Goal: Task Accomplishment & Management: Use online tool/utility

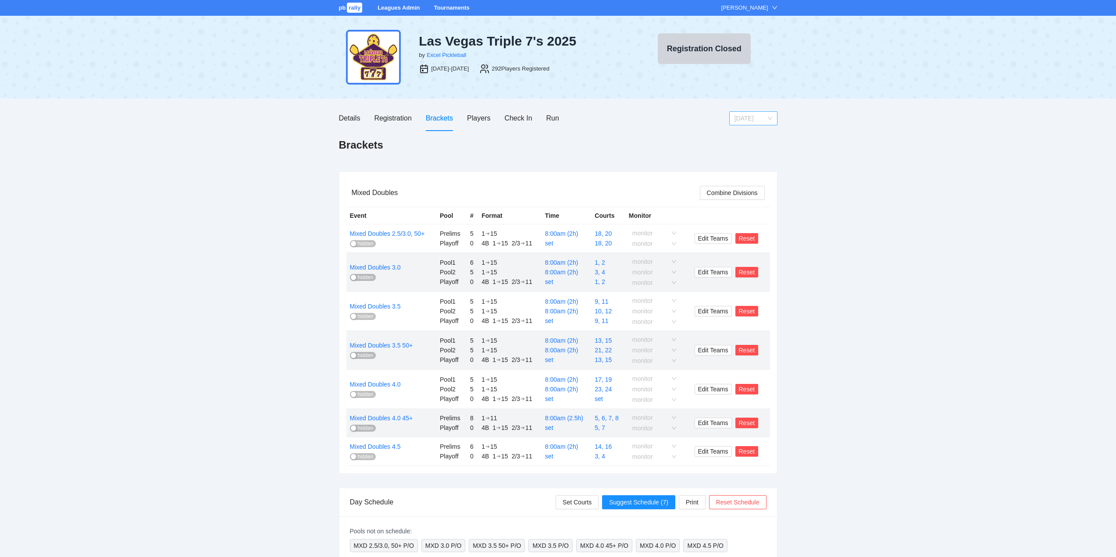
click at [762, 118] on span "[DATE]" at bounding box center [753, 118] width 38 height 13
click at [748, 160] on div "[DATE]" at bounding box center [753, 164] width 38 height 10
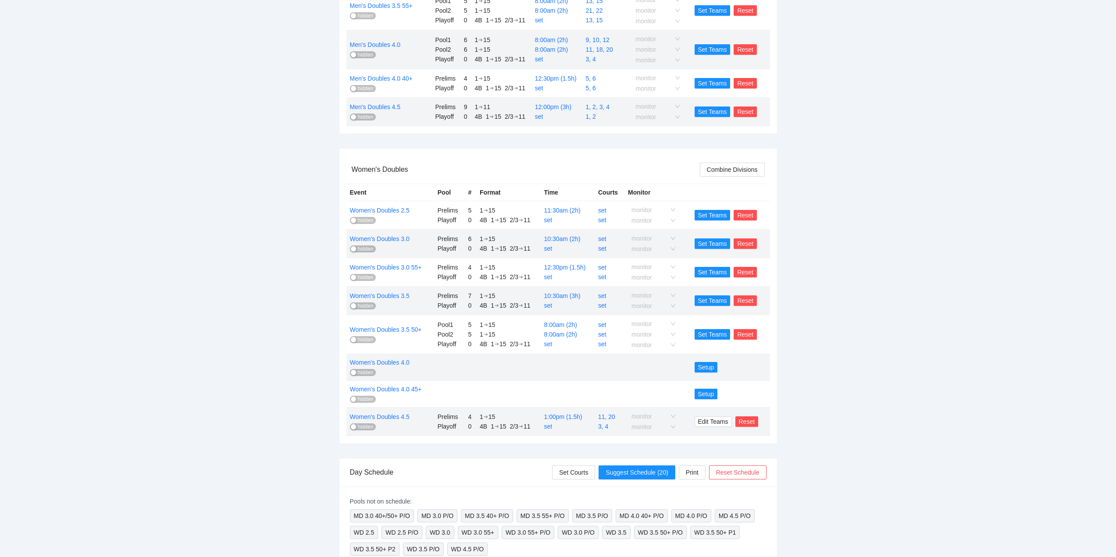
scroll to position [351, 0]
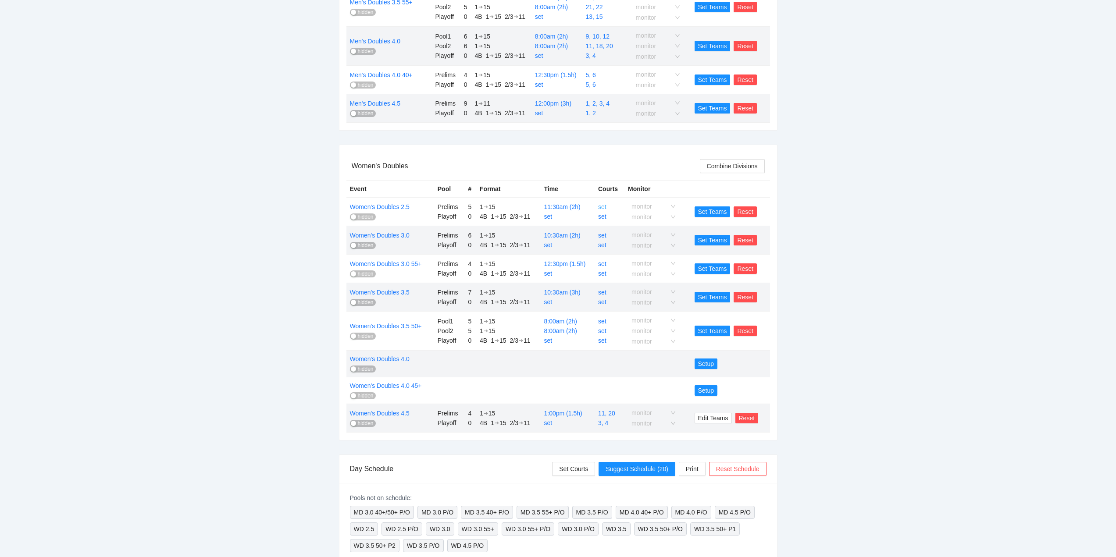
click at [602, 208] on link "set" at bounding box center [602, 206] width 8 height 7
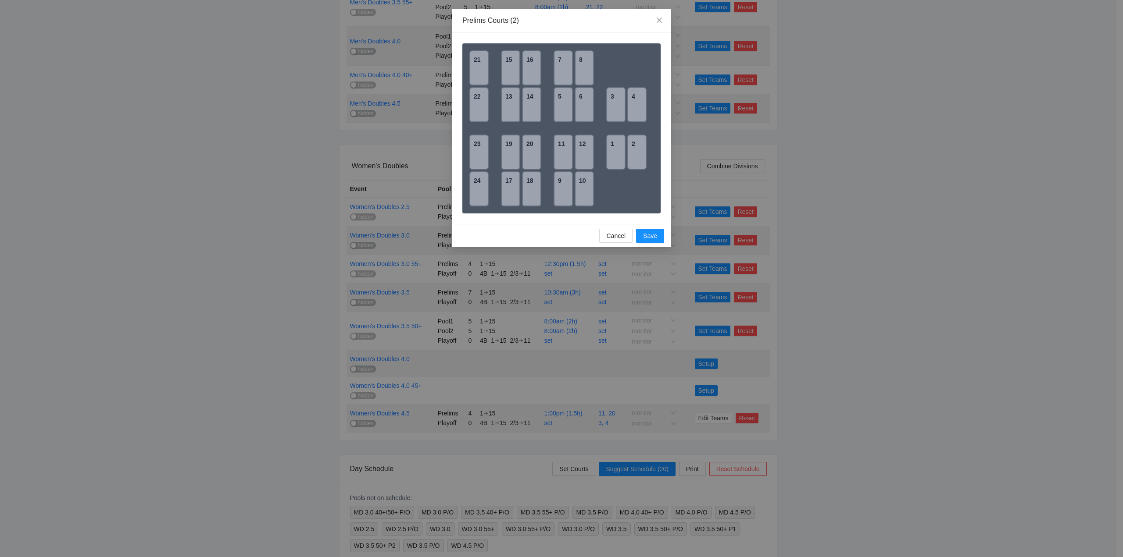
click at [510, 67] on div "15" at bounding box center [510, 67] width 19 height 35
click at [534, 69] on div "16" at bounding box center [531, 67] width 19 height 35
click at [648, 235] on span "Save" at bounding box center [650, 236] width 14 height 10
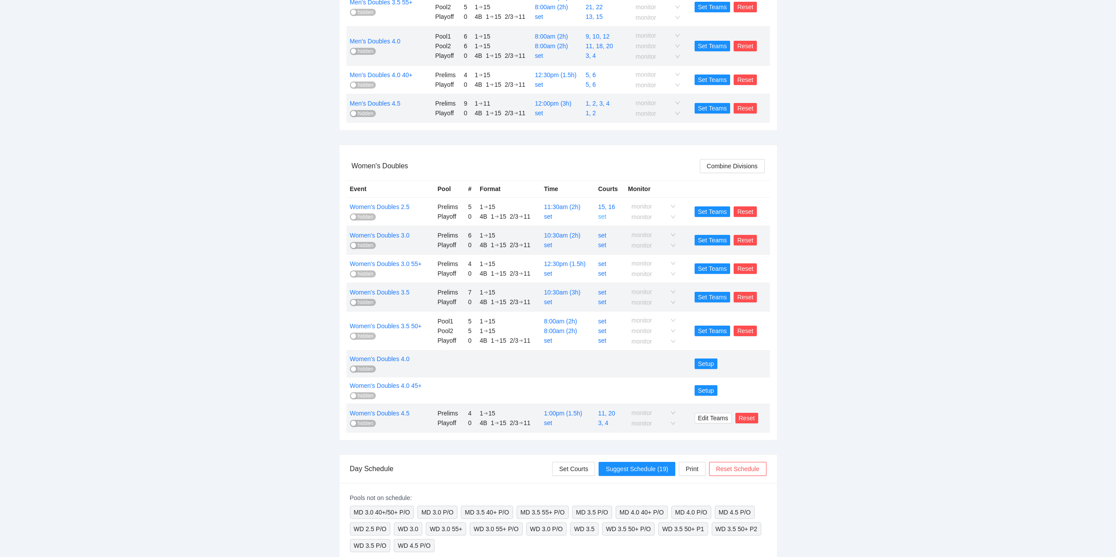
click at [602, 217] on link "set" at bounding box center [602, 216] width 8 height 7
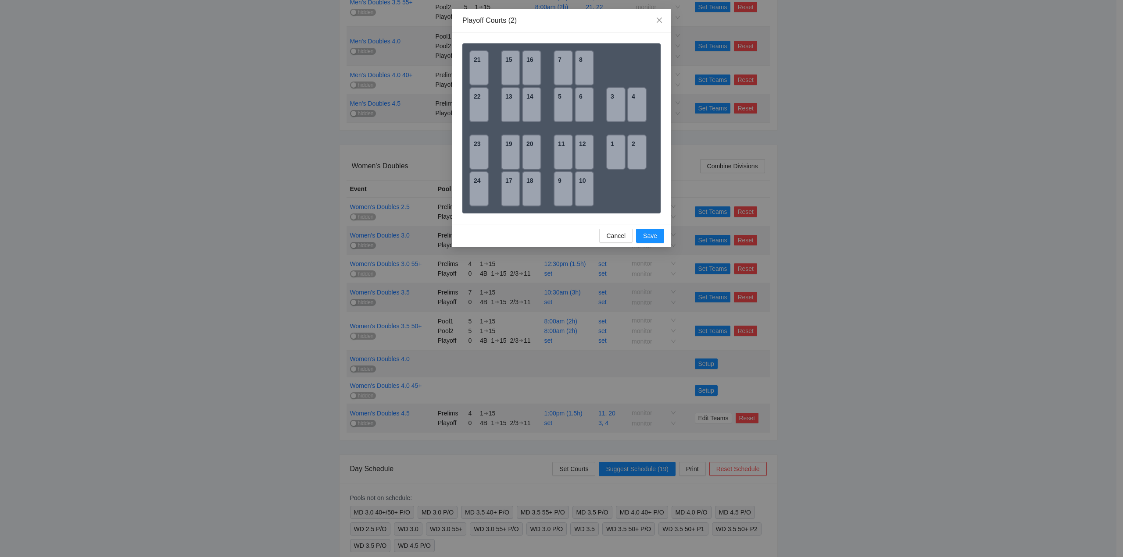
click at [509, 70] on div "15" at bounding box center [510, 67] width 19 height 35
click at [527, 68] on div "16" at bounding box center [531, 67] width 19 height 35
click at [650, 236] on span "Save" at bounding box center [650, 236] width 14 height 10
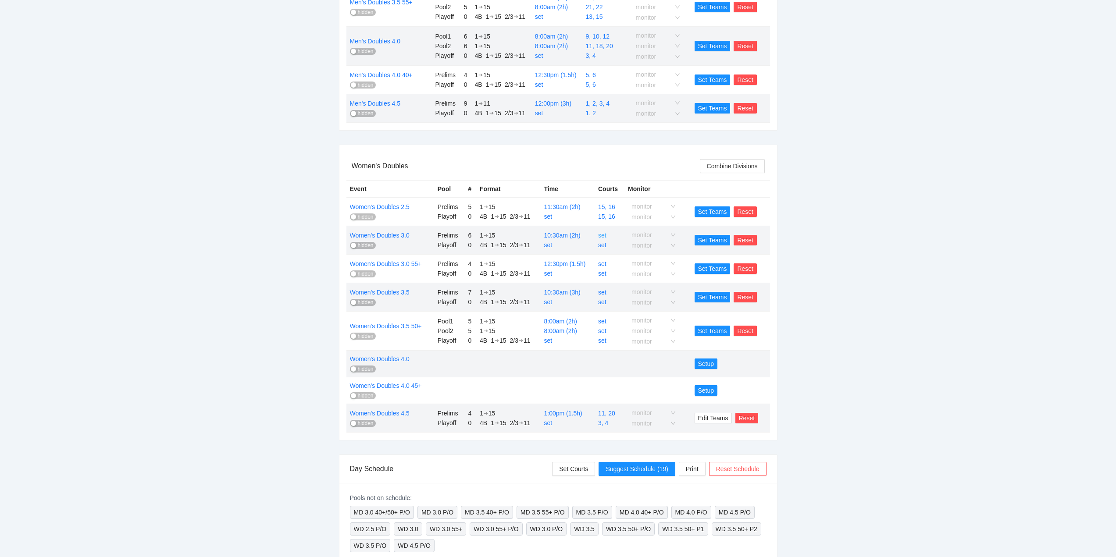
click at [604, 233] on link "set" at bounding box center [602, 235] width 8 height 7
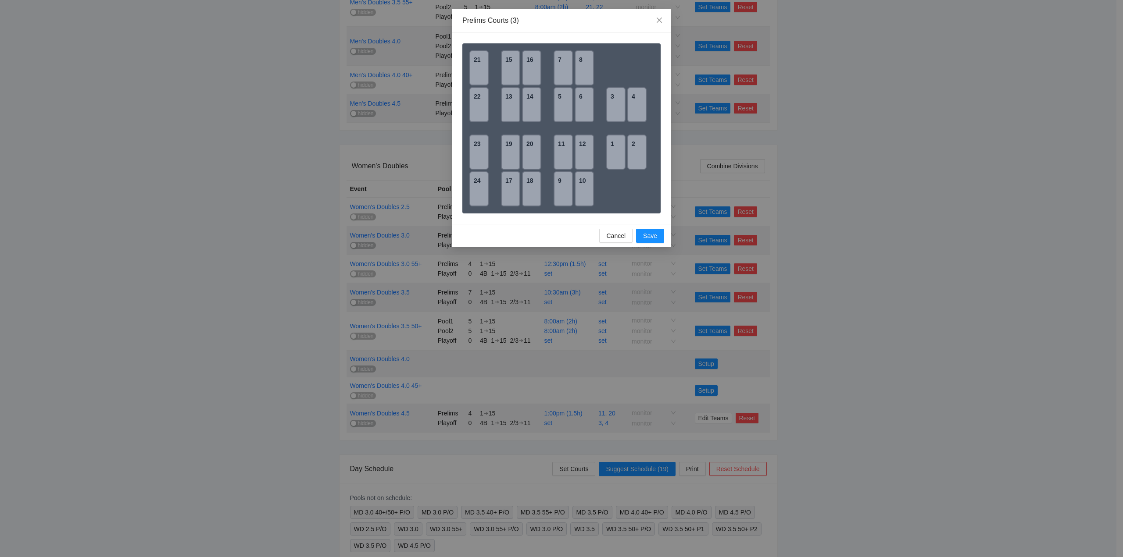
click at [566, 152] on div "11" at bounding box center [562, 152] width 19 height 35
drag, startPoint x: 531, startPoint y: 192, endPoint x: 532, endPoint y: 155, distance: 36.8
click at [531, 187] on div "18" at bounding box center [531, 188] width 19 height 35
click at [532, 145] on div "20" at bounding box center [531, 152] width 19 height 35
click at [649, 235] on span "Save" at bounding box center [650, 236] width 14 height 10
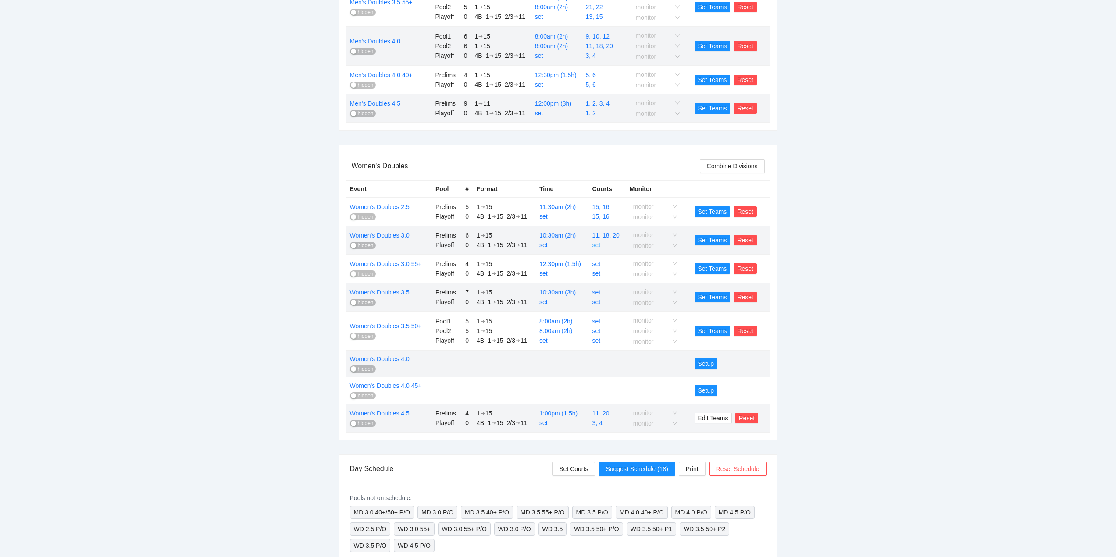
click at [598, 243] on link "set" at bounding box center [596, 245] width 8 height 7
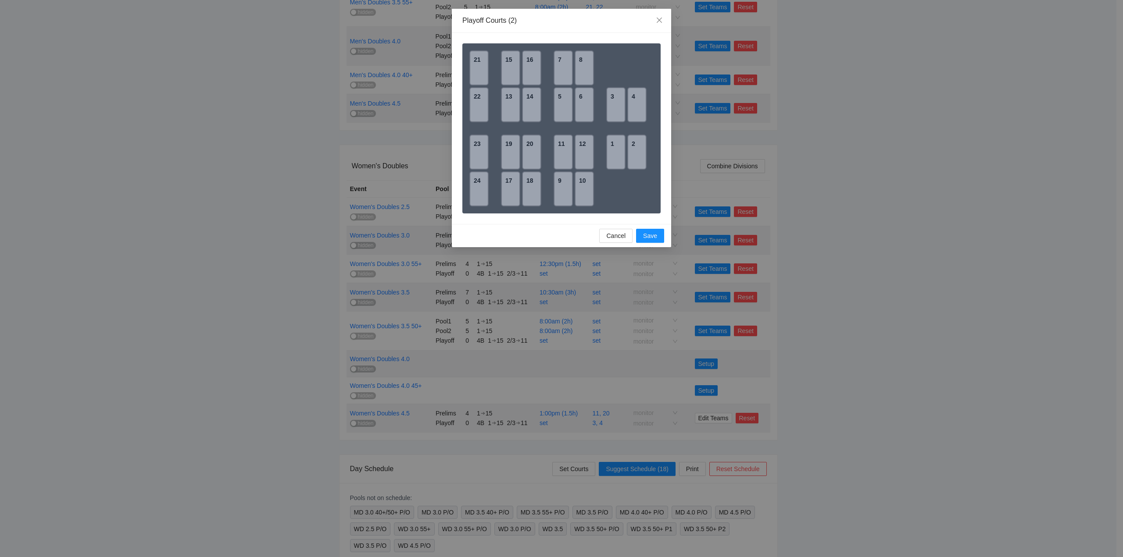
drag, startPoint x: 534, startPoint y: 191, endPoint x: 534, endPoint y: 169, distance: 21.5
click at [534, 188] on div "18" at bounding box center [531, 188] width 19 height 35
click at [528, 100] on div "14" at bounding box center [531, 104] width 19 height 35
click at [649, 235] on span "Save" at bounding box center [650, 236] width 14 height 10
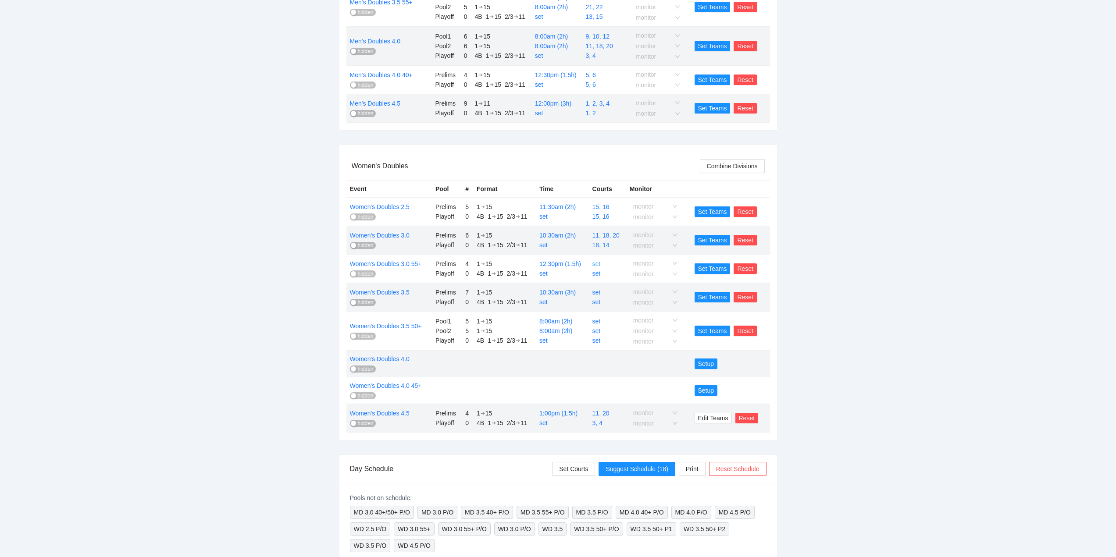
click at [595, 264] on link "set" at bounding box center [596, 263] width 8 height 7
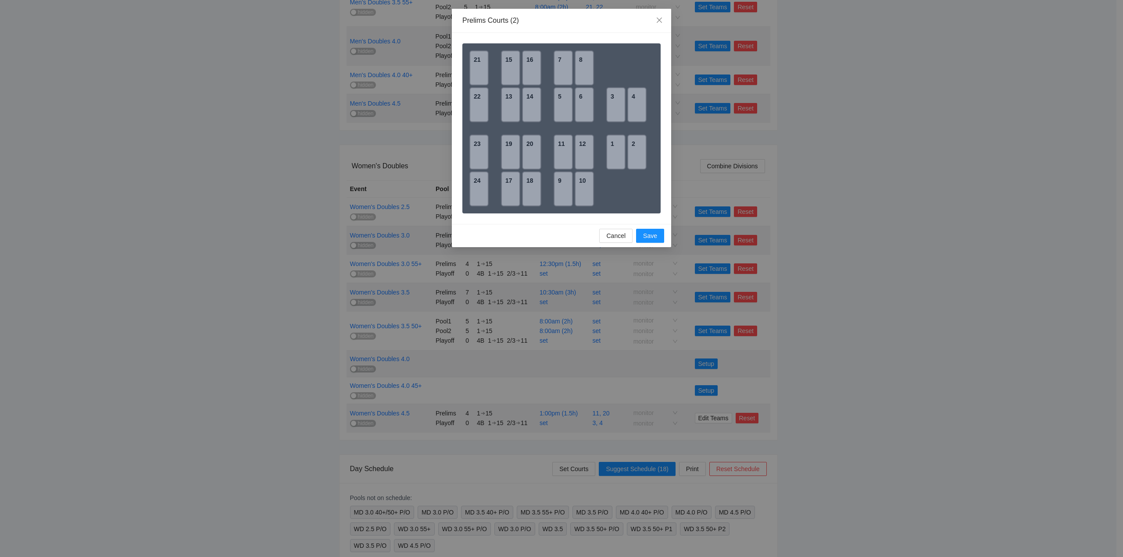
click at [479, 151] on div "23" at bounding box center [478, 152] width 19 height 35
drag, startPoint x: 475, startPoint y: 184, endPoint x: 485, endPoint y: 189, distance: 11.0
click at [476, 184] on div "24" at bounding box center [478, 188] width 19 height 35
click at [651, 235] on span "Save" at bounding box center [650, 236] width 14 height 10
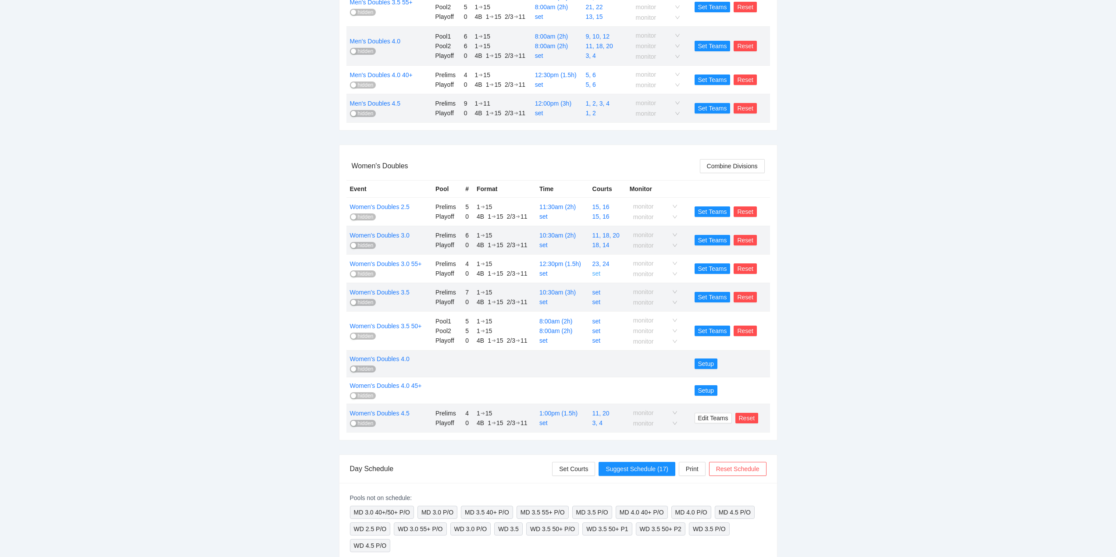
click at [598, 275] on link "set" at bounding box center [596, 273] width 8 height 7
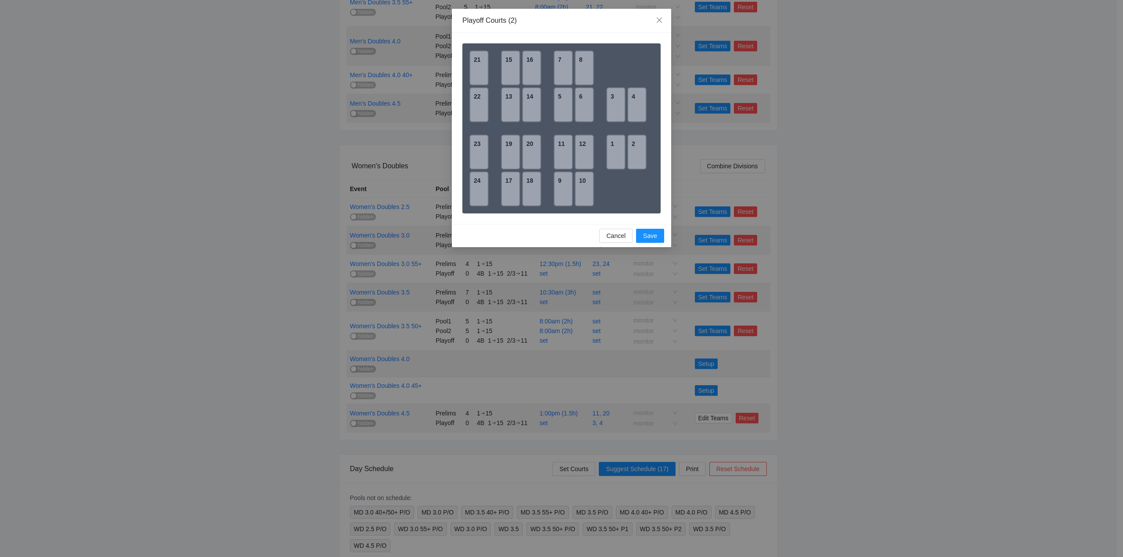
click at [474, 155] on div "23" at bounding box center [478, 152] width 19 height 35
click at [480, 185] on div "24" at bounding box center [478, 188] width 19 height 35
click at [649, 237] on span "Save" at bounding box center [650, 236] width 14 height 10
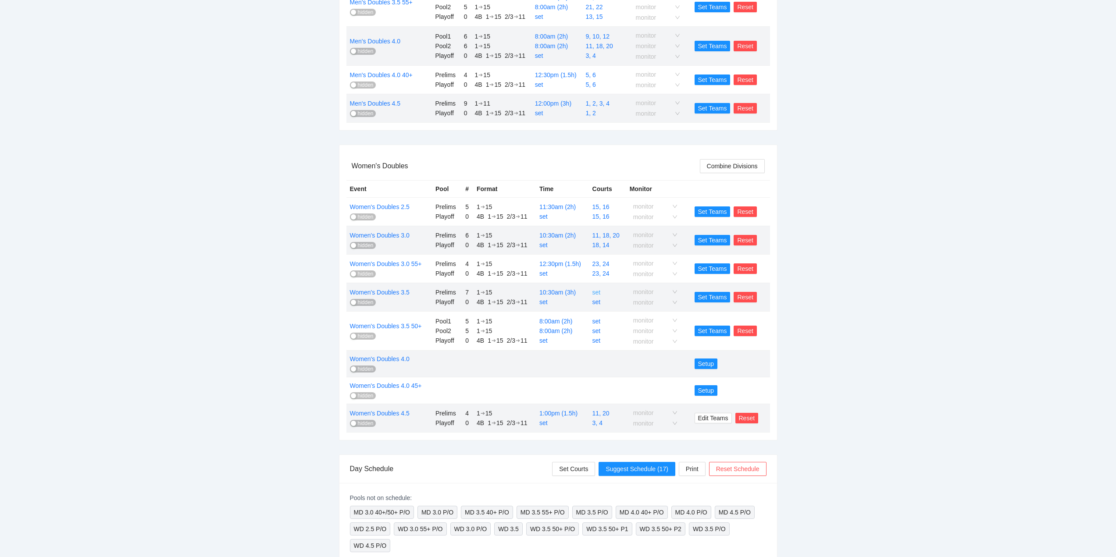
click at [598, 292] on link "set" at bounding box center [596, 292] width 8 height 7
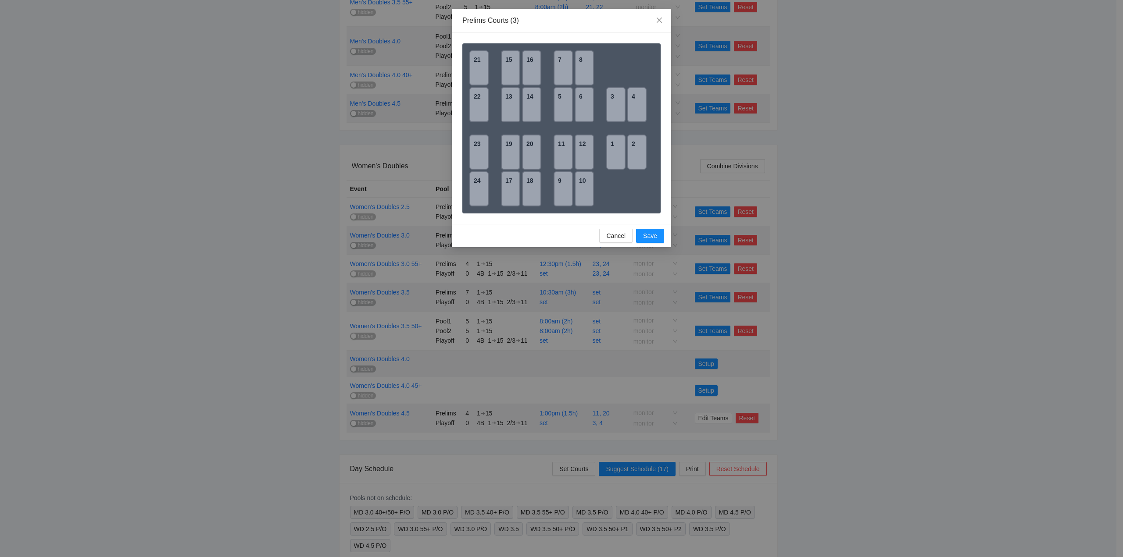
click at [559, 186] on div "9" at bounding box center [562, 188] width 19 height 35
click at [588, 190] on div "10" at bounding box center [583, 188] width 19 height 35
click at [583, 151] on div "12" at bounding box center [583, 152] width 19 height 35
click at [647, 239] on span "Save" at bounding box center [650, 236] width 14 height 10
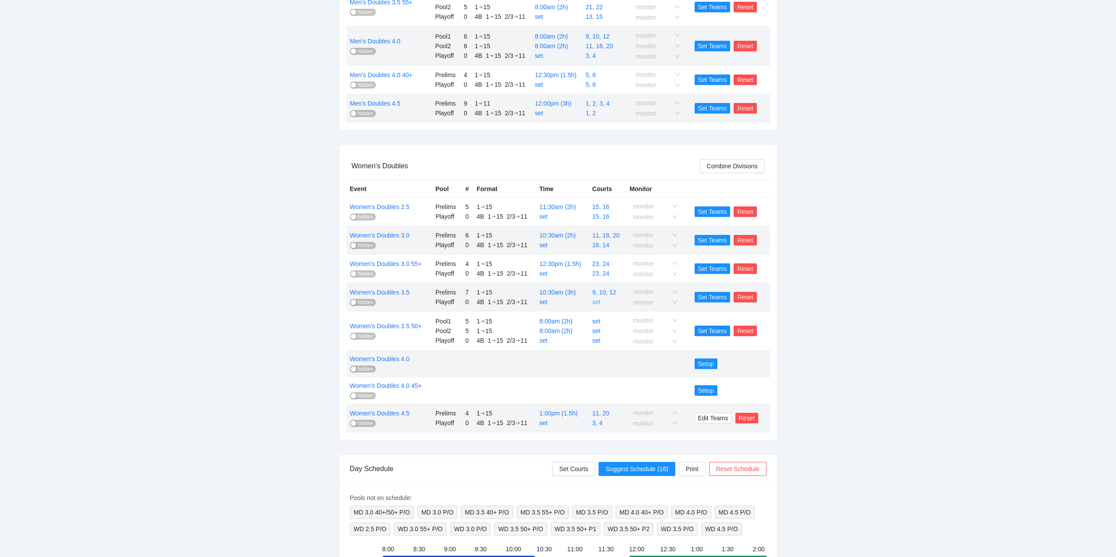
click at [599, 302] on link "set" at bounding box center [596, 302] width 8 height 7
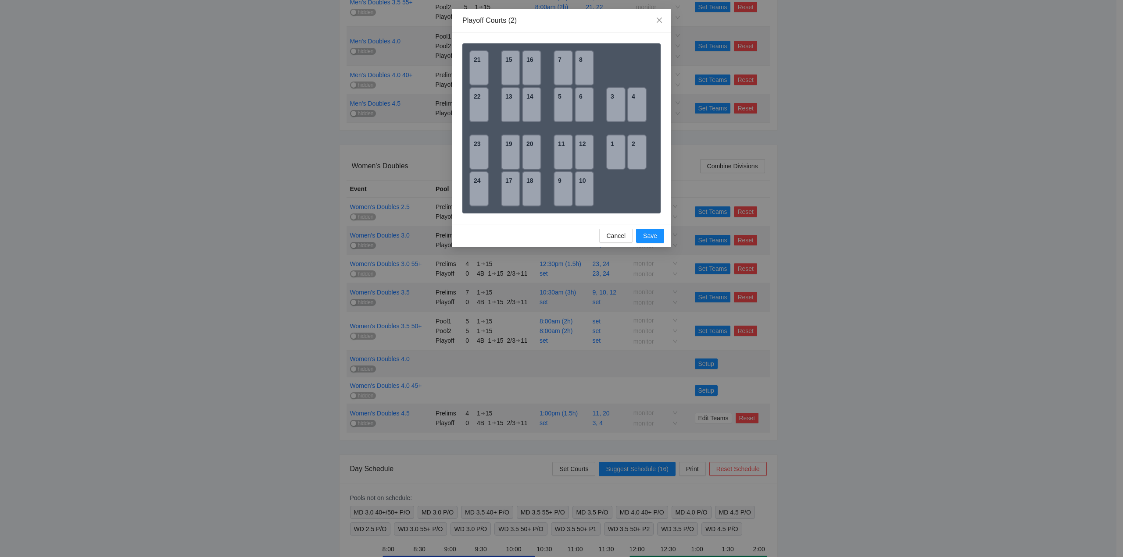
click at [563, 189] on div "9" at bounding box center [562, 188] width 19 height 35
click at [584, 188] on div "10" at bounding box center [583, 188] width 19 height 35
click at [649, 239] on span "Save" at bounding box center [650, 236] width 14 height 10
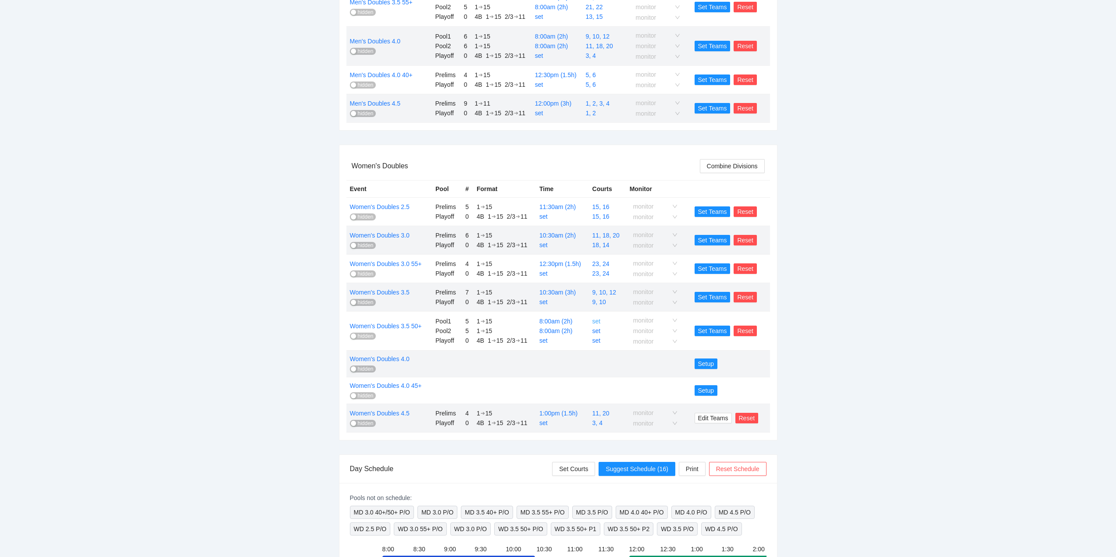
click at [599, 322] on link "set" at bounding box center [596, 321] width 8 height 7
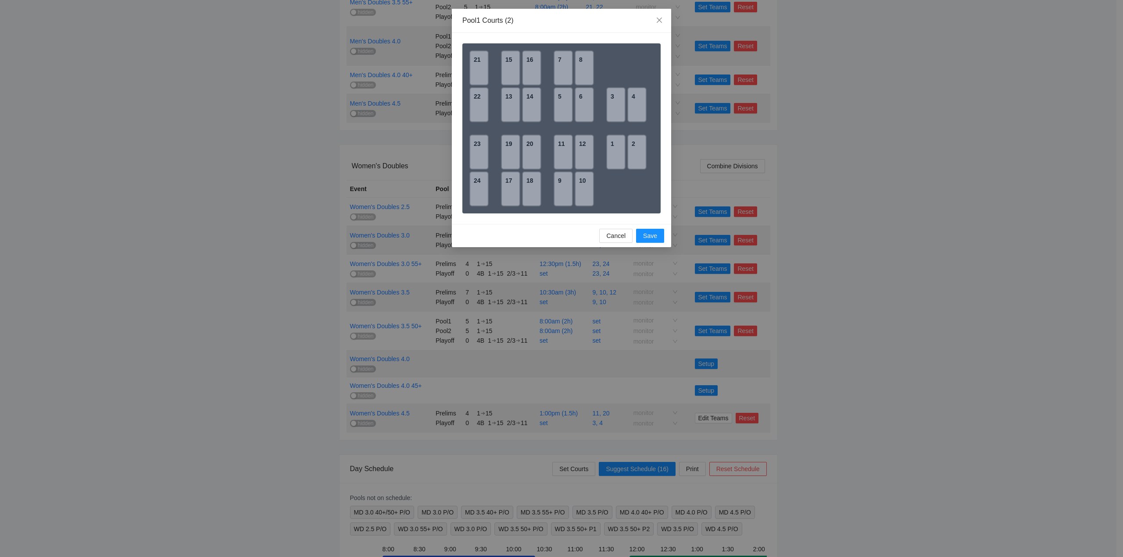
drag, startPoint x: 506, startPoint y: 185, endPoint x: 507, endPoint y: 166, distance: 18.9
click at [506, 184] on div "17" at bounding box center [510, 188] width 19 height 35
click at [512, 148] on div "19" at bounding box center [510, 152] width 19 height 35
click at [648, 235] on span "Save" at bounding box center [650, 236] width 14 height 10
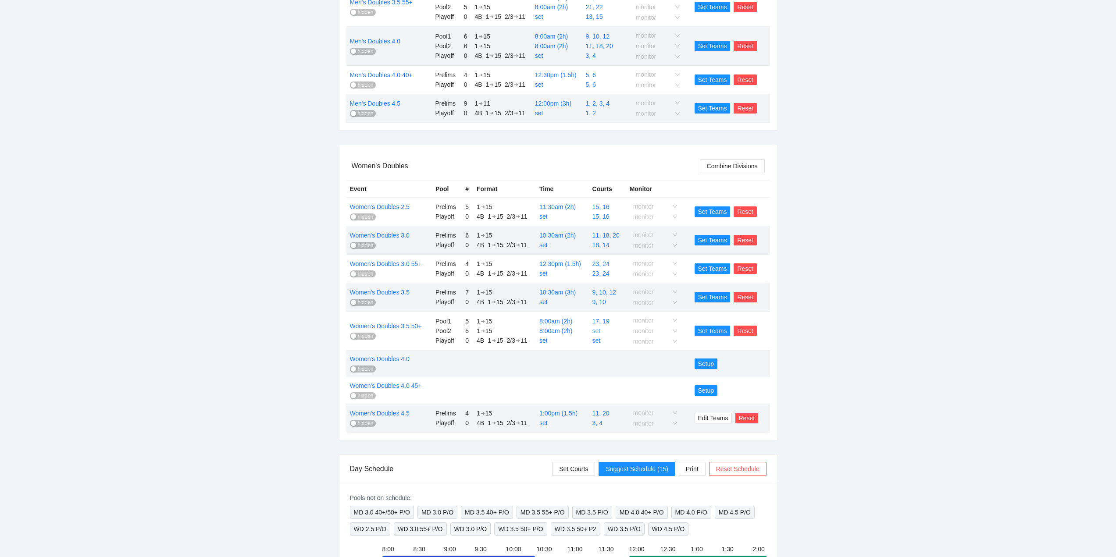
click at [599, 330] on link "set" at bounding box center [596, 331] width 8 height 7
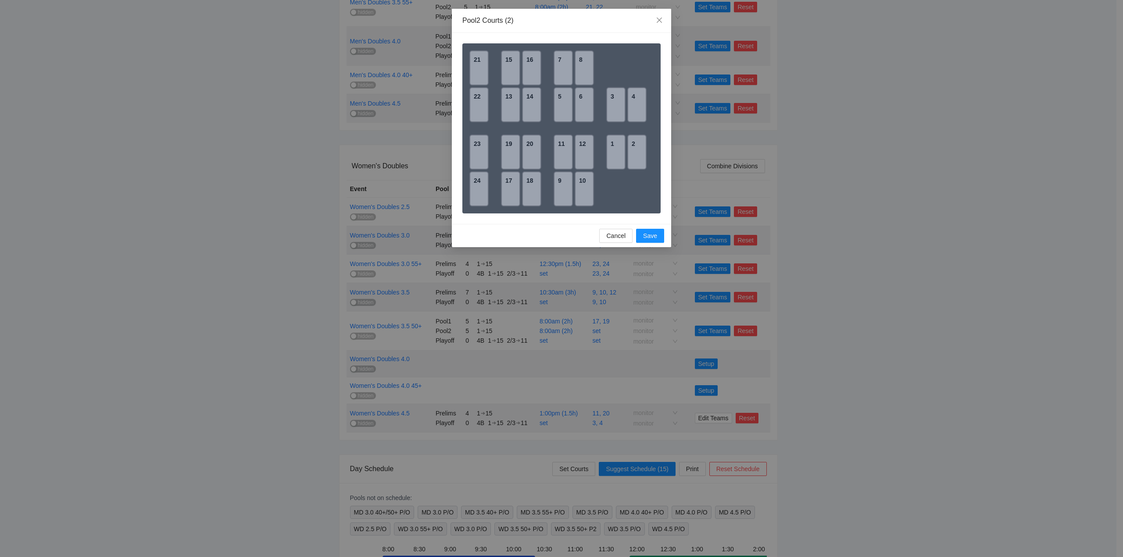
click at [482, 157] on div "23" at bounding box center [478, 152] width 19 height 35
click at [480, 182] on div "24" at bounding box center [478, 188] width 19 height 35
click at [647, 237] on span "Save" at bounding box center [650, 236] width 14 height 10
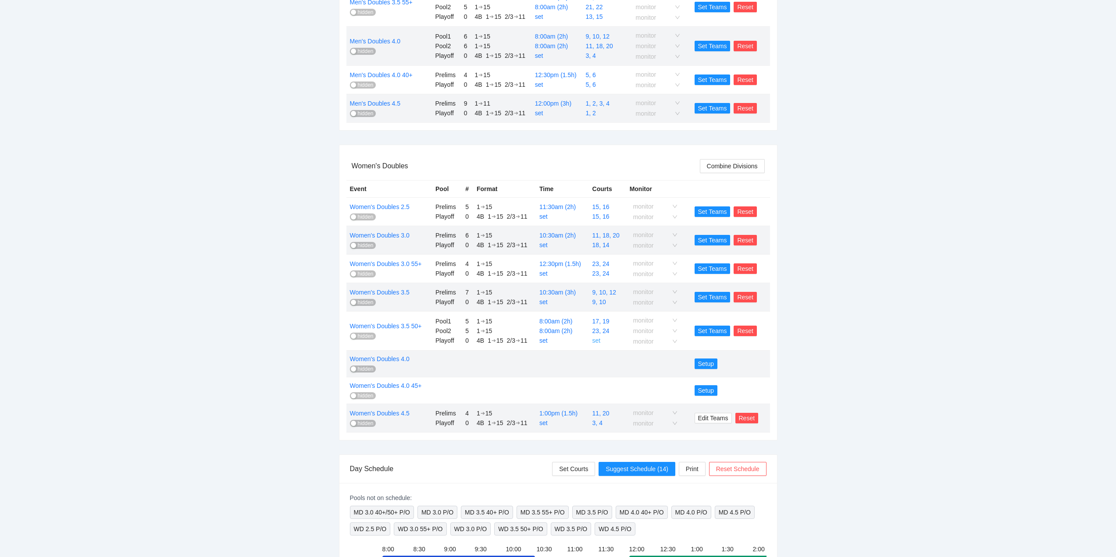
click at [597, 340] on link "set" at bounding box center [596, 340] width 8 height 7
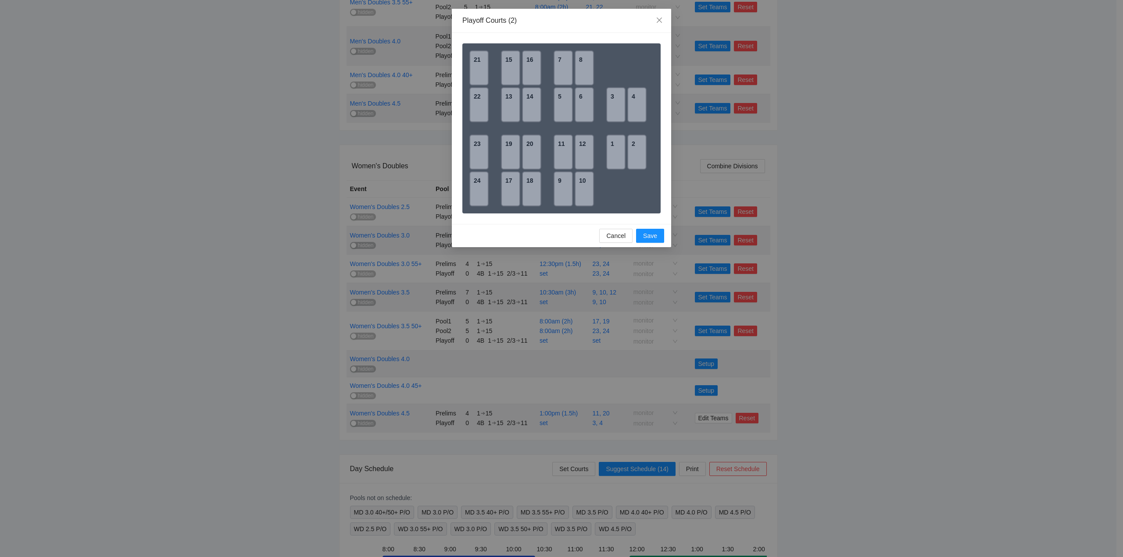
click at [475, 72] on div "21" at bounding box center [478, 67] width 19 height 35
drag, startPoint x: 473, startPoint y: 98, endPoint x: 492, endPoint y: 116, distance: 26.4
click at [475, 99] on div "22" at bounding box center [478, 104] width 19 height 35
click at [650, 239] on span "Save" at bounding box center [650, 236] width 14 height 10
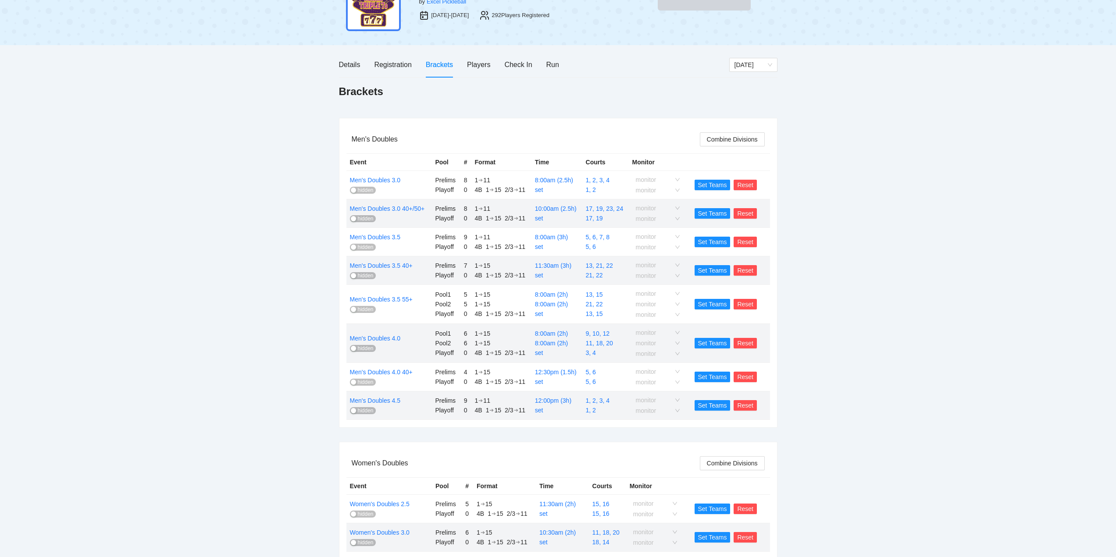
scroll to position [0, 0]
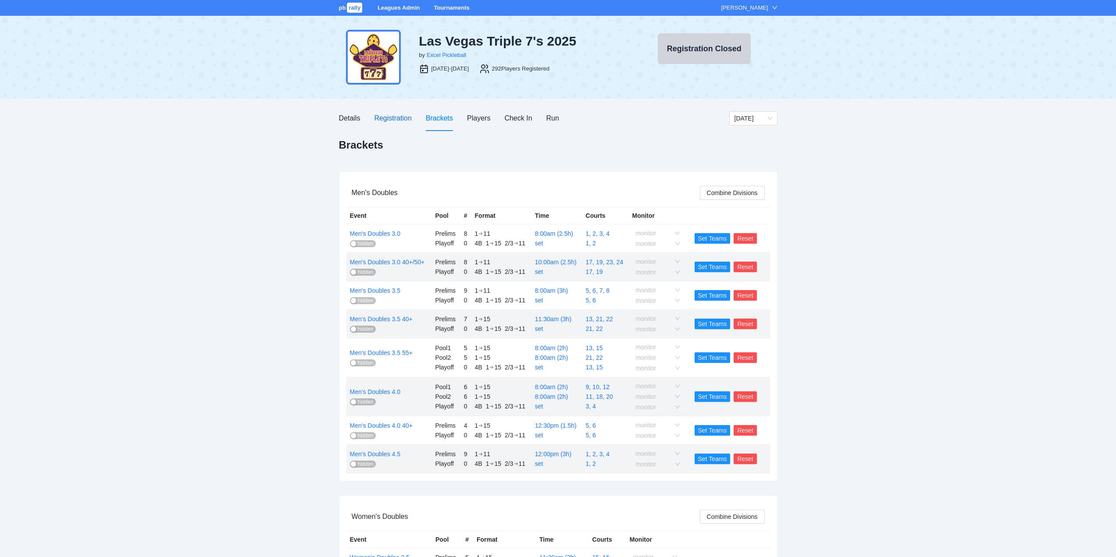
drag, startPoint x: 388, startPoint y: 116, endPoint x: 406, endPoint y: 137, distance: 27.7
click at [388, 117] on div "Registration" at bounding box center [392, 118] width 37 height 11
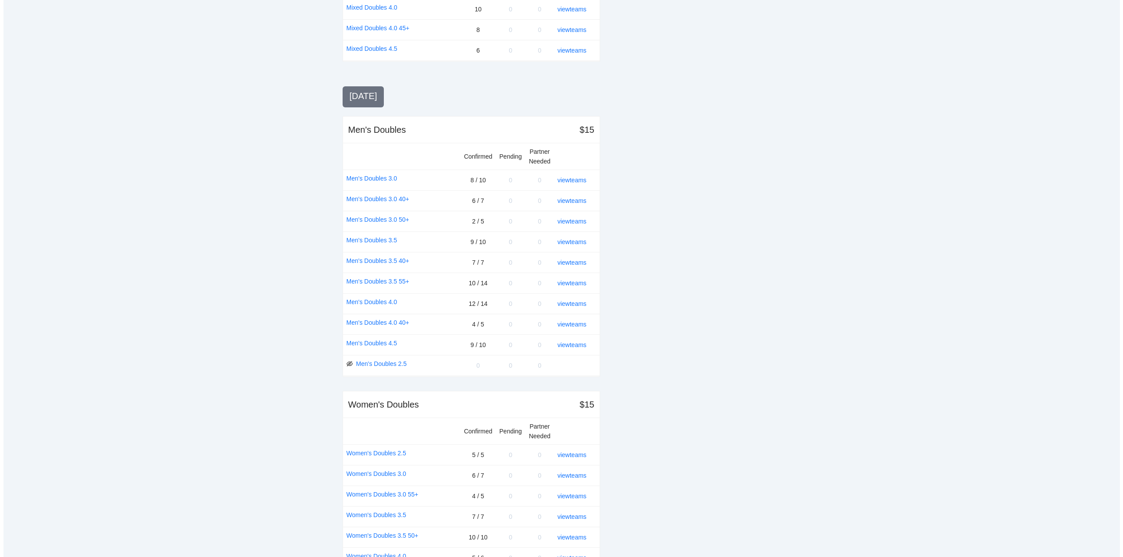
scroll to position [864, 0]
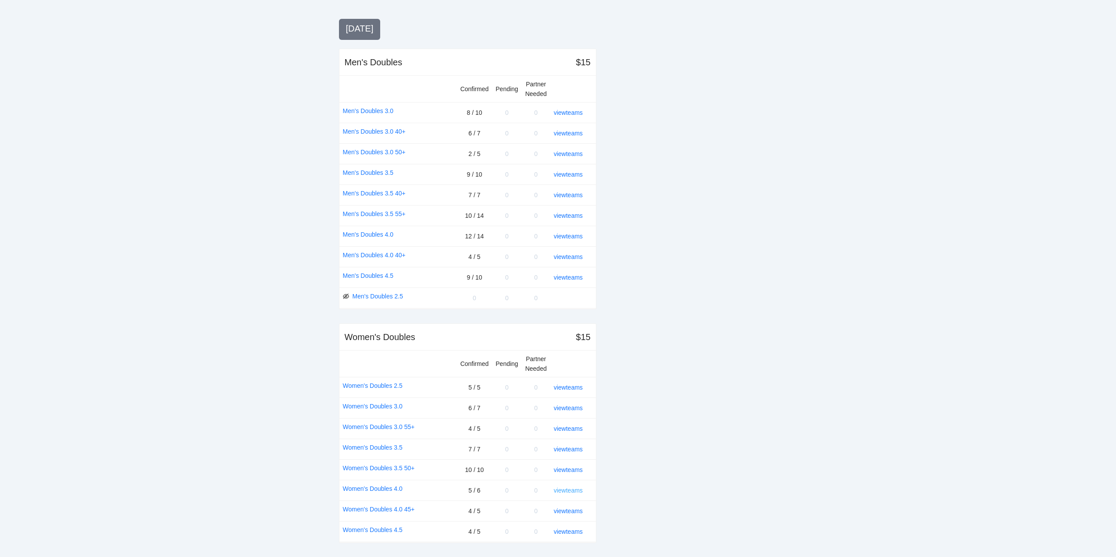
click at [565, 491] on link "view teams" at bounding box center [568, 490] width 29 height 7
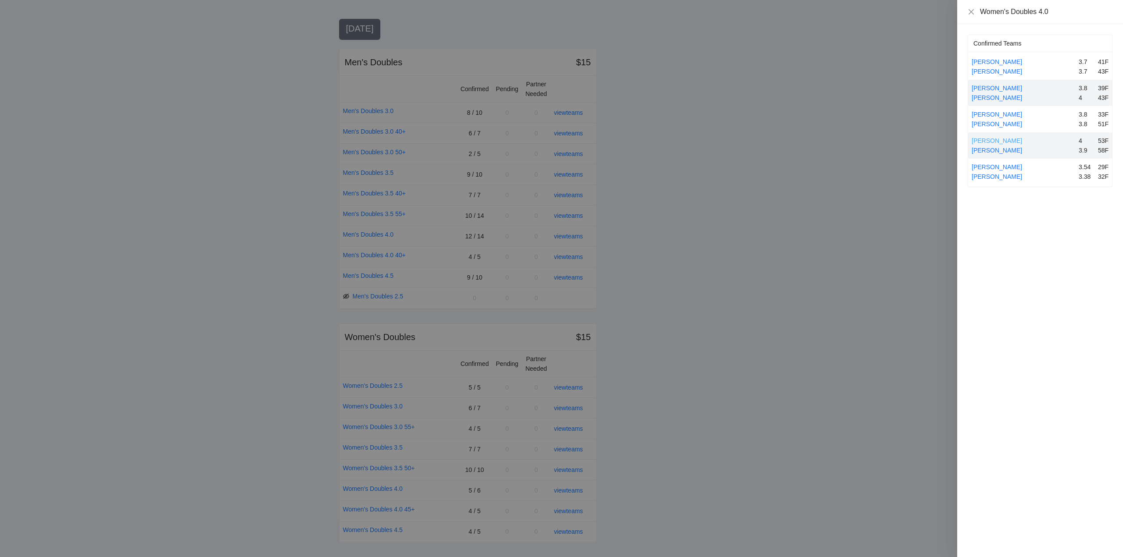
click at [987, 140] on link "[PERSON_NAME]" at bounding box center [996, 140] width 50 height 7
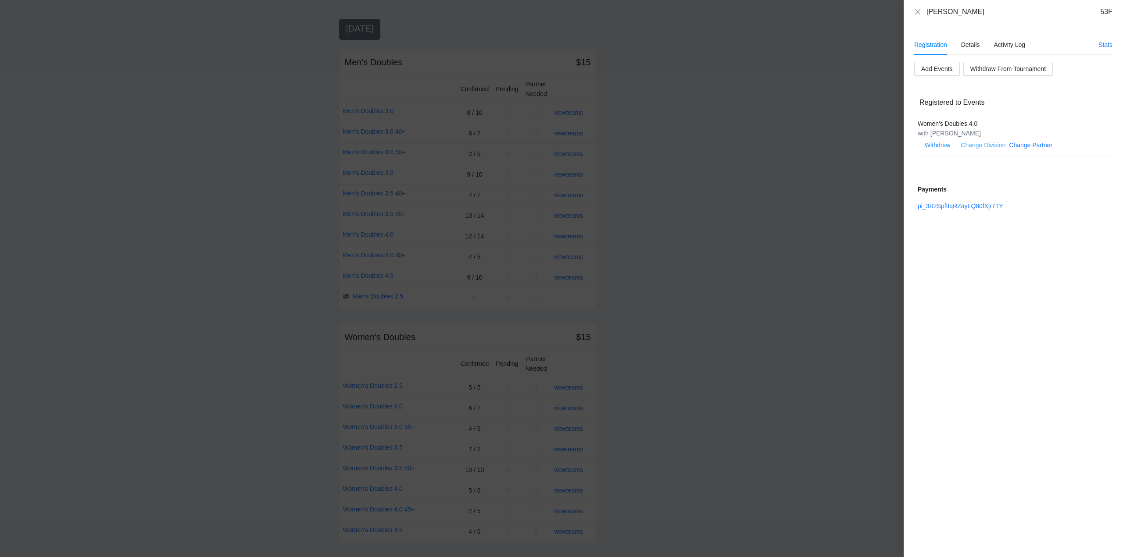
click at [981, 146] on link "Change Division" at bounding box center [982, 145] width 45 height 7
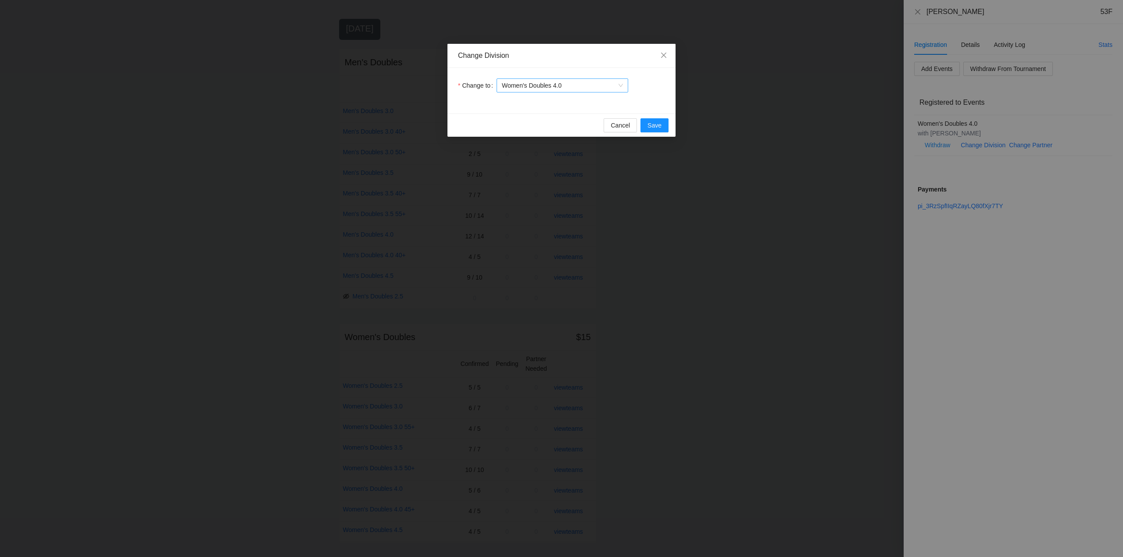
click at [598, 87] on span "Women's Doubles 4.0" at bounding box center [562, 85] width 121 height 13
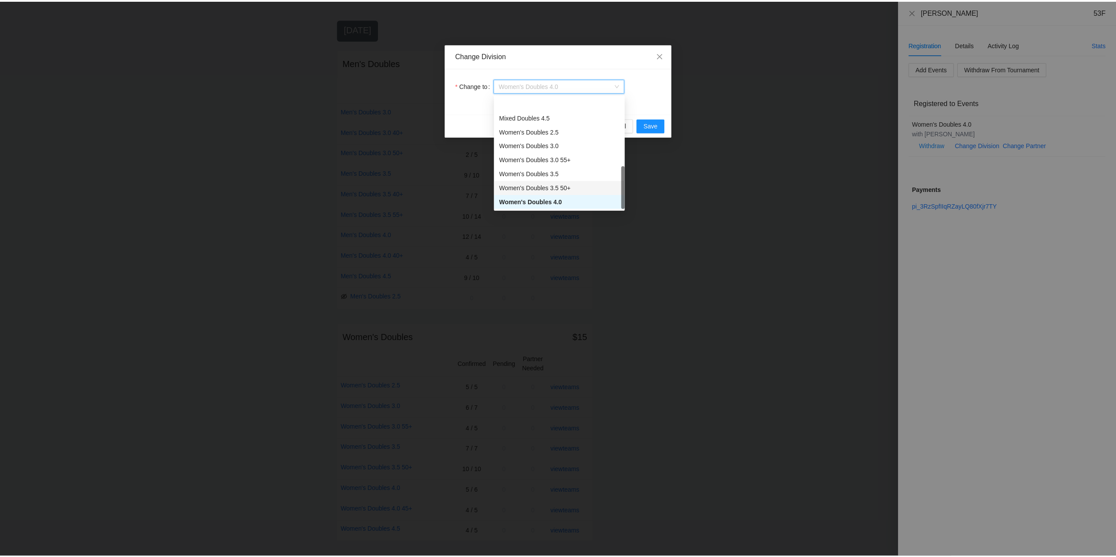
scroll to position [253, 0]
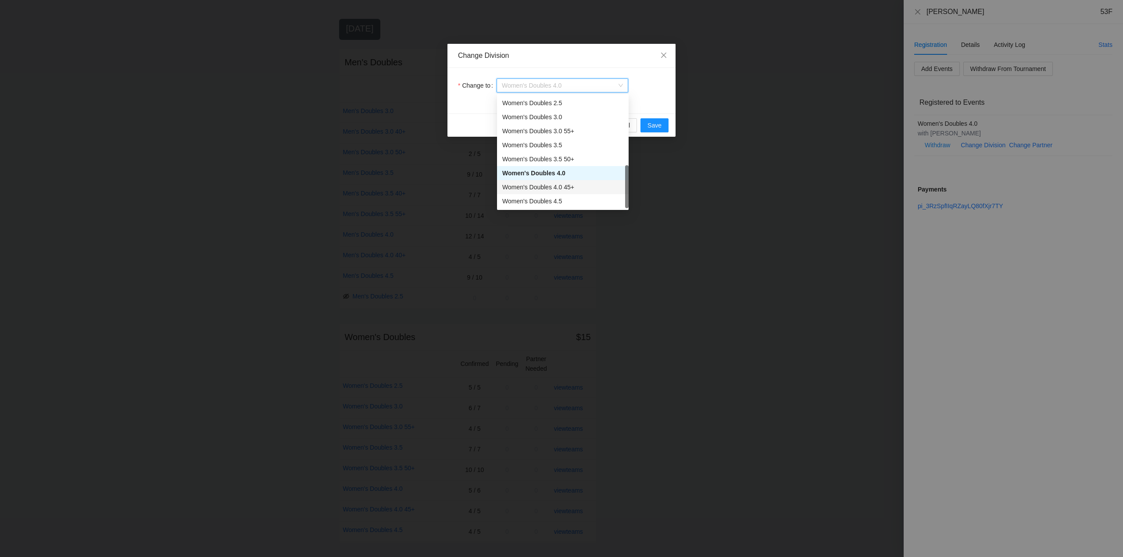
click at [548, 186] on div "Women's Doubles 4.0 45+" at bounding box center [562, 187] width 121 height 10
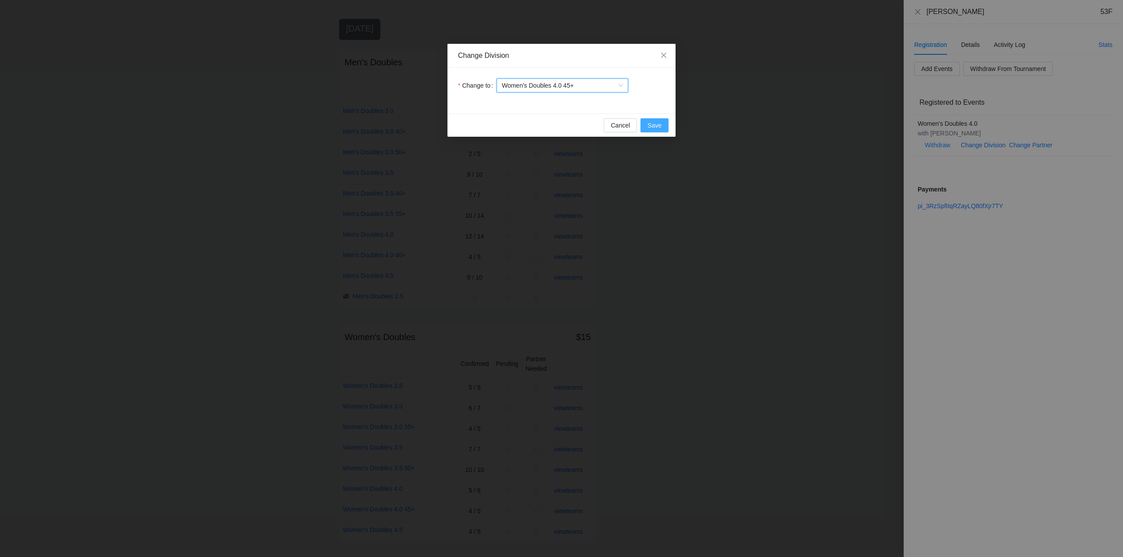
drag, startPoint x: 656, startPoint y: 125, endPoint x: 663, endPoint y: 128, distance: 7.8
click at [658, 126] on span "Save" at bounding box center [654, 126] width 14 height 10
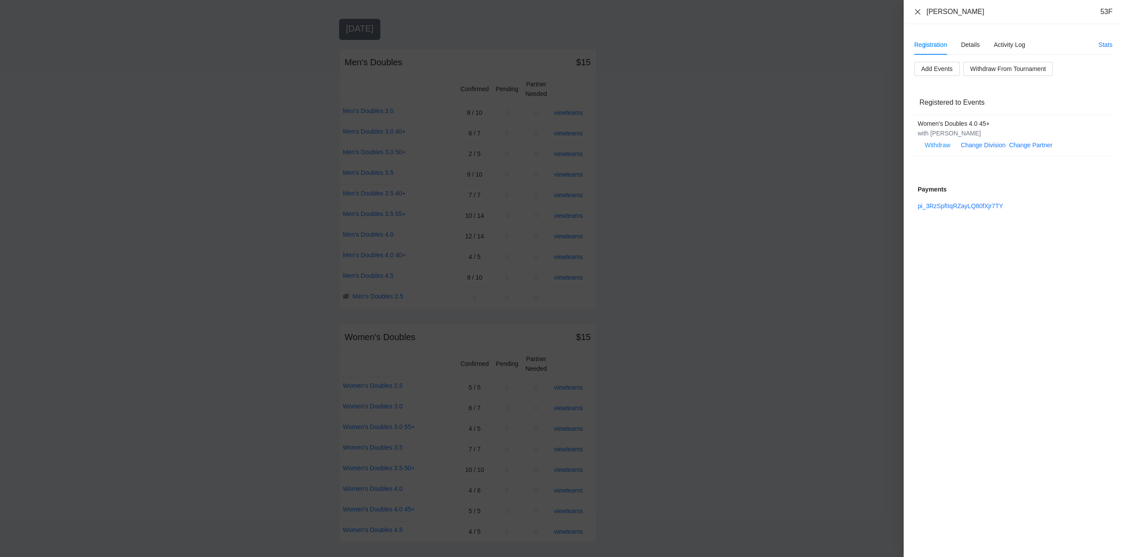
drag, startPoint x: 917, startPoint y: 8, endPoint x: 990, endPoint y: 59, distance: 88.4
click at [919, 10] on icon "close" at bounding box center [917, 11] width 7 height 7
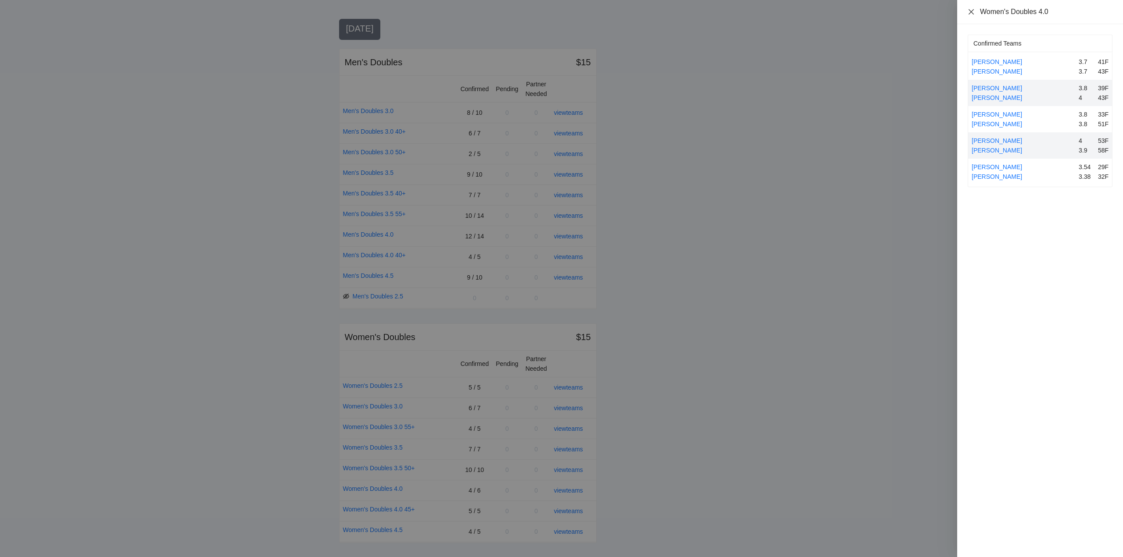
click at [970, 10] on icon "close" at bounding box center [970, 11] width 7 height 7
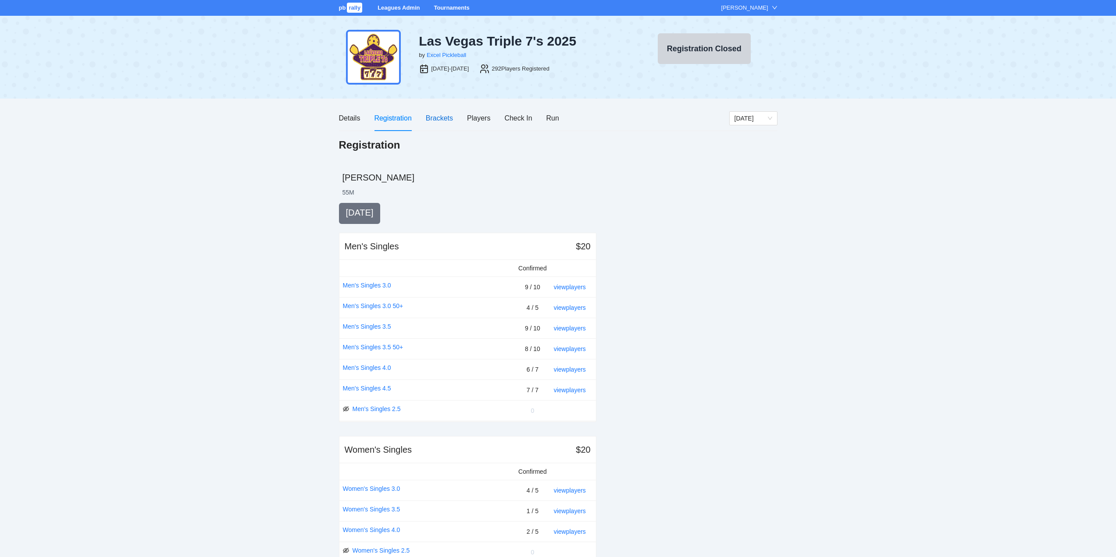
drag, startPoint x: 433, startPoint y: 117, endPoint x: 444, endPoint y: 129, distance: 16.4
click at [433, 118] on div "Brackets" at bounding box center [439, 118] width 27 height 11
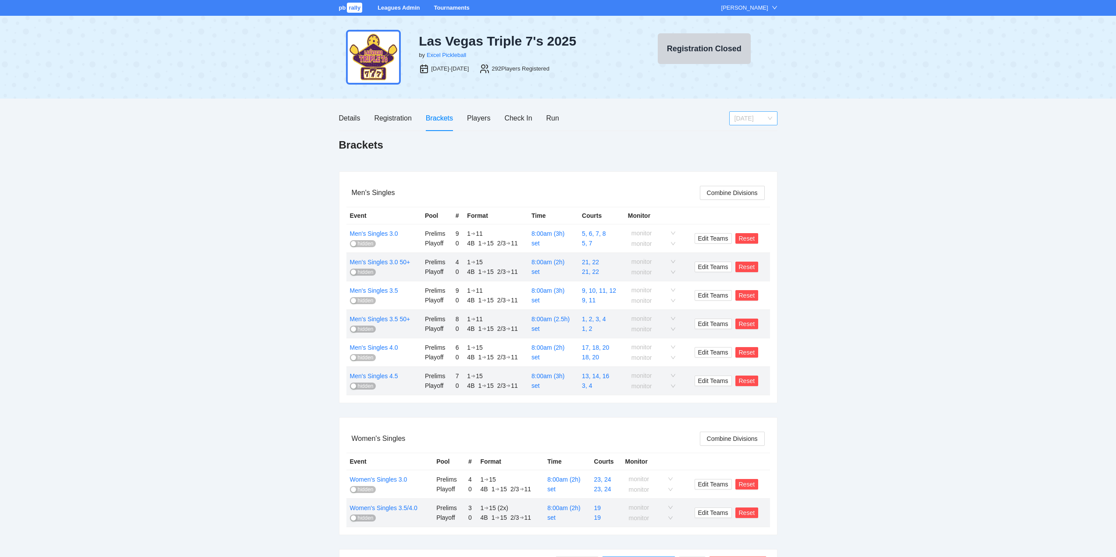
drag, startPoint x: 755, startPoint y: 119, endPoint x: 768, endPoint y: 141, distance: 25.8
click at [755, 119] on span "[DATE]" at bounding box center [753, 118] width 38 height 13
click at [743, 161] on div "[DATE]" at bounding box center [753, 164] width 38 height 10
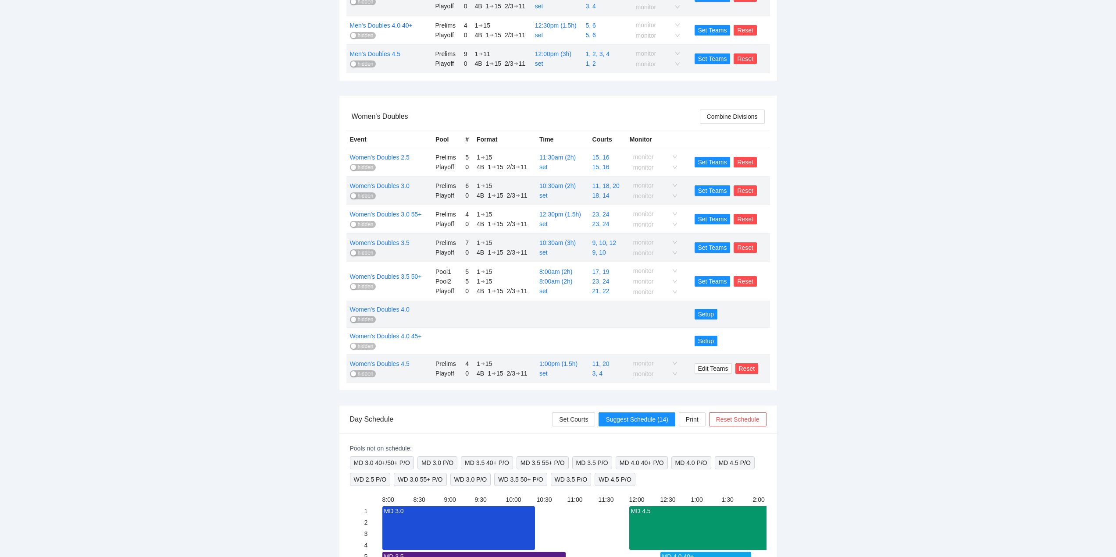
scroll to position [438, 0]
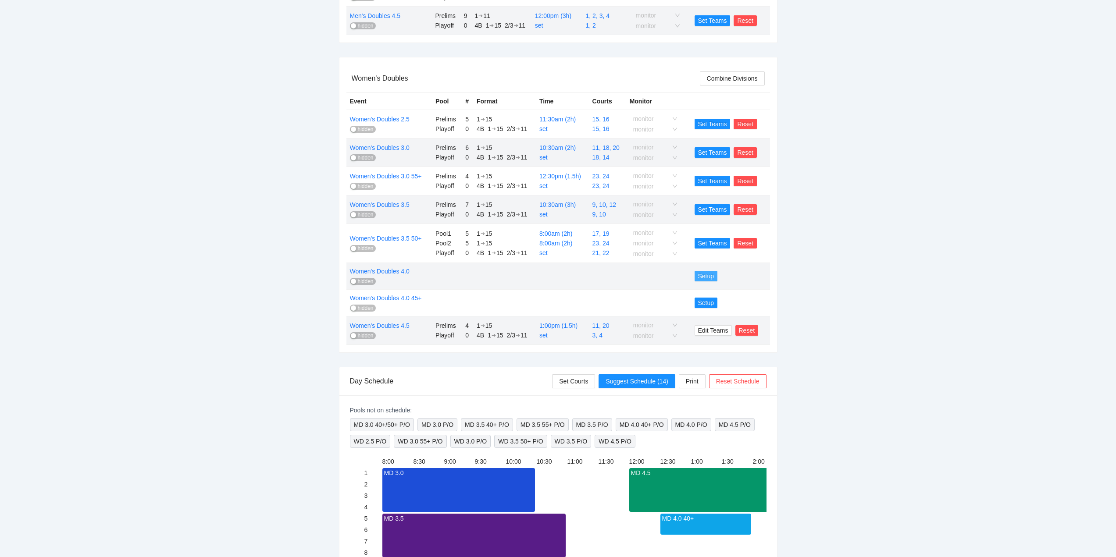
click at [705, 277] on span "Setup" at bounding box center [706, 276] width 16 height 10
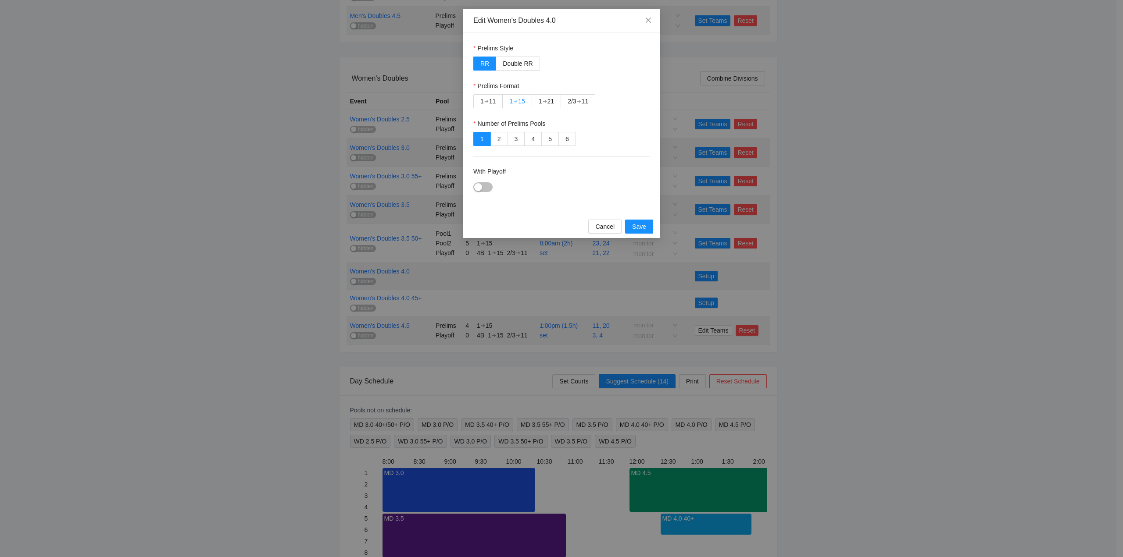
click at [520, 100] on div "15" at bounding box center [521, 101] width 7 height 13
drag, startPoint x: 479, startPoint y: 188, endPoint x: 527, endPoint y: 203, distance: 50.4
click at [483, 189] on button "With Playoff" at bounding box center [482, 187] width 19 height 10
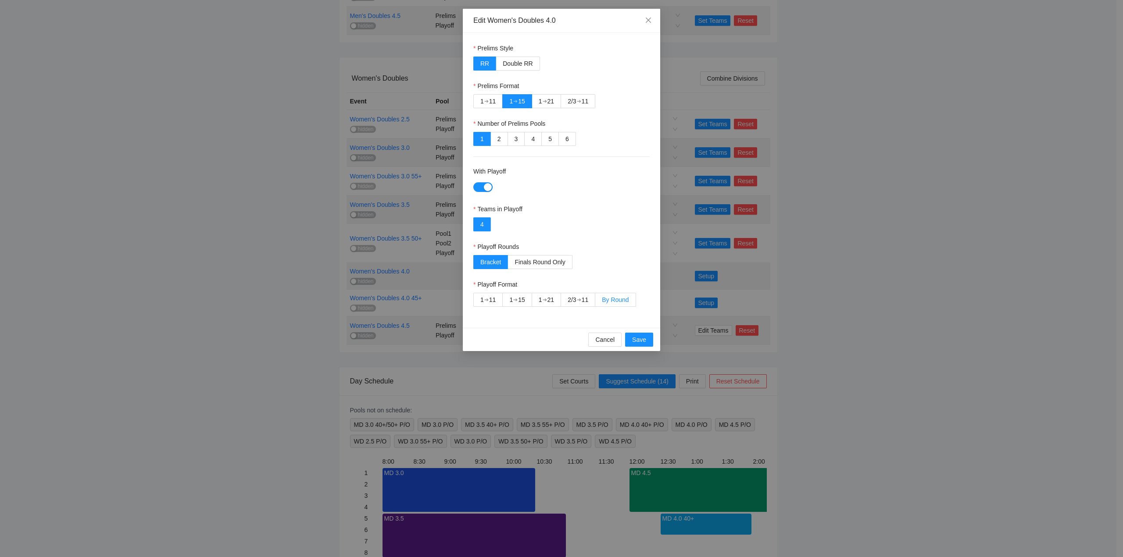
click at [618, 300] on span "By Round" at bounding box center [615, 299] width 27 height 7
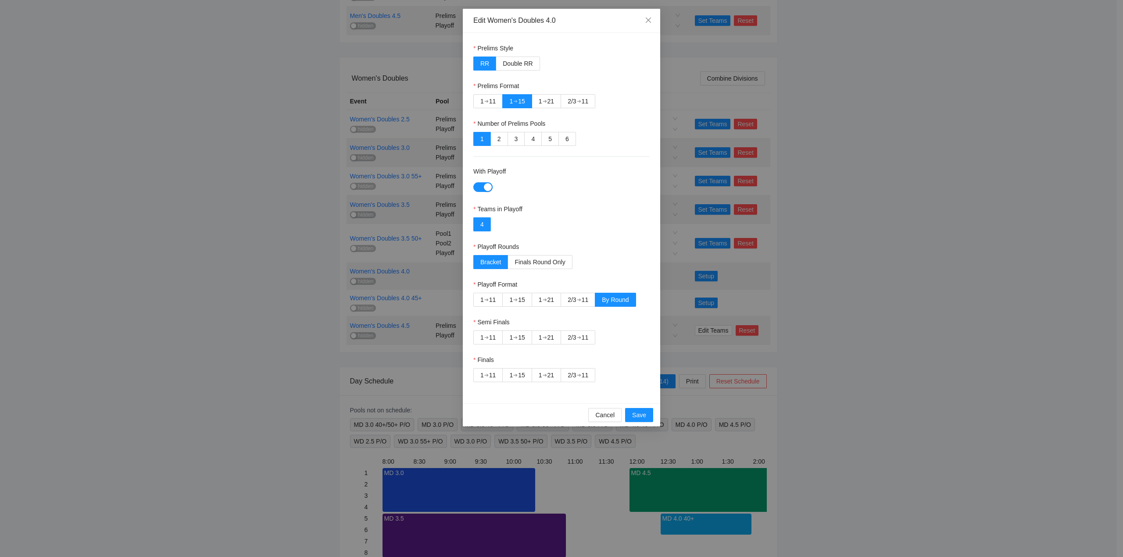
drag, startPoint x: 515, startPoint y: 335, endPoint x: 544, endPoint y: 351, distance: 32.8
click at [517, 339] on div "➔" at bounding box center [515, 337] width 4 height 7
drag, startPoint x: 520, startPoint y: 337, endPoint x: 524, endPoint y: 340, distance: 5.6
click at [521, 337] on div "15" at bounding box center [521, 337] width 7 height 13
click at [580, 376] on div "➔" at bounding box center [579, 375] width 4 height 7
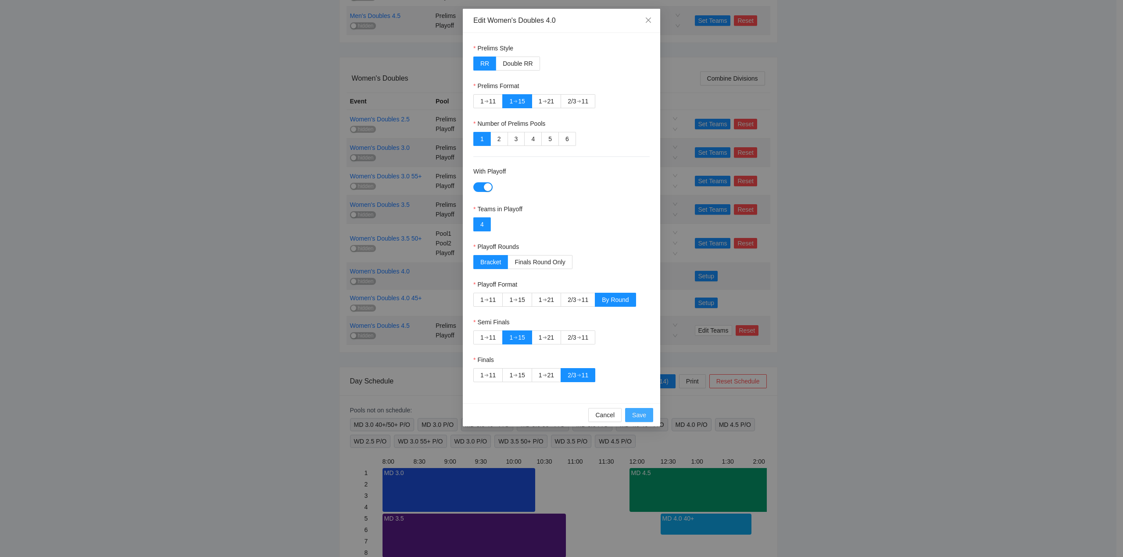
click at [638, 412] on span "Save" at bounding box center [639, 415] width 14 height 10
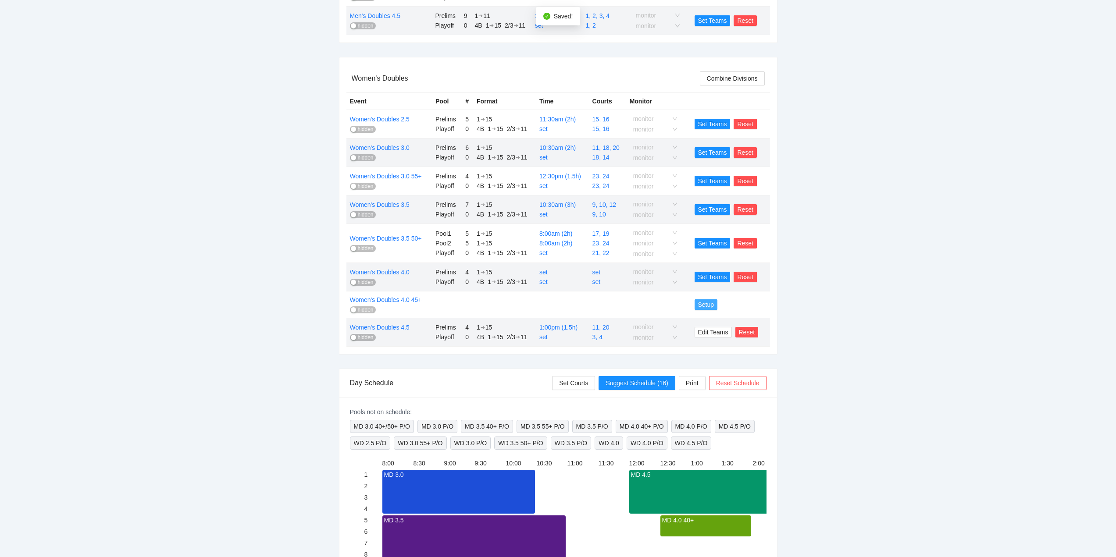
click at [706, 303] on span "Setup" at bounding box center [706, 305] width 16 height 10
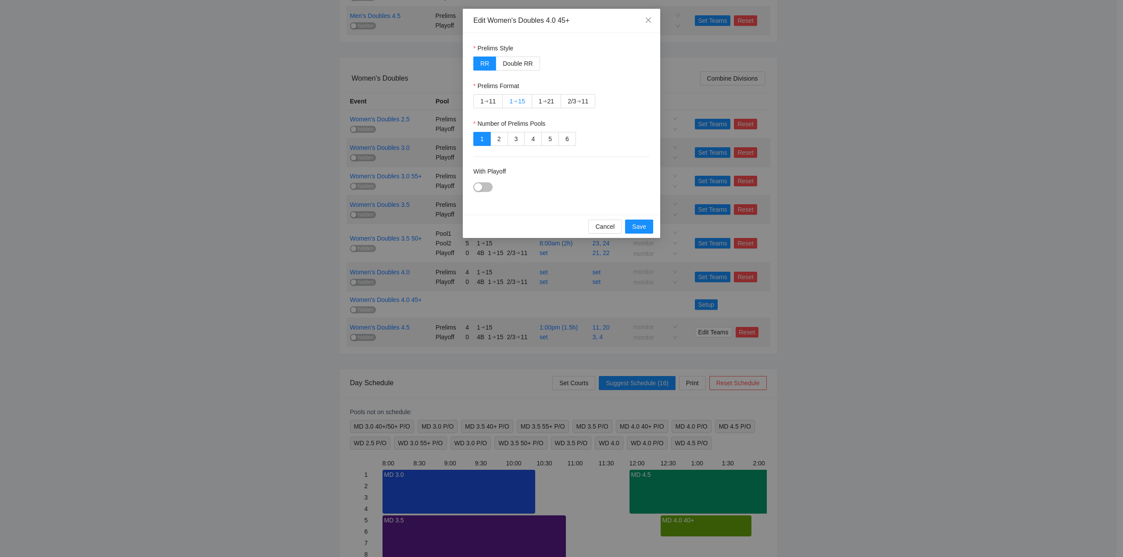
click at [513, 96] on div "1" at bounding box center [511, 101] width 4 height 13
drag, startPoint x: 479, startPoint y: 188, endPoint x: 513, endPoint y: 196, distance: 35.6
click at [479, 187] on div "button" at bounding box center [478, 187] width 8 height 8
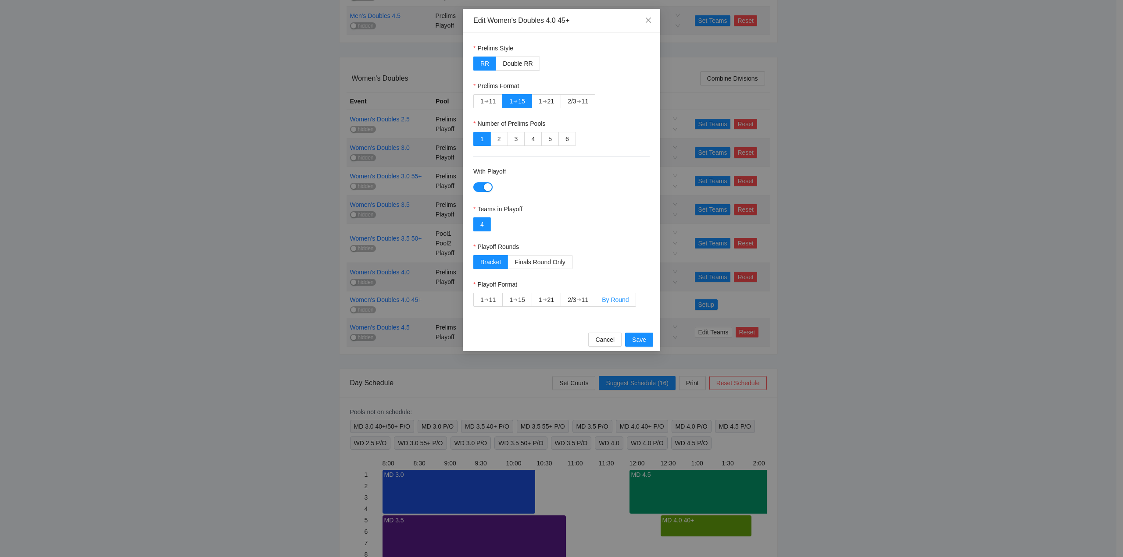
click at [616, 301] on span "By Round" at bounding box center [615, 299] width 27 height 7
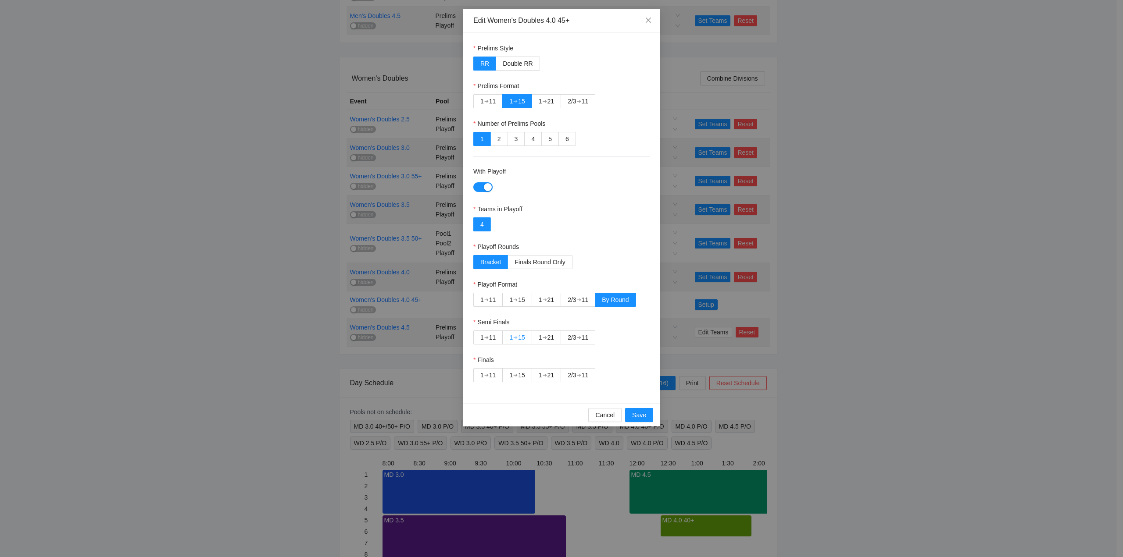
click at [517, 339] on div "➔" at bounding box center [515, 337] width 4 height 7
click at [576, 375] on div "2/3" at bounding box center [571, 375] width 8 height 13
click at [640, 413] on span "Save" at bounding box center [639, 415] width 14 height 10
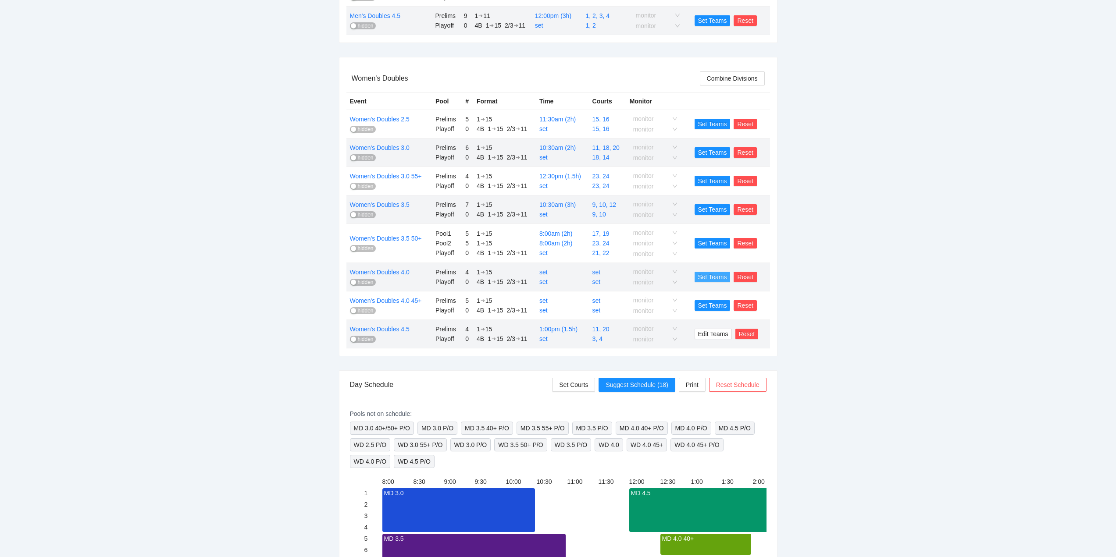
click at [711, 275] on span "Set Teams" at bounding box center [712, 277] width 29 height 10
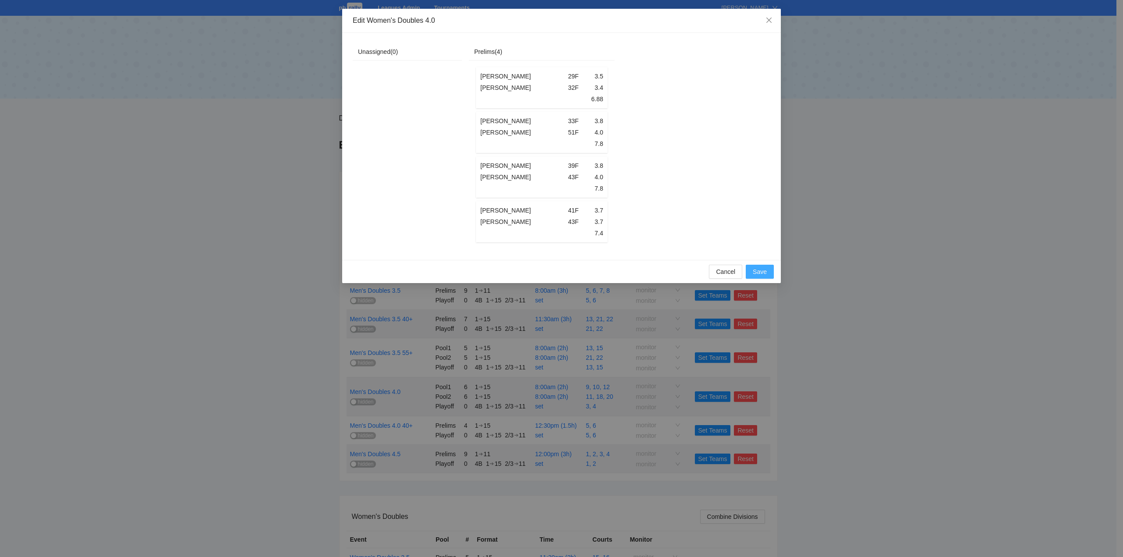
click at [759, 277] on span "Save" at bounding box center [759, 272] width 14 height 10
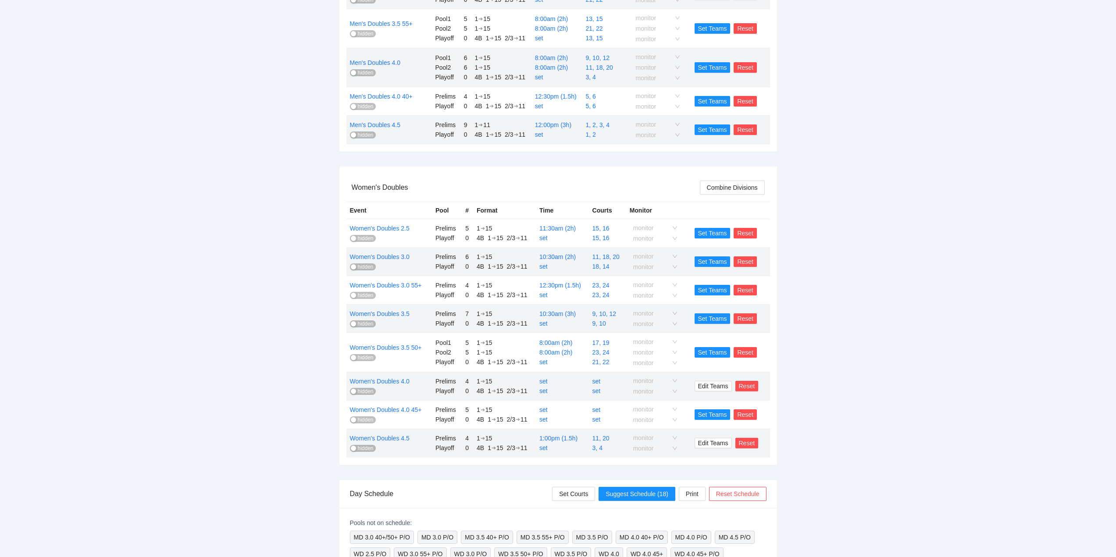
scroll to position [438, 0]
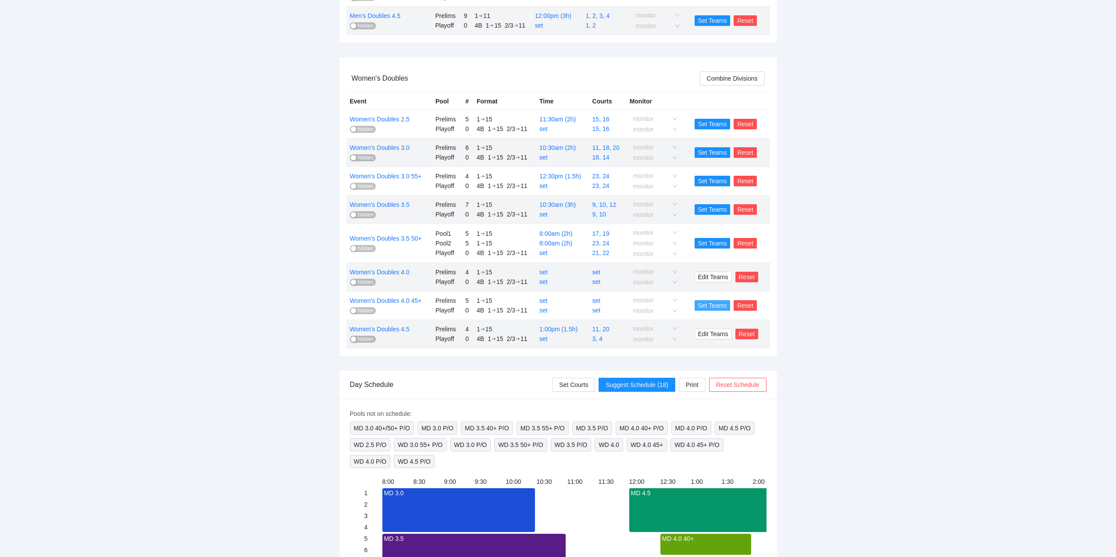
click at [711, 304] on span "Set Teams" at bounding box center [712, 306] width 29 height 10
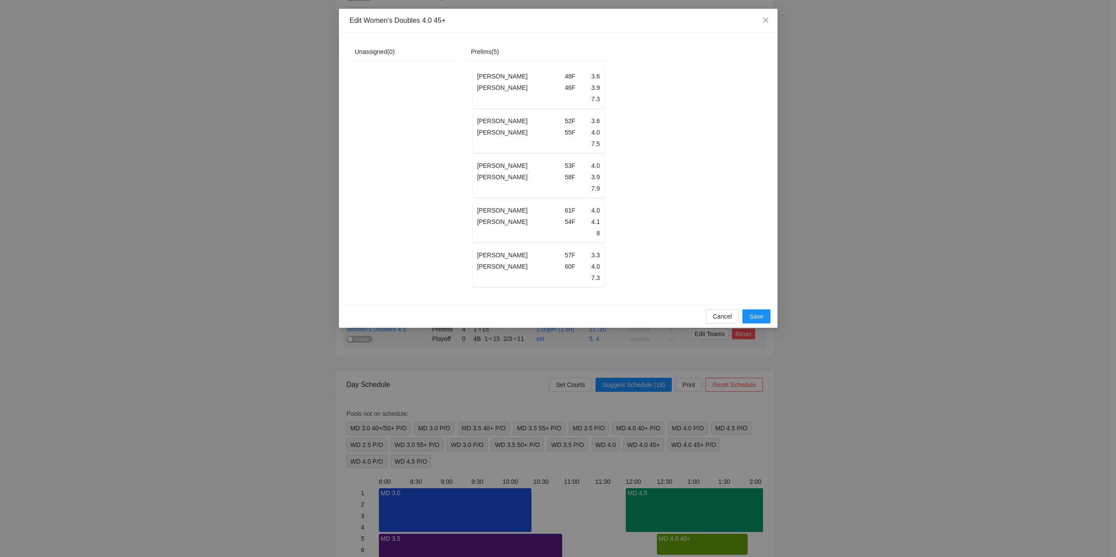
scroll to position [0, 0]
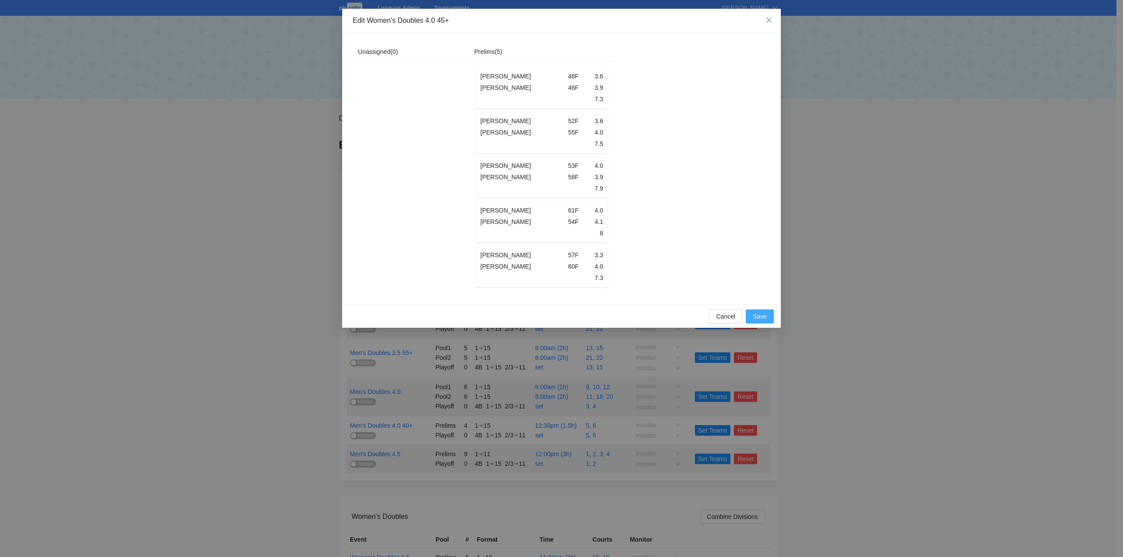
click at [759, 320] on span "Save" at bounding box center [759, 317] width 14 height 10
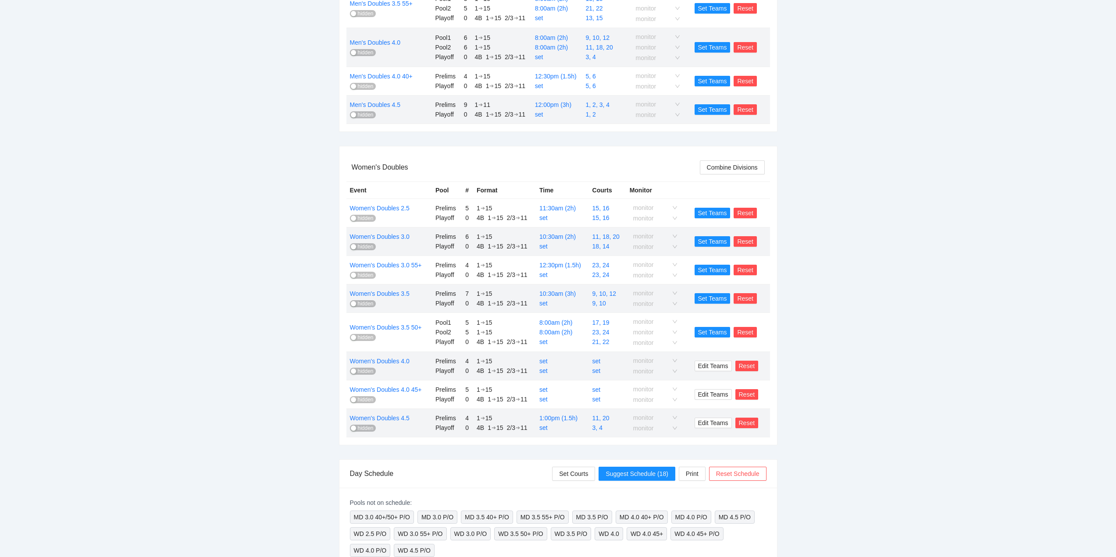
scroll to position [351, 0]
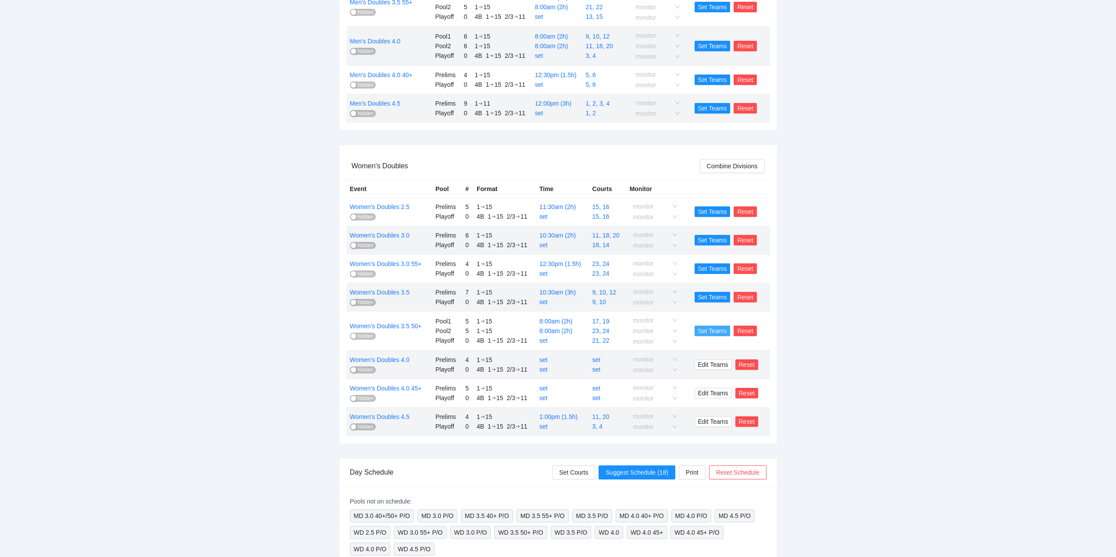
click at [710, 331] on span "Set Teams" at bounding box center [712, 331] width 29 height 10
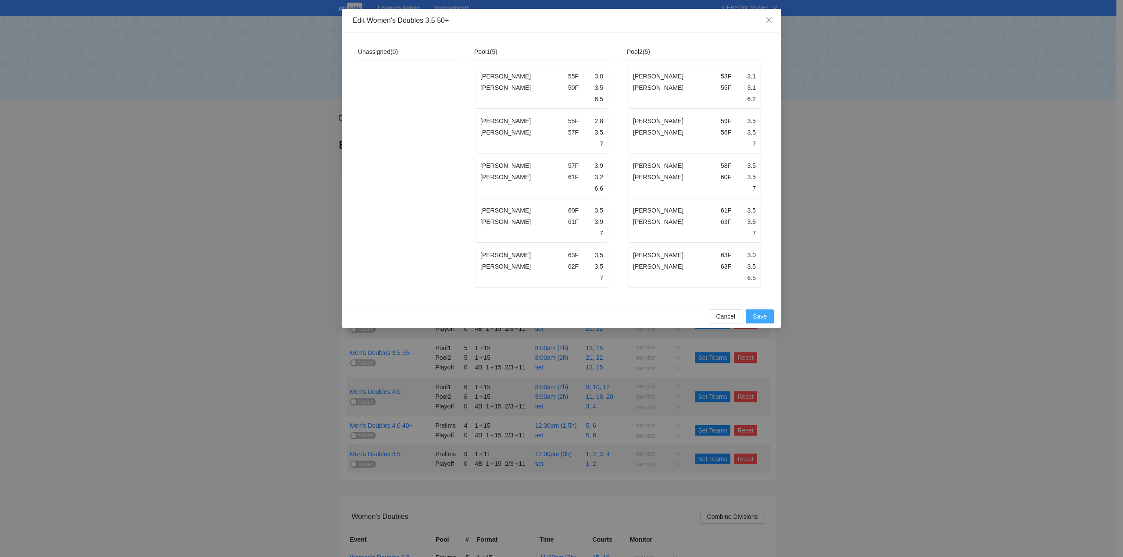
click at [754, 321] on span "Save" at bounding box center [759, 317] width 14 height 10
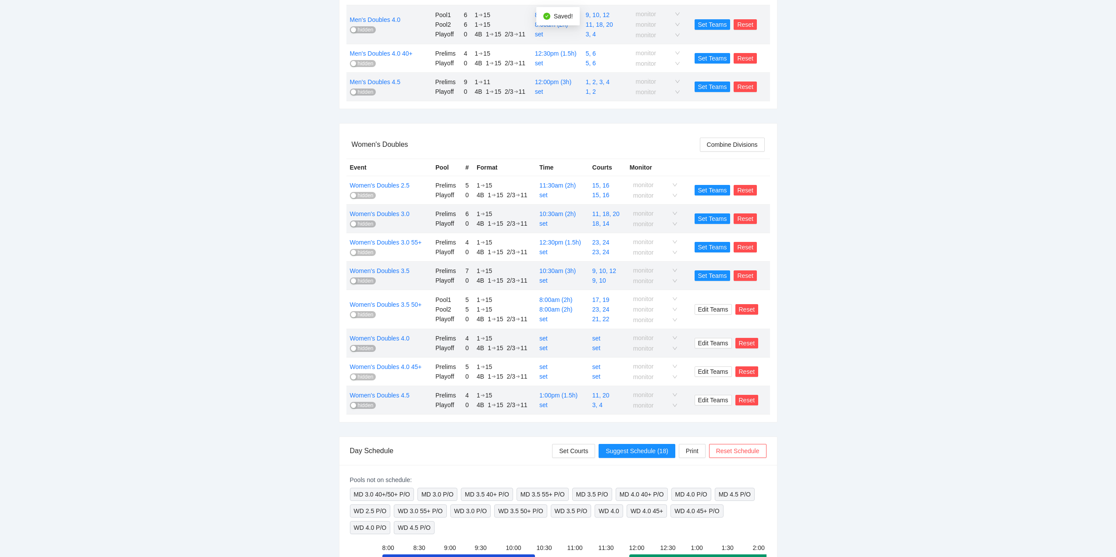
scroll to position [395, 0]
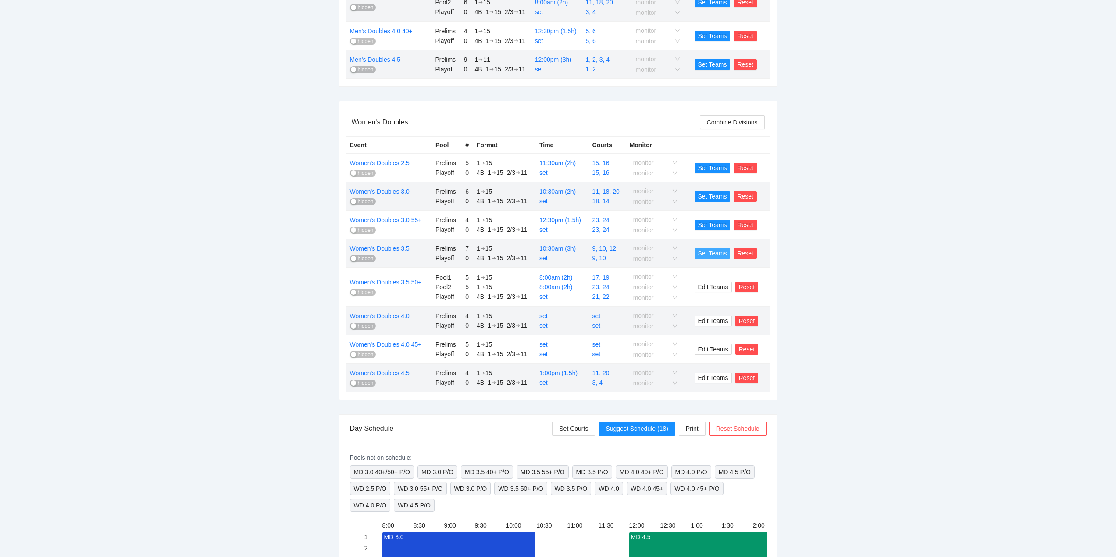
click at [713, 250] on span "Set Teams" at bounding box center [712, 254] width 29 height 10
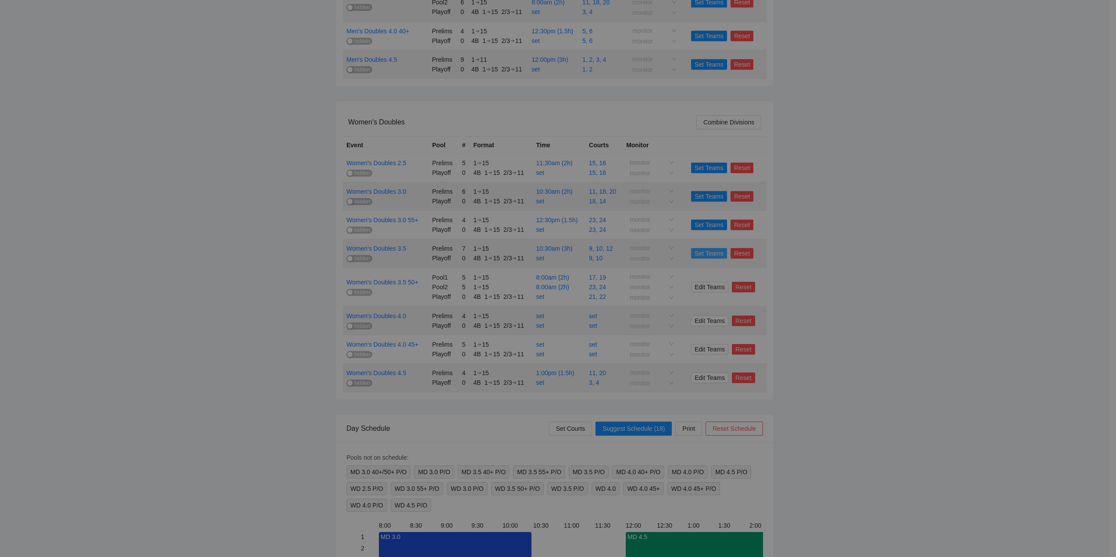
scroll to position [0, 0]
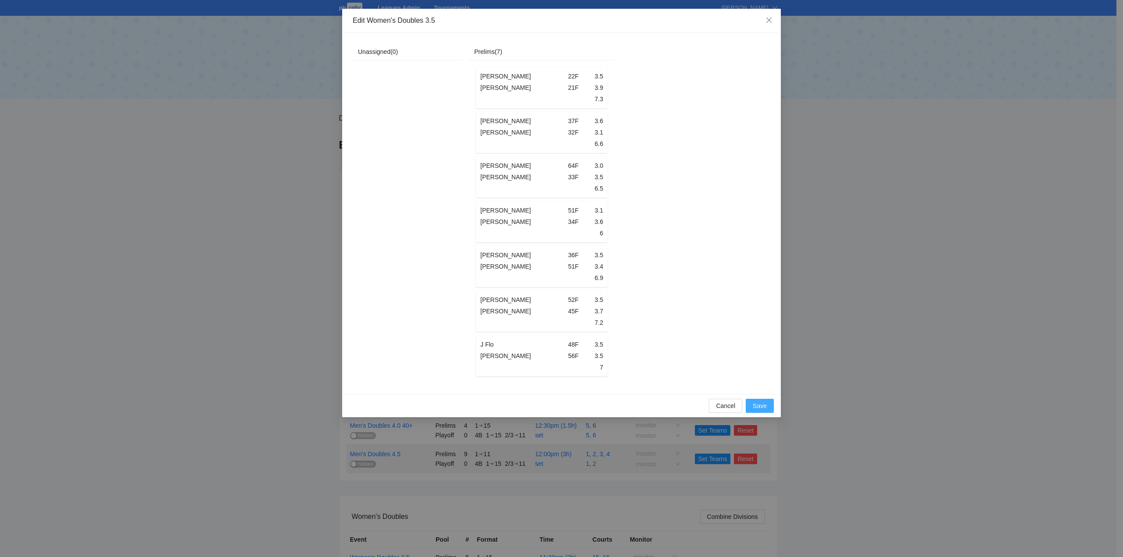
click at [756, 411] on span "Save" at bounding box center [759, 406] width 14 height 10
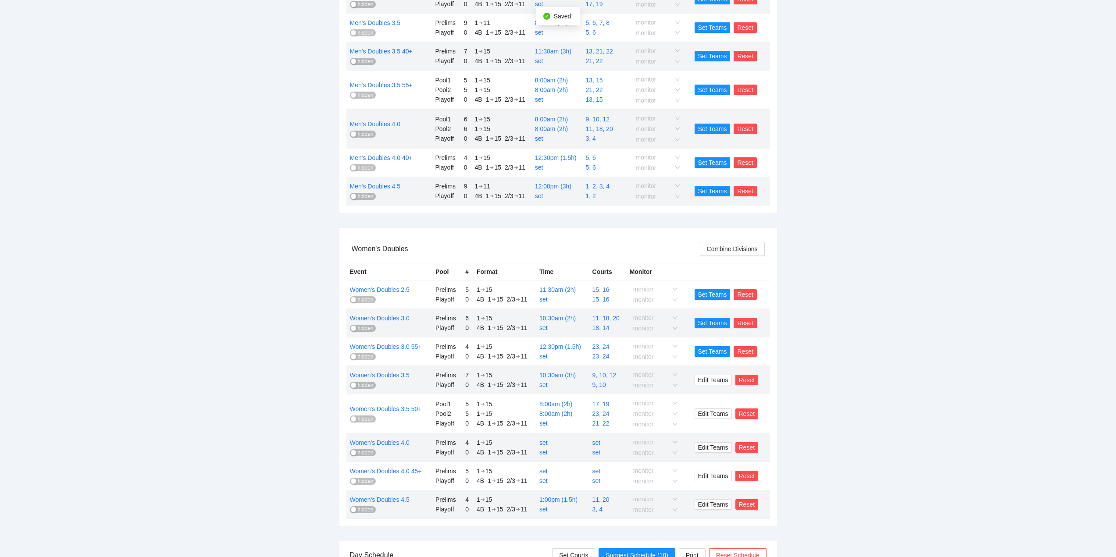
scroll to position [351, 0]
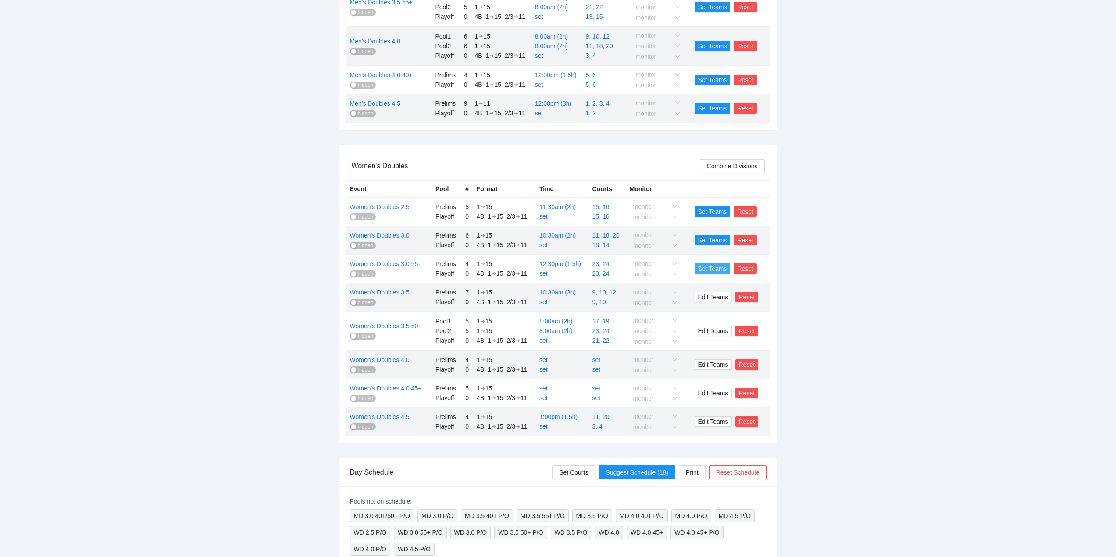
click at [719, 269] on span "Set Teams" at bounding box center [712, 269] width 29 height 10
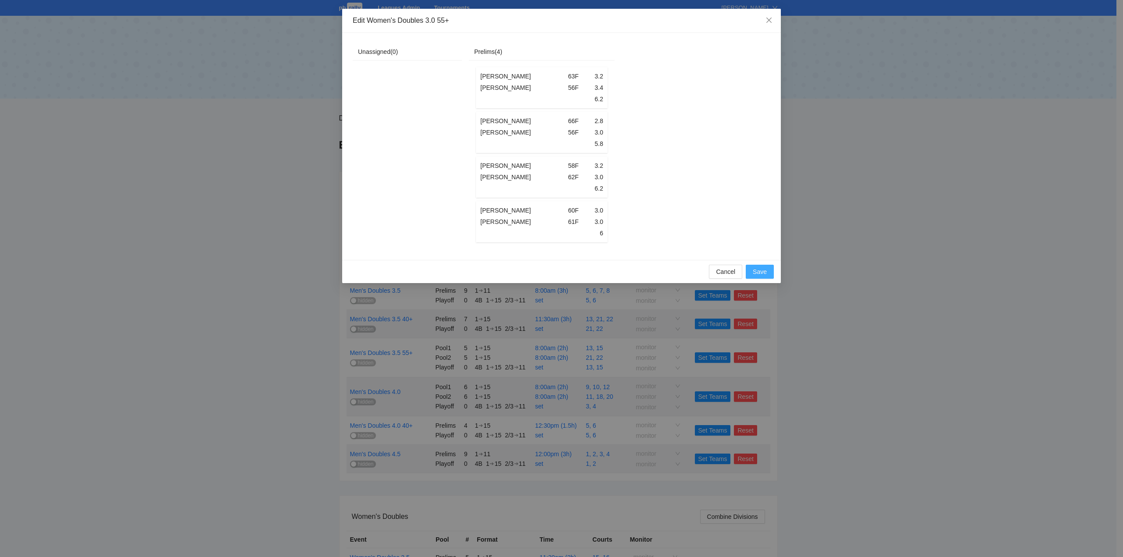
click at [753, 275] on span "Save" at bounding box center [759, 272] width 14 height 10
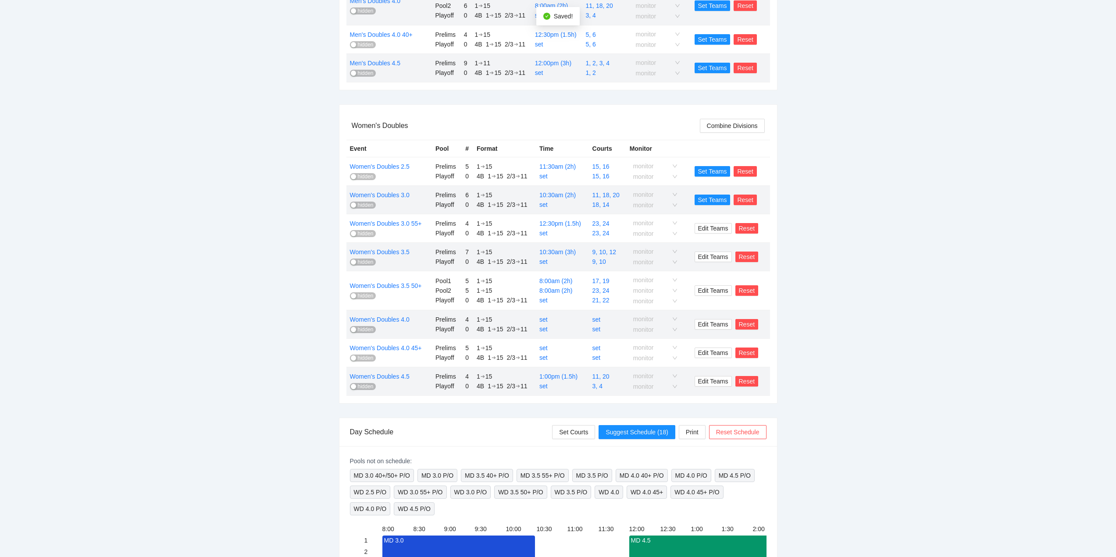
scroll to position [395, 0]
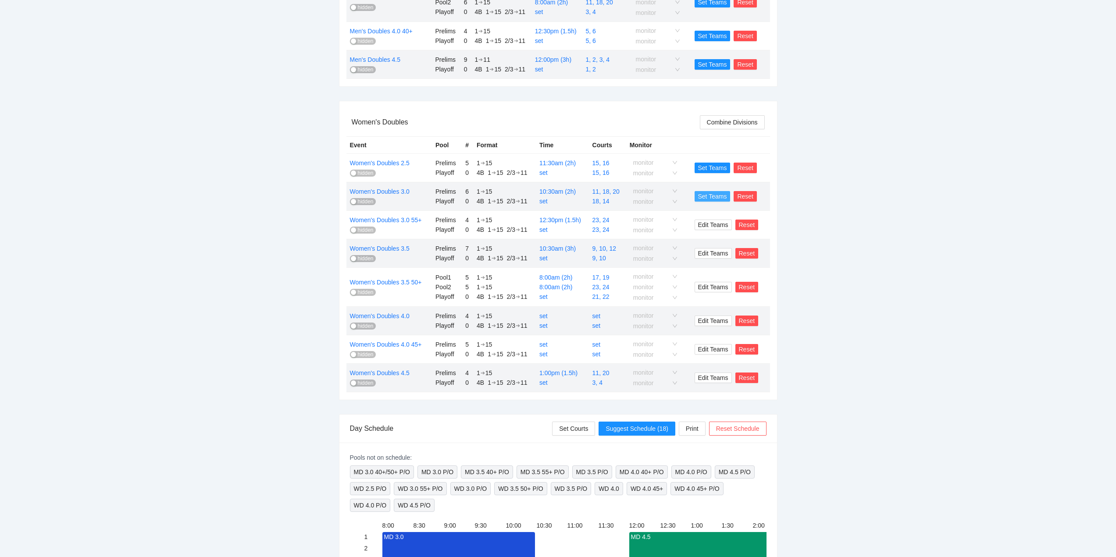
click at [709, 198] on span "Set Teams" at bounding box center [712, 197] width 29 height 10
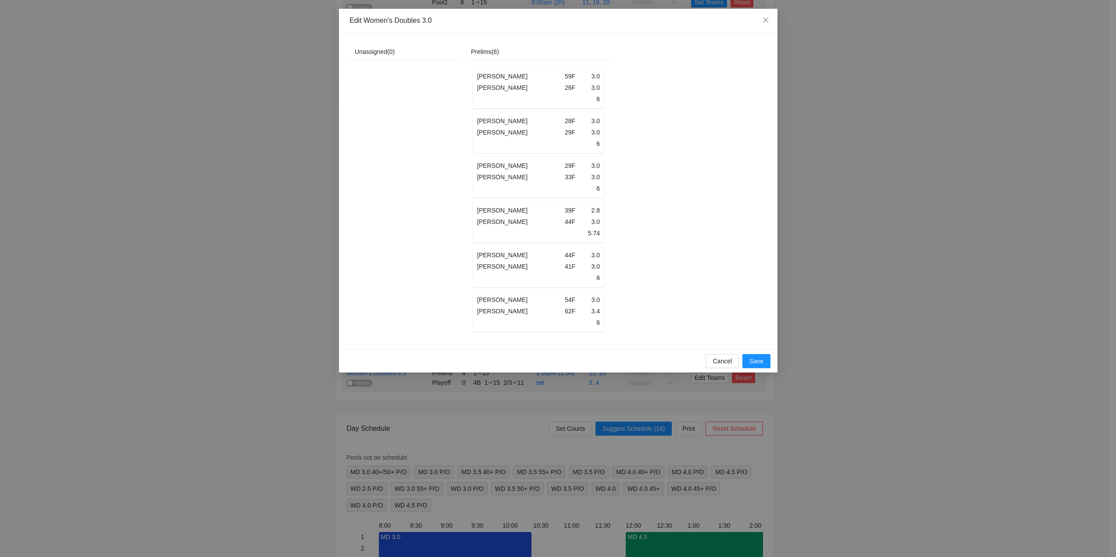
scroll to position [0, 0]
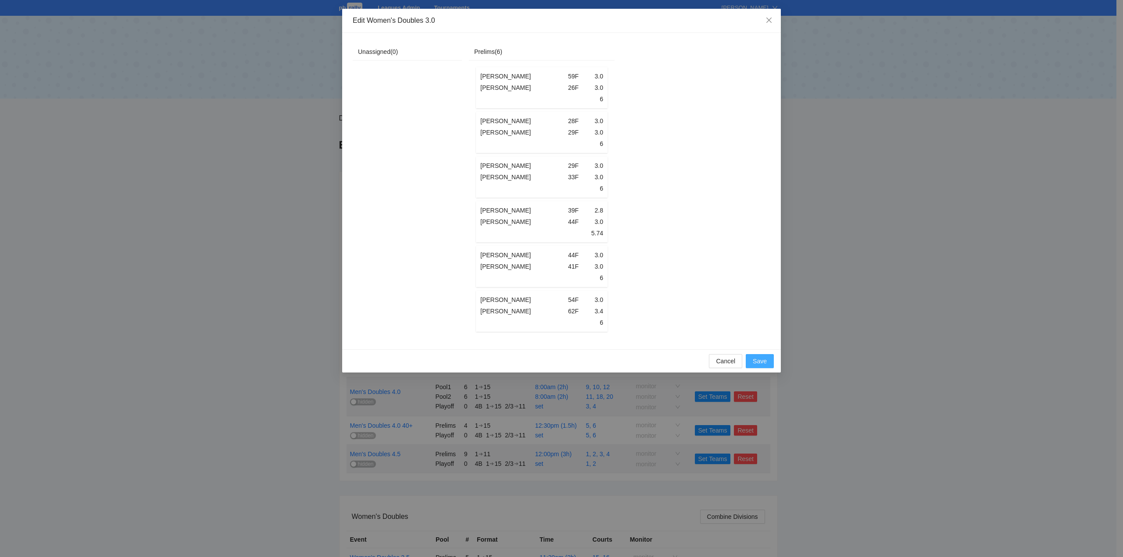
click at [758, 366] on span "Save" at bounding box center [759, 362] width 14 height 10
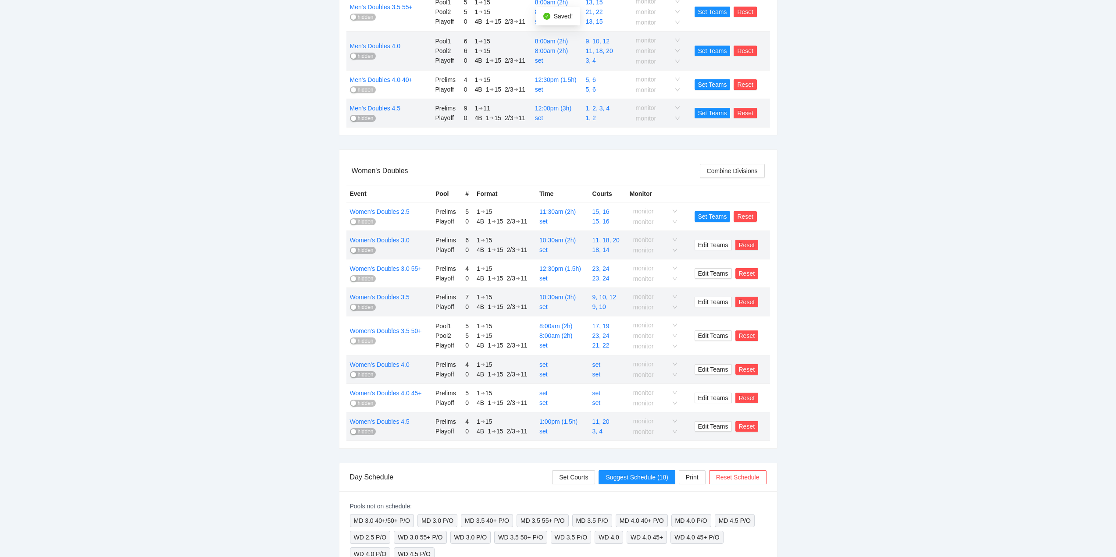
scroll to position [351, 0]
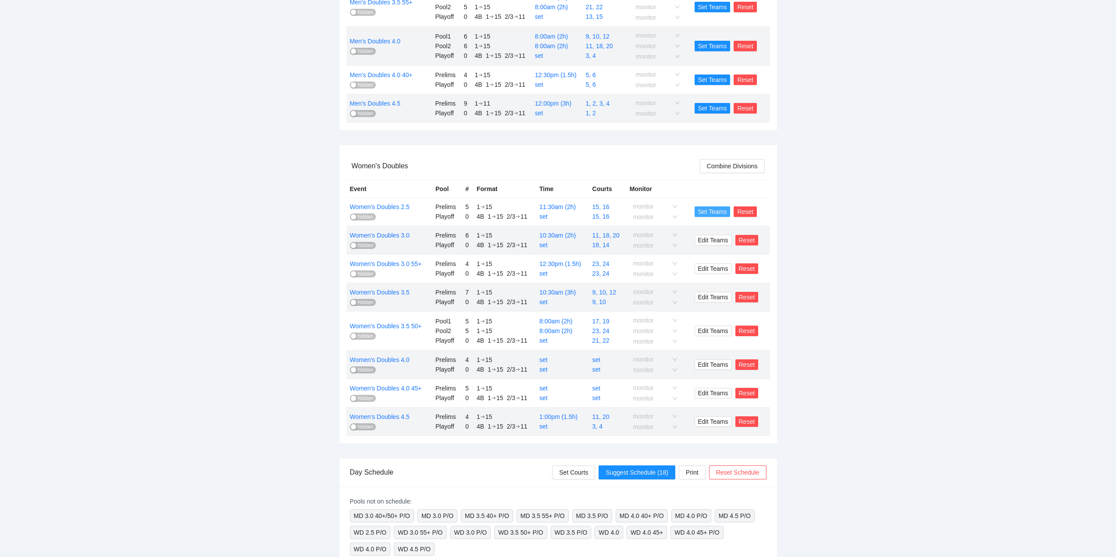
click at [711, 210] on span "Set Teams" at bounding box center [712, 212] width 29 height 10
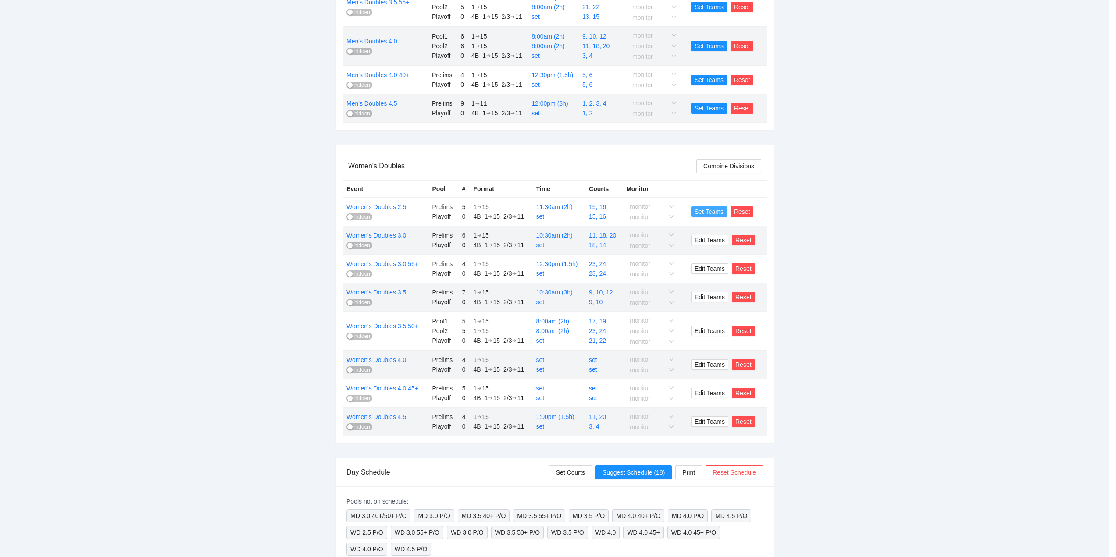
scroll to position [0, 0]
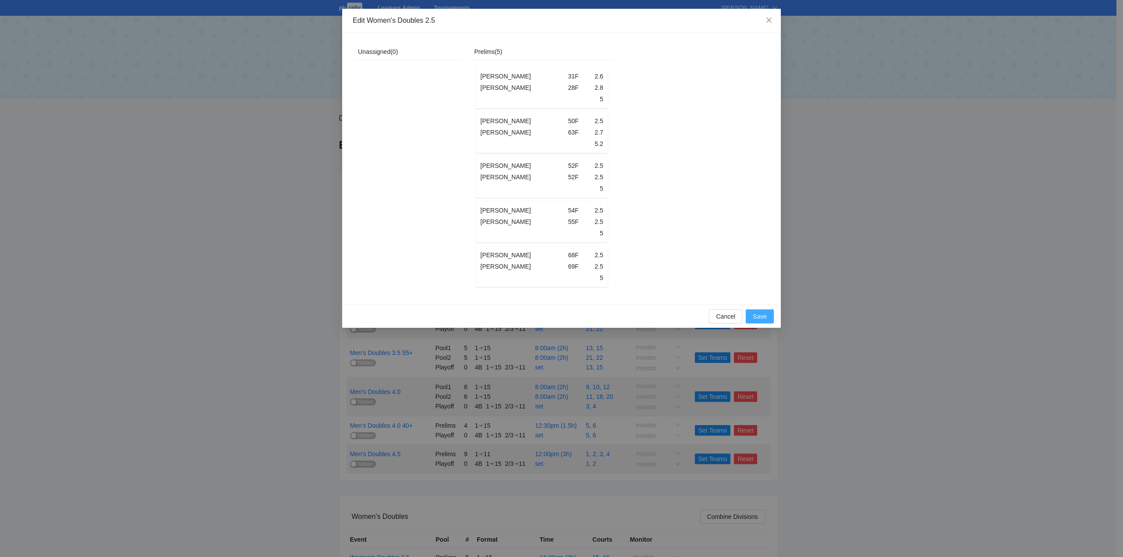
click at [754, 321] on span "Save" at bounding box center [759, 317] width 14 height 10
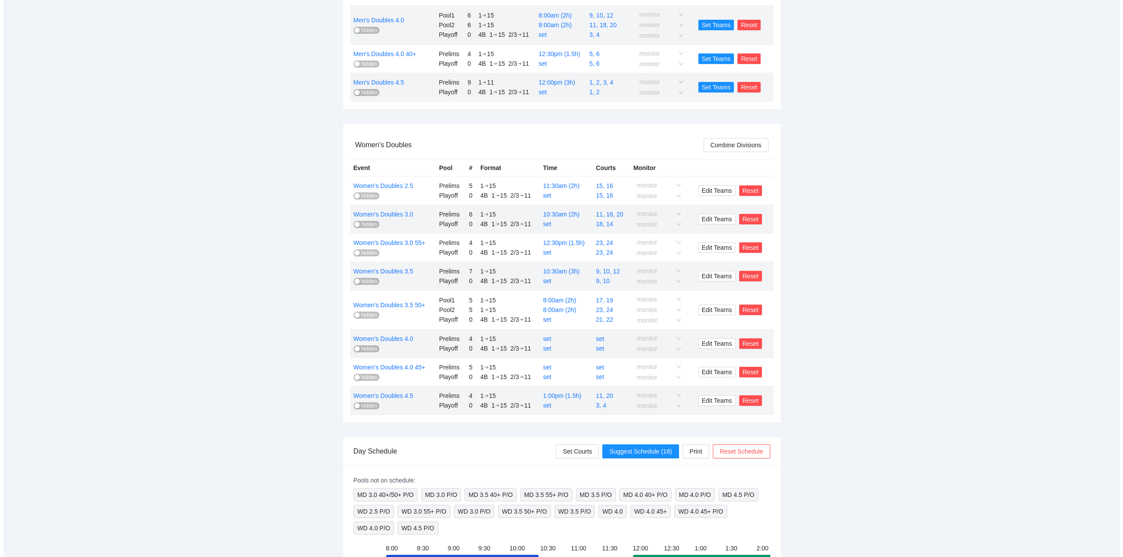
scroll to position [395, 0]
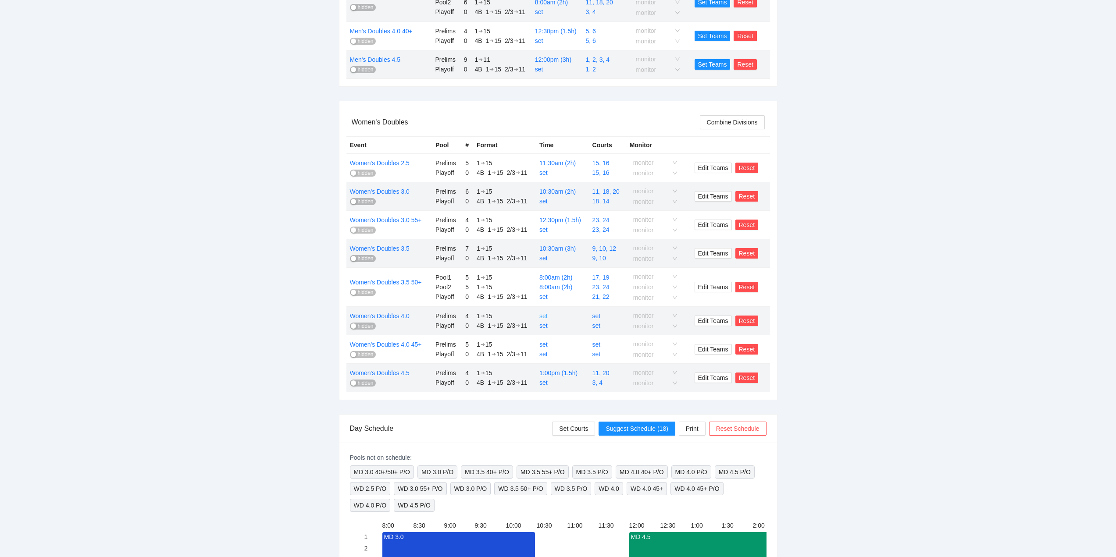
click at [545, 315] on link "set" at bounding box center [543, 316] width 8 height 7
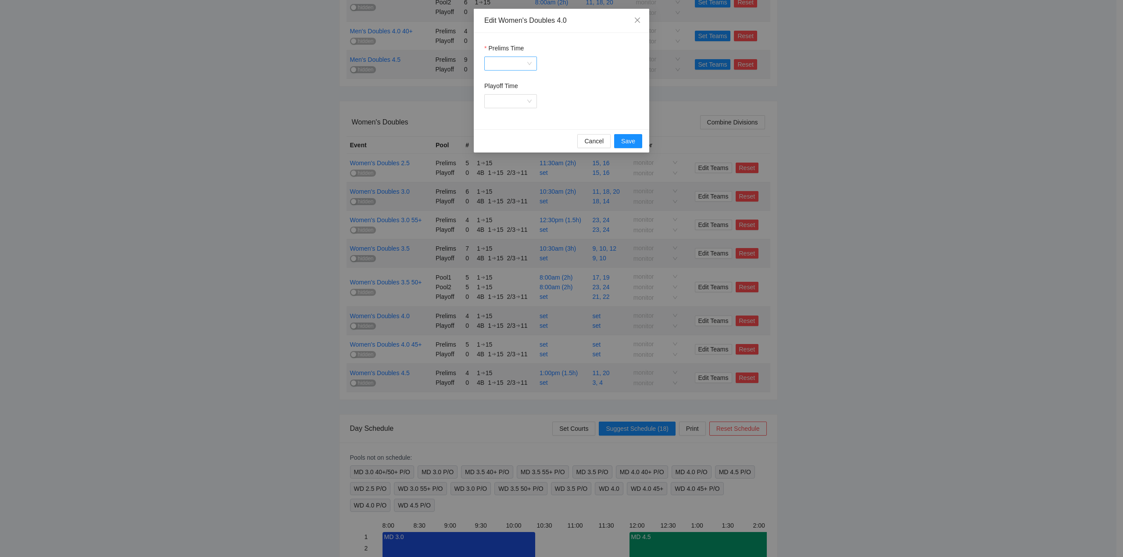
click at [514, 63] on input "Prelims Time" at bounding box center [507, 63] width 36 height 13
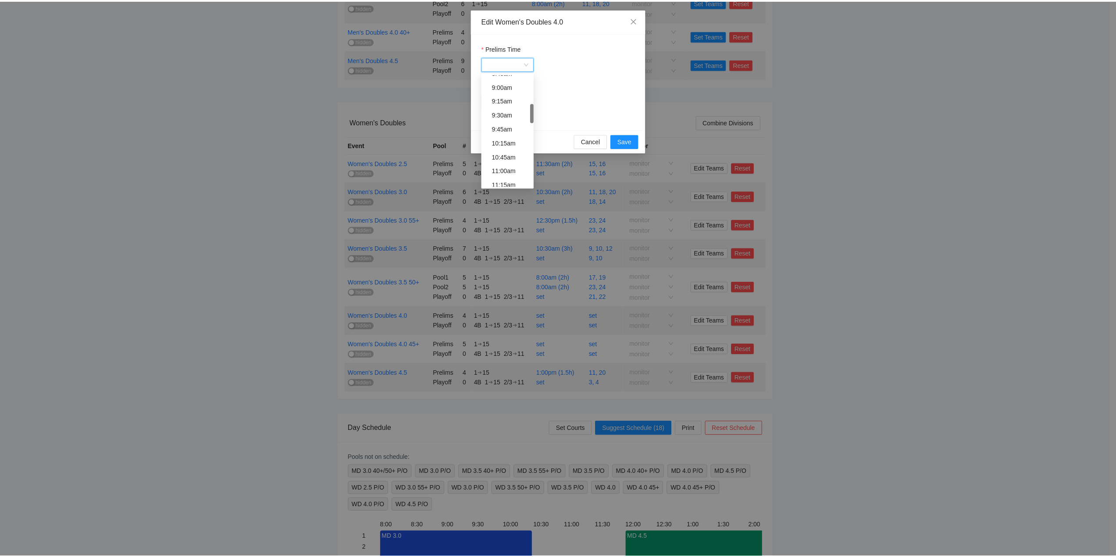
scroll to position [263, 0]
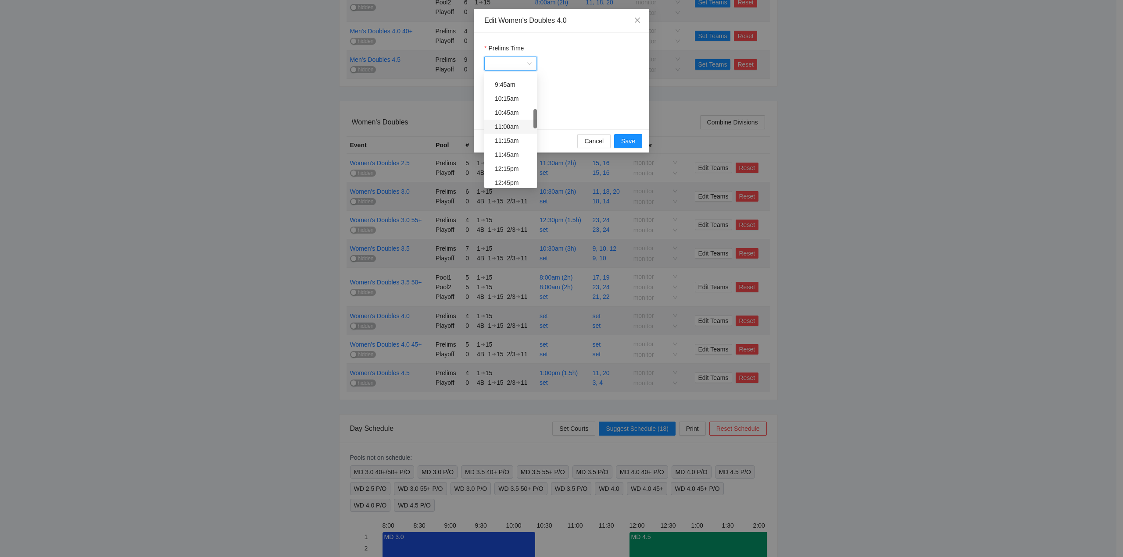
click at [513, 126] on div "11:00am" at bounding box center [513, 127] width 37 height 10
drag, startPoint x: 624, startPoint y: 138, endPoint x: 648, endPoint y: 158, distance: 31.1
click at [624, 139] on span "Save" at bounding box center [628, 141] width 14 height 10
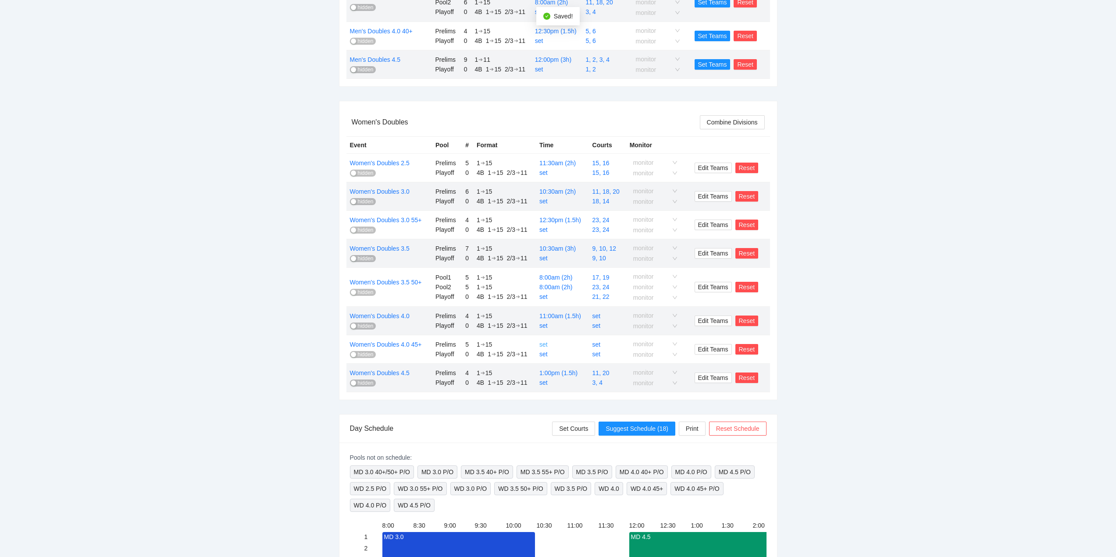
click at [546, 345] on link "set" at bounding box center [543, 344] width 8 height 7
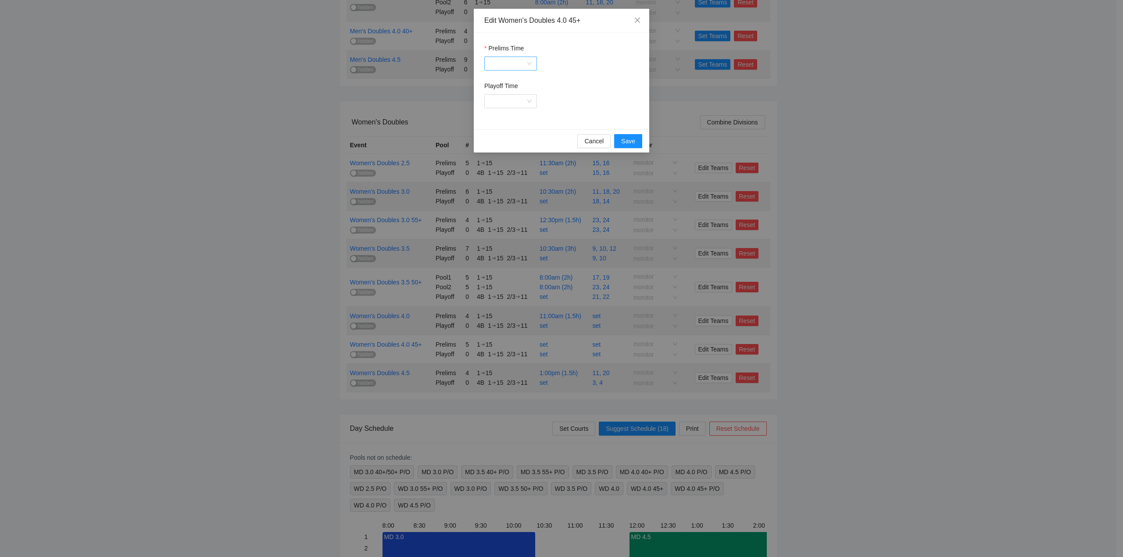
click at [514, 68] on input "Prelims Time" at bounding box center [507, 63] width 36 height 13
click at [510, 93] on div "8:00am" at bounding box center [513, 95] width 37 height 10
click at [625, 143] on span "Save" at bounding box center [628, 141] width 14 height 10
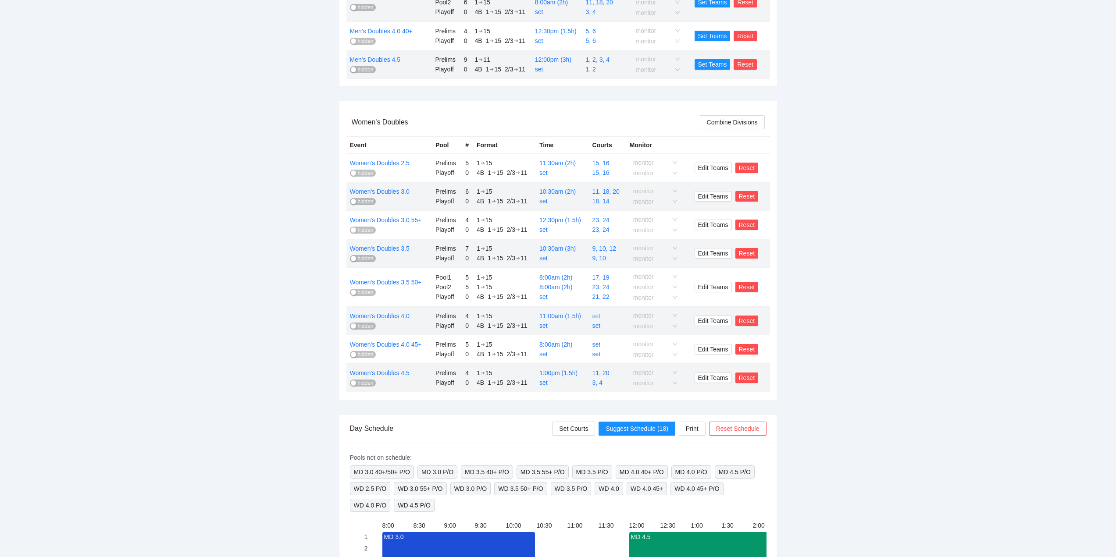
click at [595, 315] on link "set" at bounding box center [596, 316] width 8 height 7
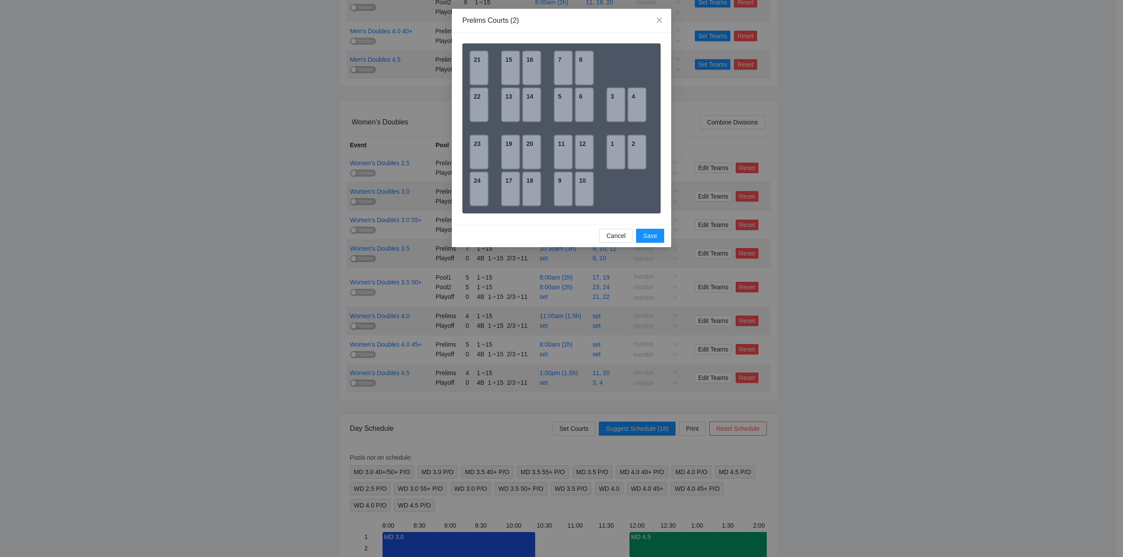
click at [561, 68] on div "7" at bounding box center [562, 67] width 19 height 35
click at [584, 67] on div "8" at bounding box center [583, 67] width 19 height 35
click at [649, 237] on span "Save" at bounding box center [650, 236] width 14 height 10
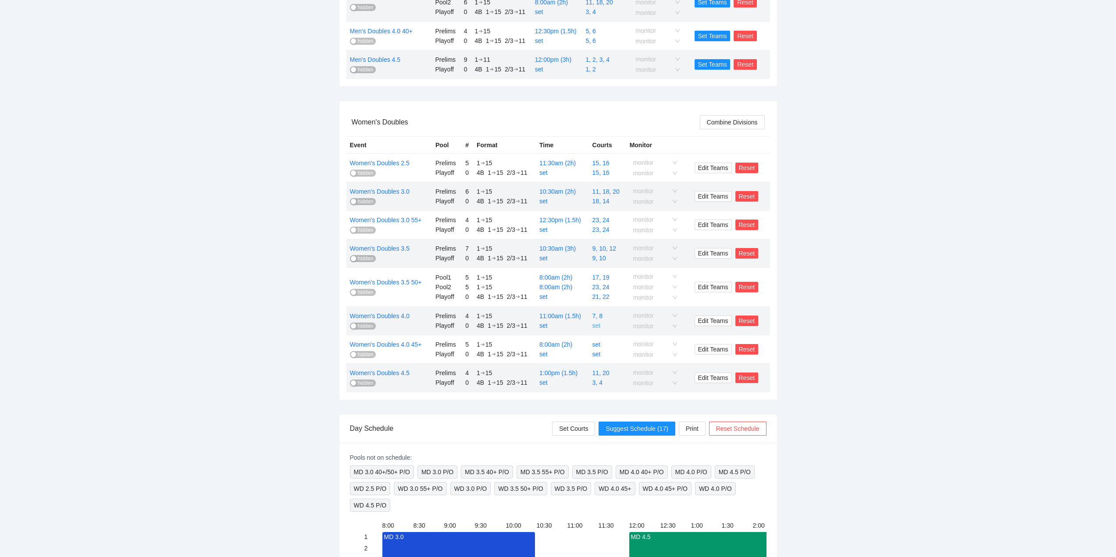
click at [598, 325] on link "set" at bounding box center [596, 325] width 8 height 7
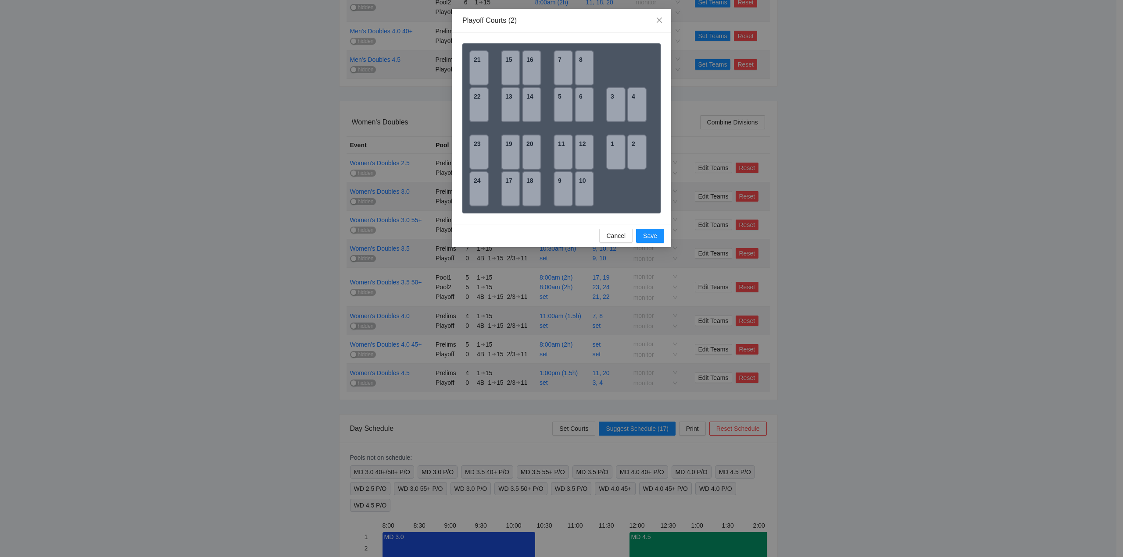
click at [567, 67] on div "7" at bounding box center [562, 67] width 19 height 35
click at [581, 66] on div "8" at bounding box center [583, 67] width 19 height 35
click at [647, 235] on span "Save" at bounding box center [650, 236] width 14 height 10
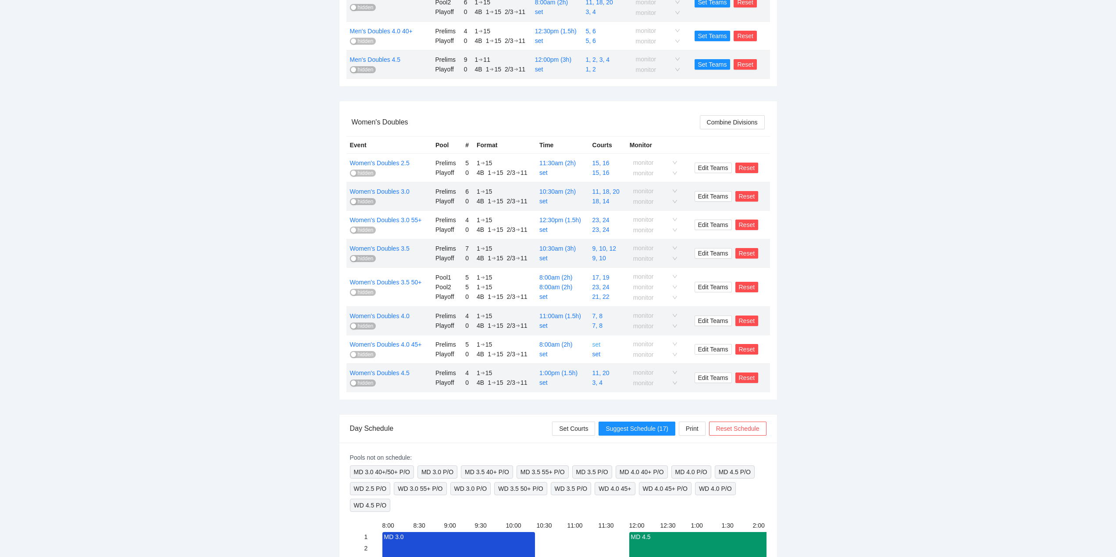
click at [596, 343] on link "set" at bounding box center [596, 344] width 8 height 7
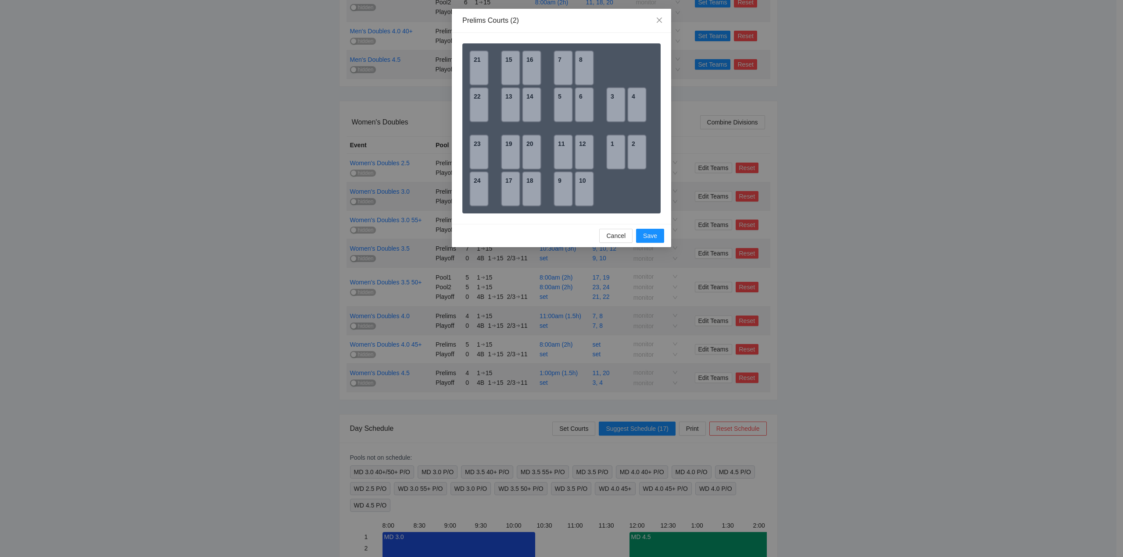
click at [534, 103] on div "14" at bounding box center [531, 104] width 19 height 35
click at [532, 58] on div "16" at bounding box center [531, 67] width 19 height 35
click at [645, 237] on span "Save" at bounding box center [650, 236] width 14 height 10
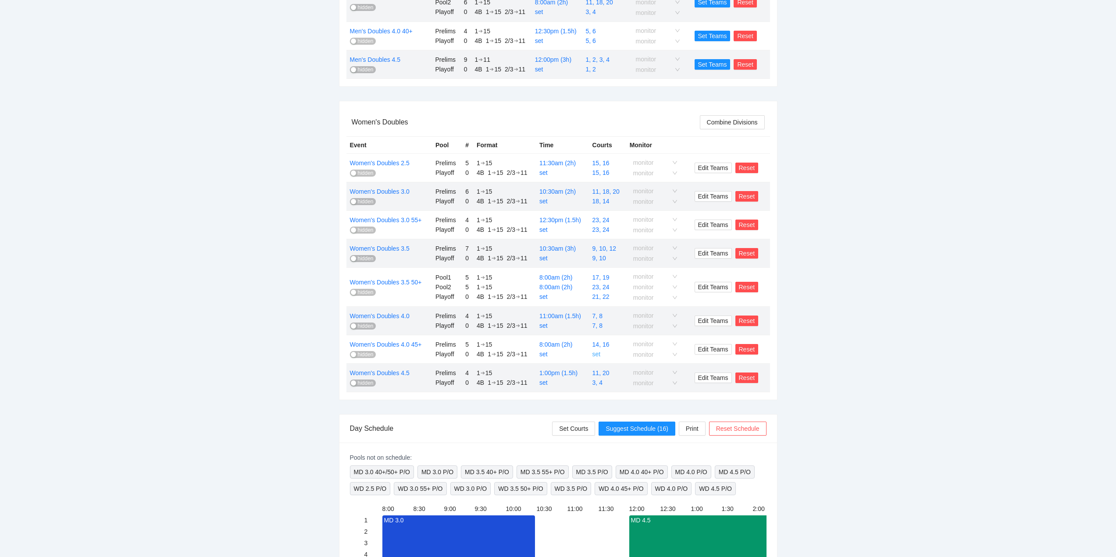
click at [599, 353] on link "set" at bounding box center [596, 354] width 8 height 7
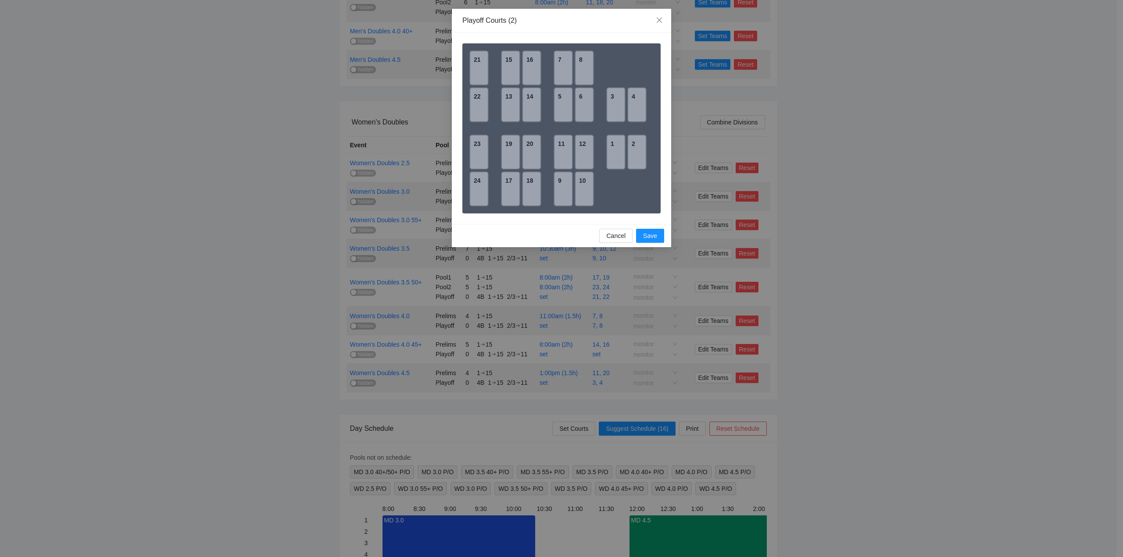
click at [534, 107] on div "14" at bounding box center [531, 104] width 19 height 35
drag, startPoint x: 526, startPoint y: 66, endPoint x: 551, endPoint y: 95, distance: 38.9
click at [526, 66] on div "16" at bounding box center [531, 67] width 19 height 35
click at [651, 235] on span "Save" at bounding box center [650, 236] width 14 height 10
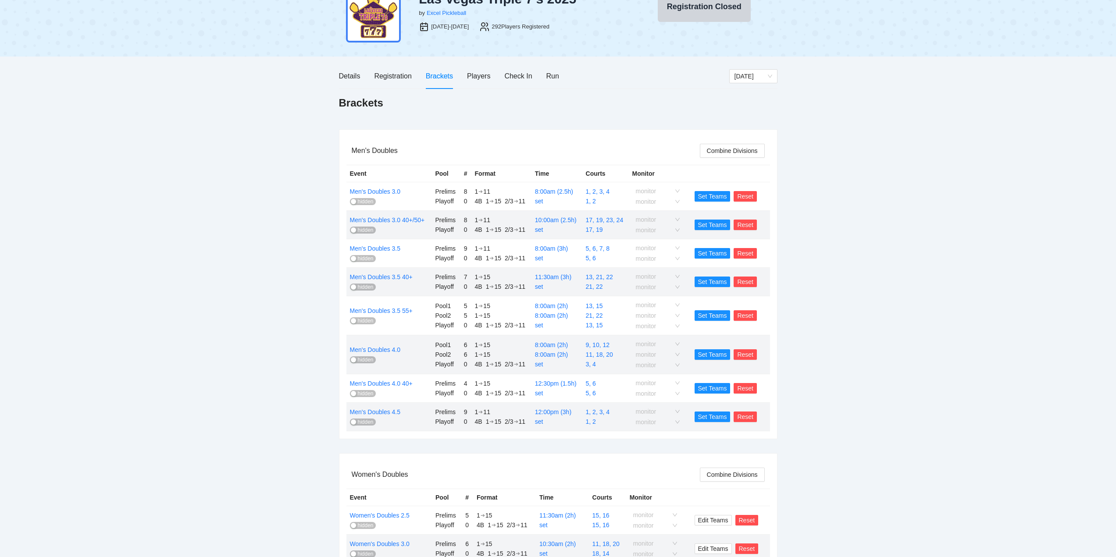
scroll to position [0, 0]
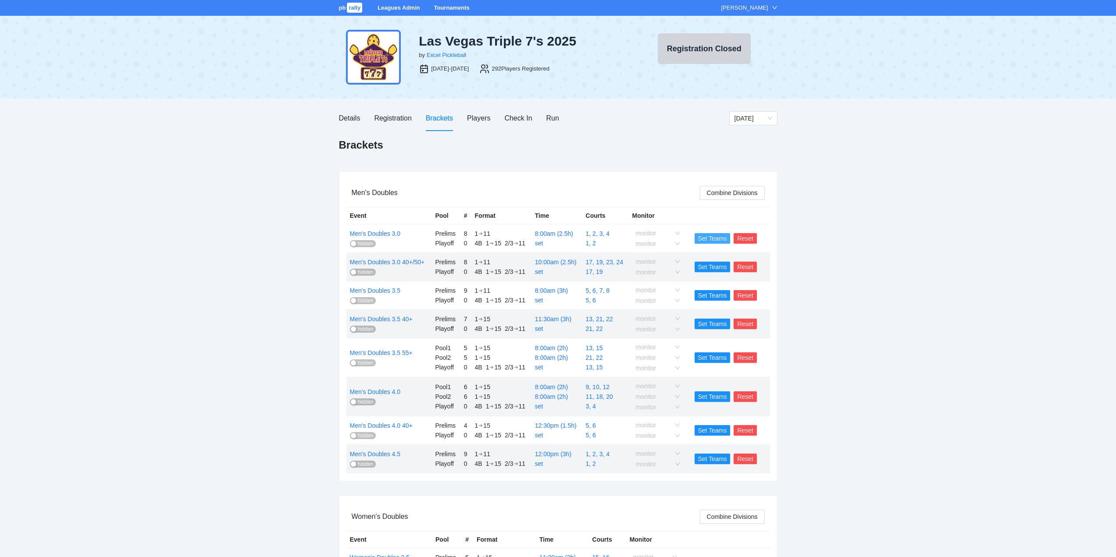
click at [711, 239] on span "Set Teams" at bounding box center [712, 239] width 29 height 10
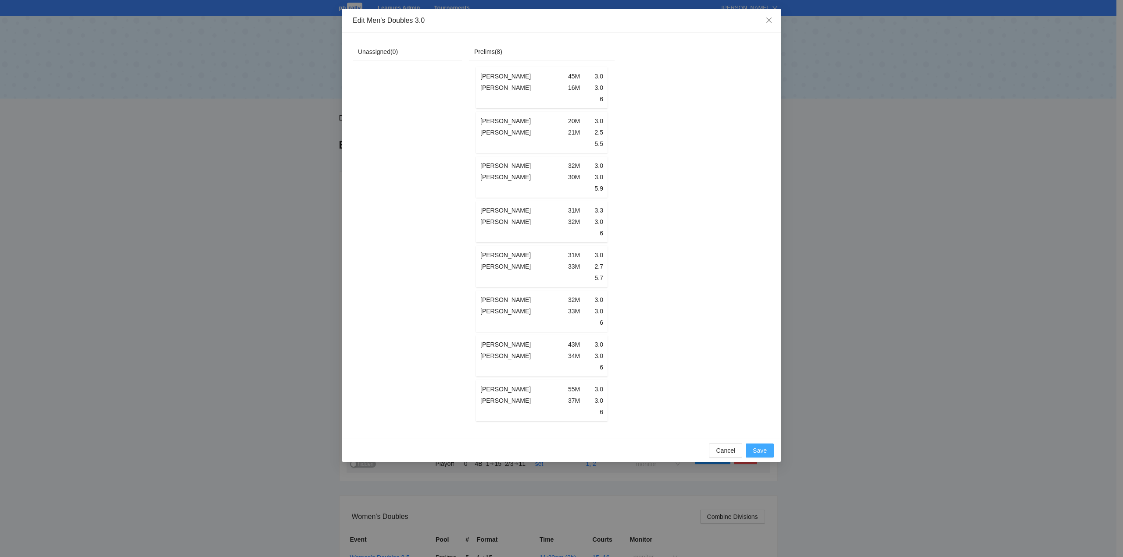
click at [763, 456] on span "Save" at bounding box center [759, 451] width 14 height 10
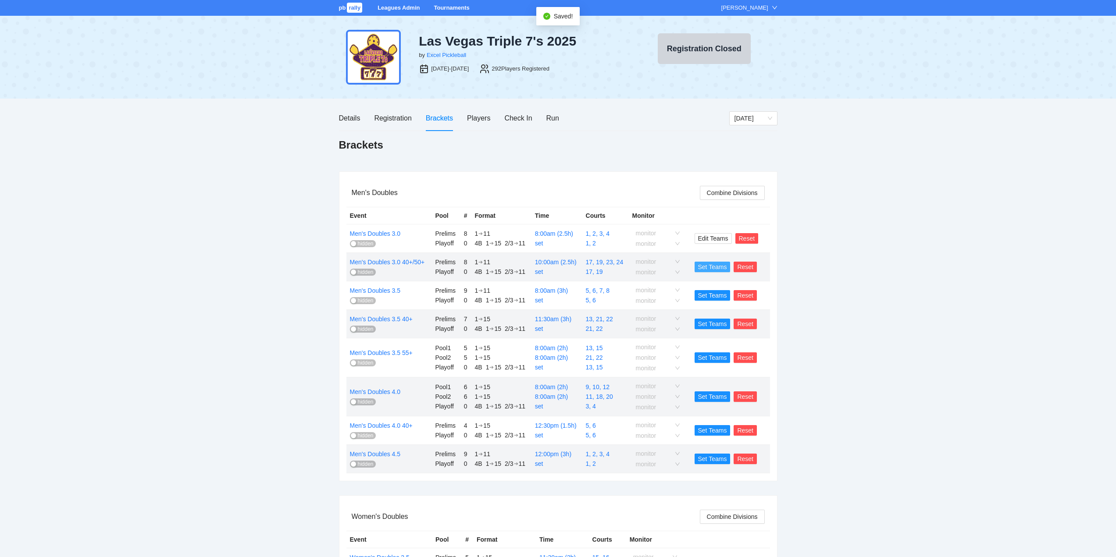
click at [712, 267] on span "Set Teams" at bounding box center [712, 267] width 29 height 10
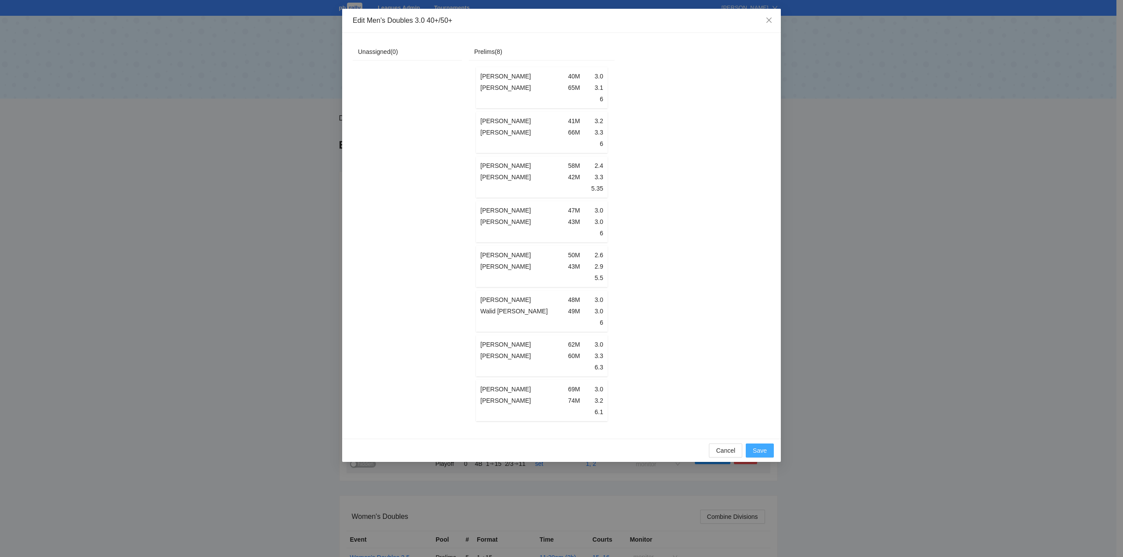
click at [756, 456] on span "Save" at bounding box center [759, 451] width 14 height 10
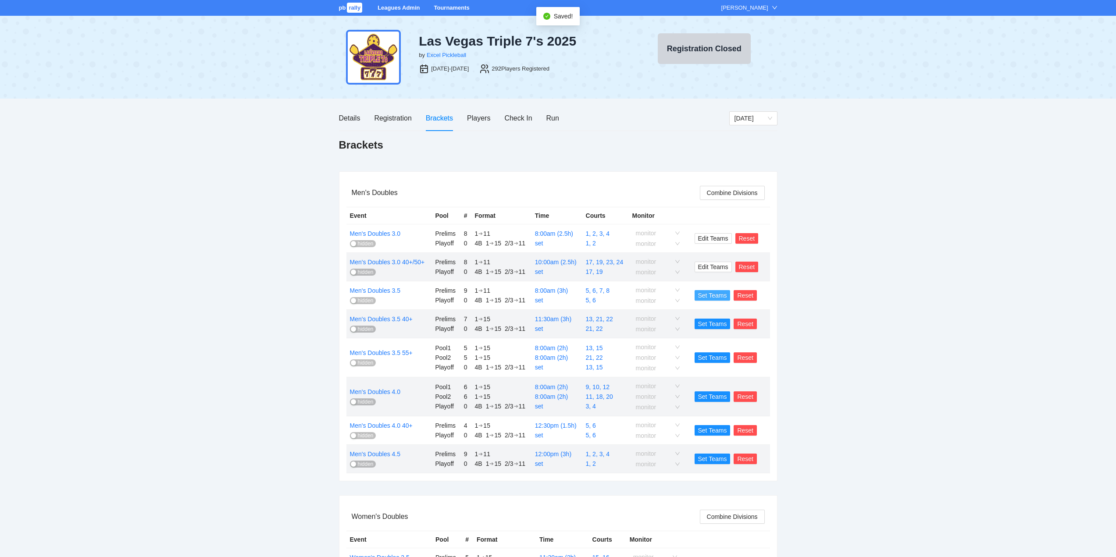
click at [713, 297] on span "Set Teams" at bounding box center [712, 296] width 29 height 10
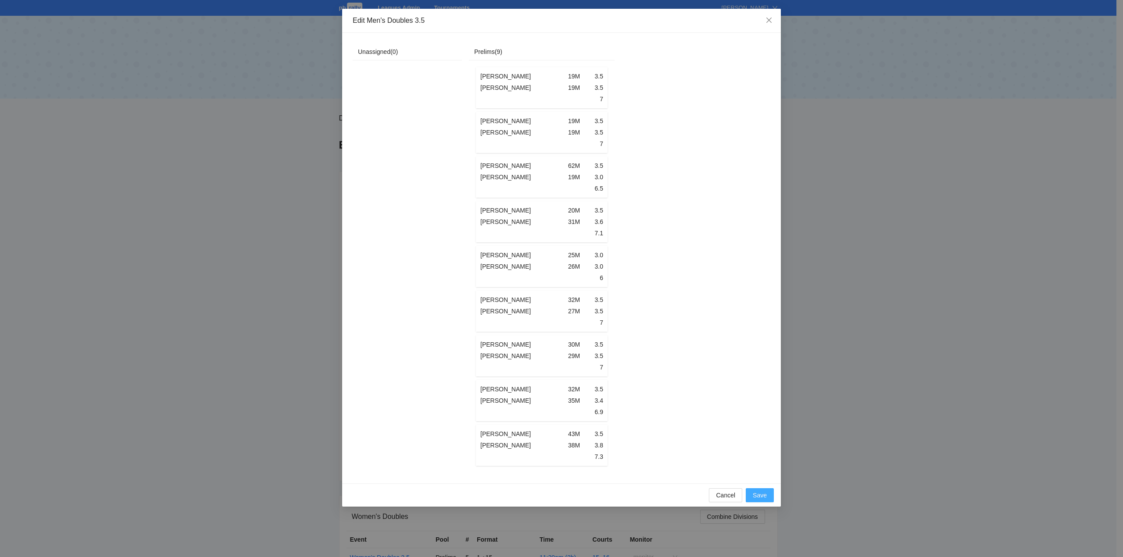
click at [760, 500] on span "Save" at bounding box center [759, 496] width 14 height 10
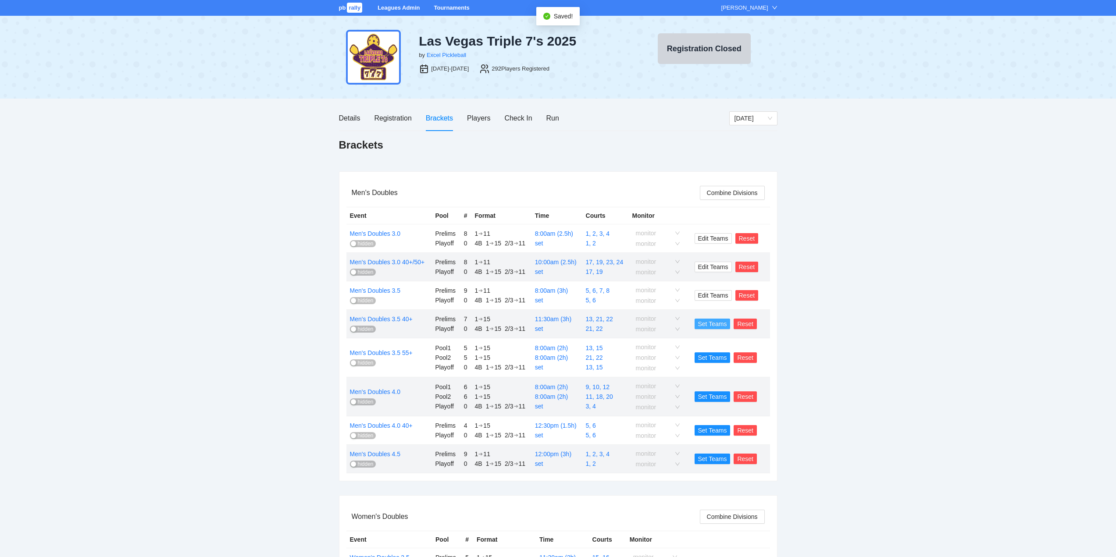
click at [707, 324] on span "Set Teams" at bounding box center [712, 324] width 29 height 10
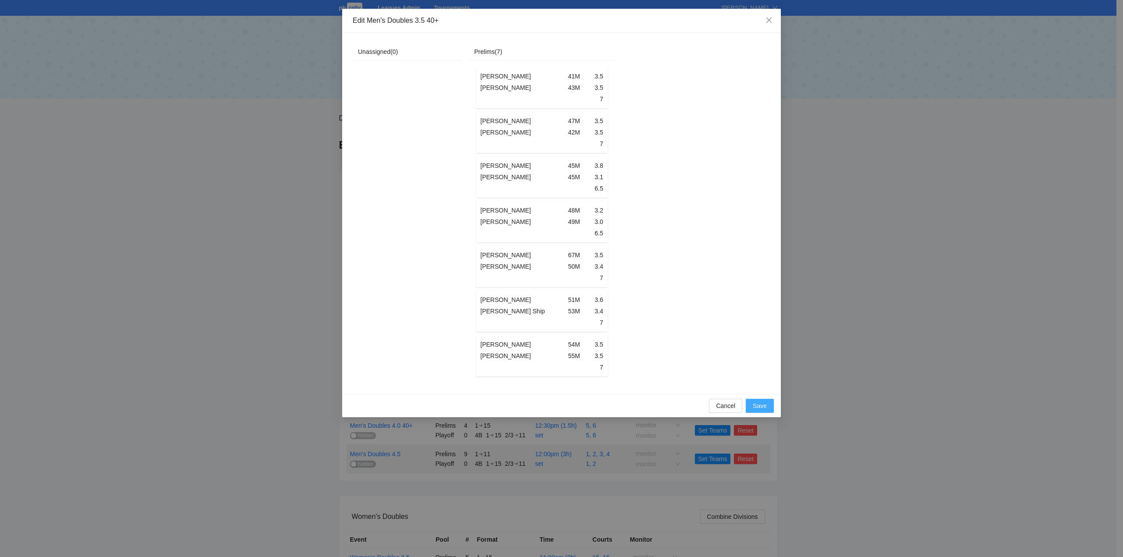
click at [759, 411] on span "Save" at bounding box center [759, 406] width 14 height 10
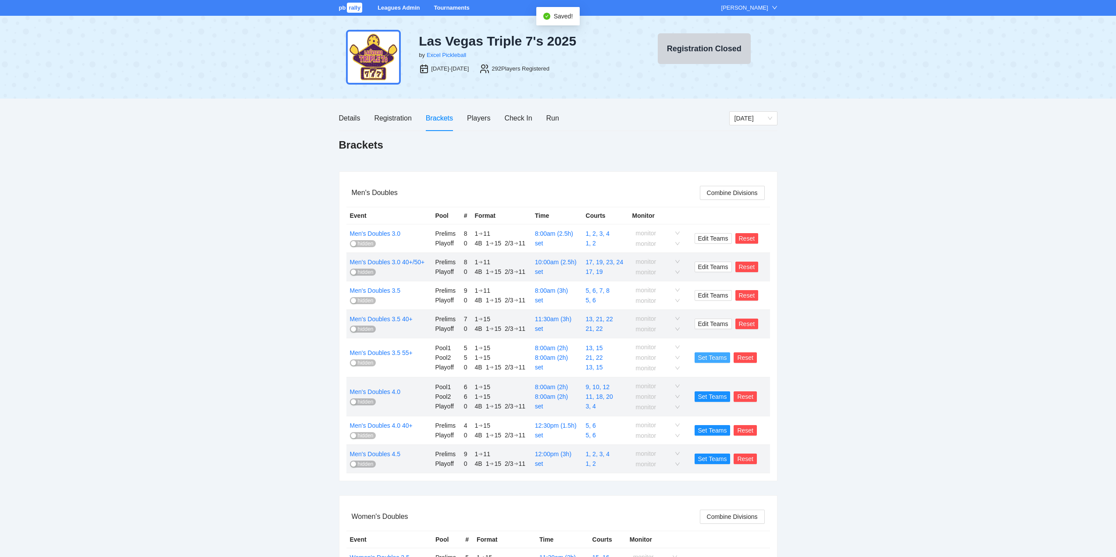
click at [704, 353] on button "Set Teams" at bounding box center [713, 358] width 36 height 11
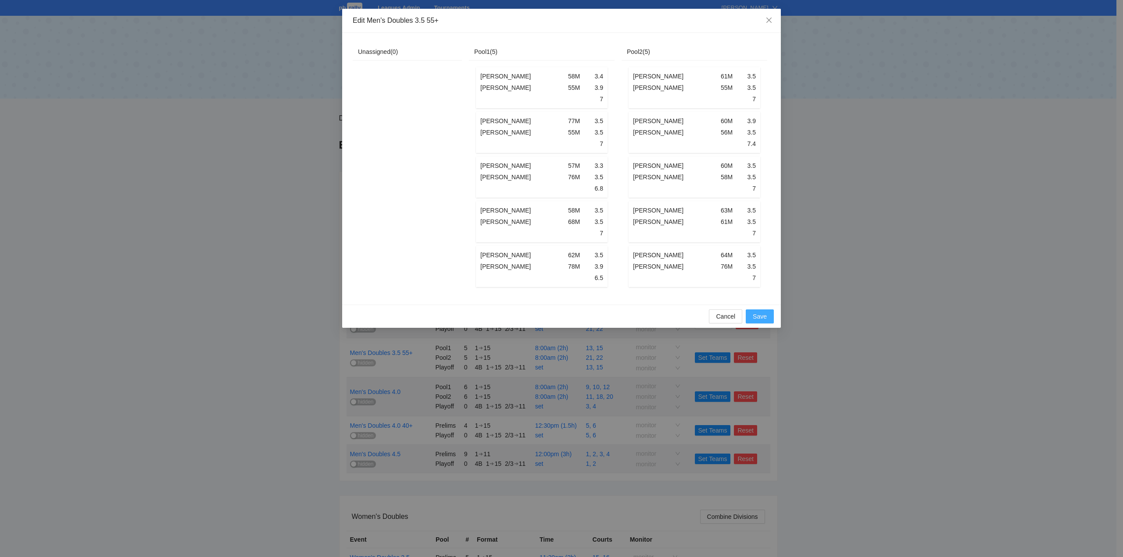
click at [757, 321] on span "Save" at bounding box center [759, 317] width 14 height 10
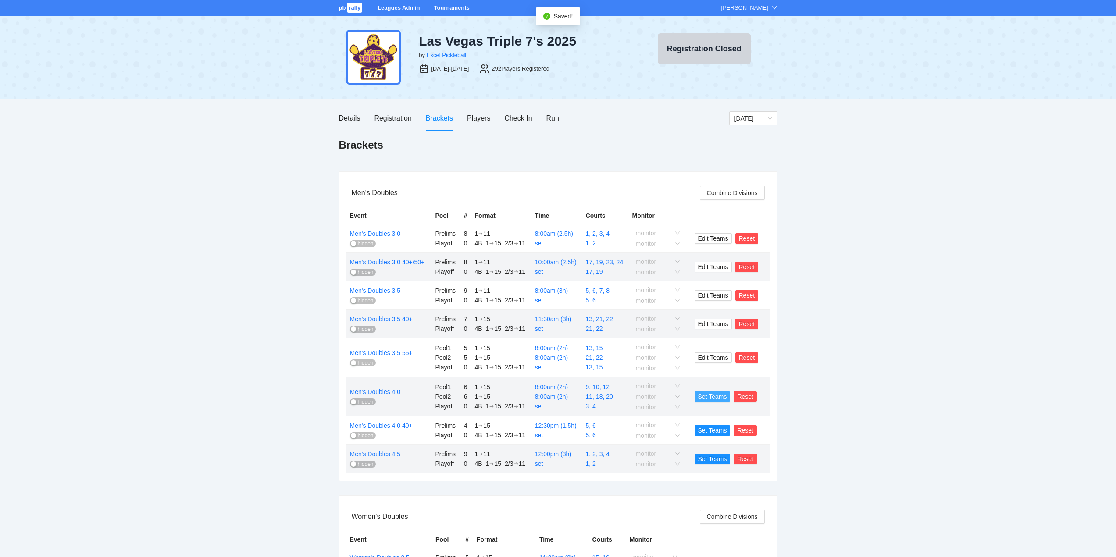
click at [715, 396] on span "Set Teams" at bounding box center [712, 397] width 29 height 10
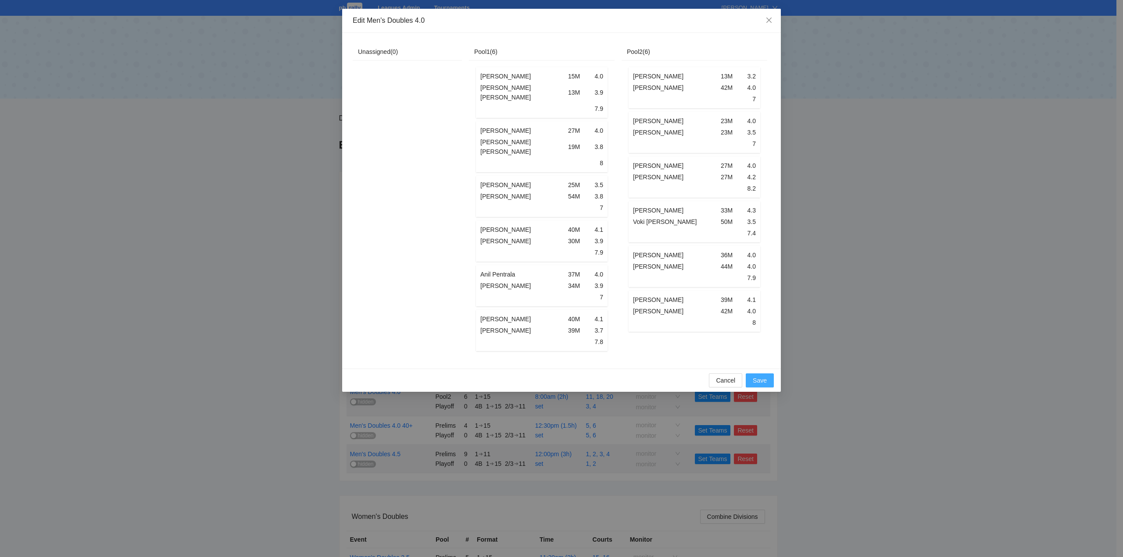
click at [755, 374] on button "Save" at bounding box center [759, 381] width 28 height 14
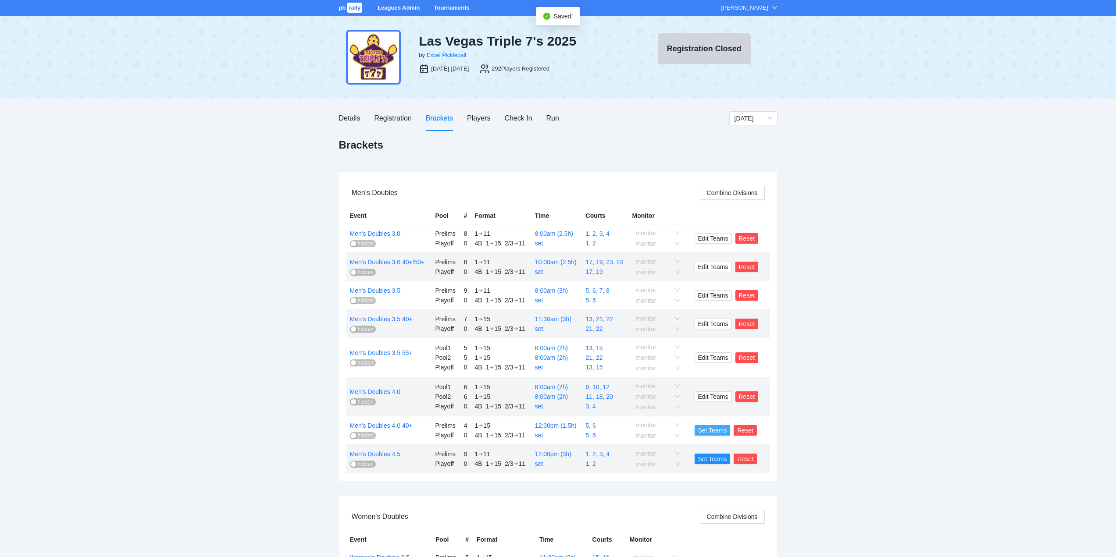
click at [718, 428] on span "Set Teams" at bounding box center [712, 431] width 29 height 10
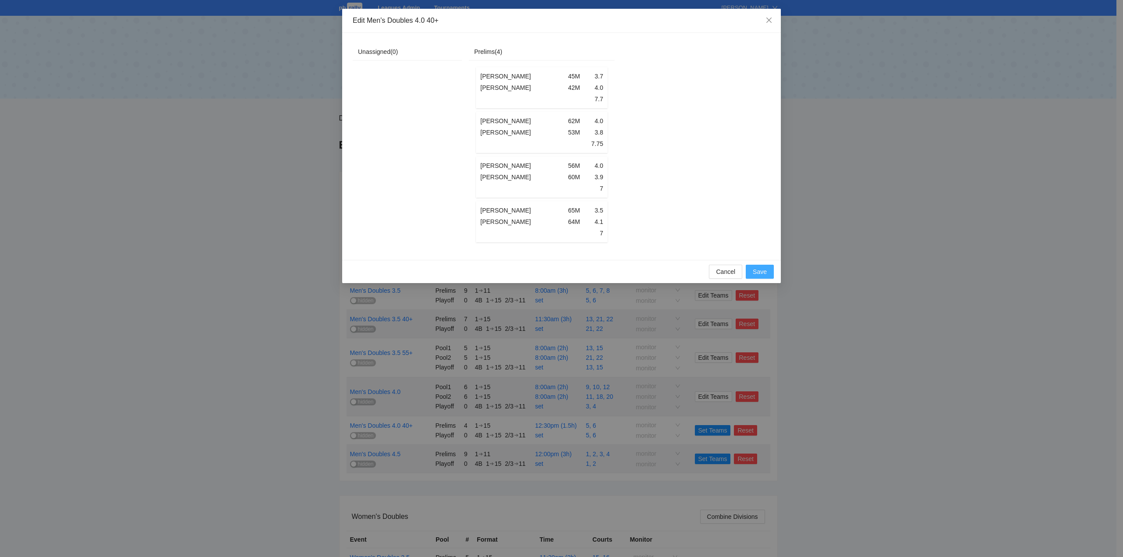
click at [756, 277] on span "Save" at bounding box center [759, 272] width 14 height 10
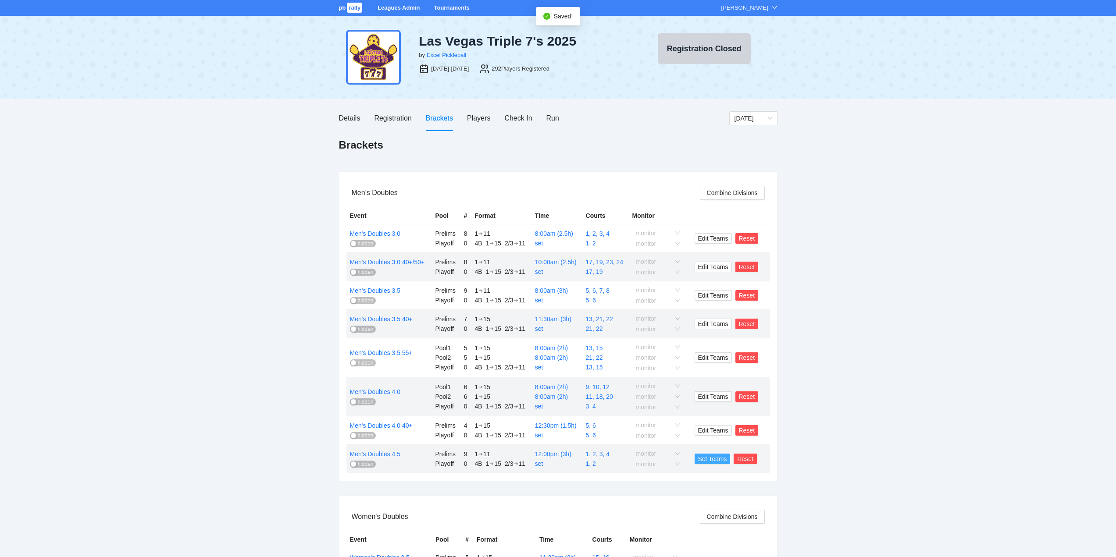
click at [710, 460] on span "Set Teams" at bounding box center [712, 459] width 29 height 10
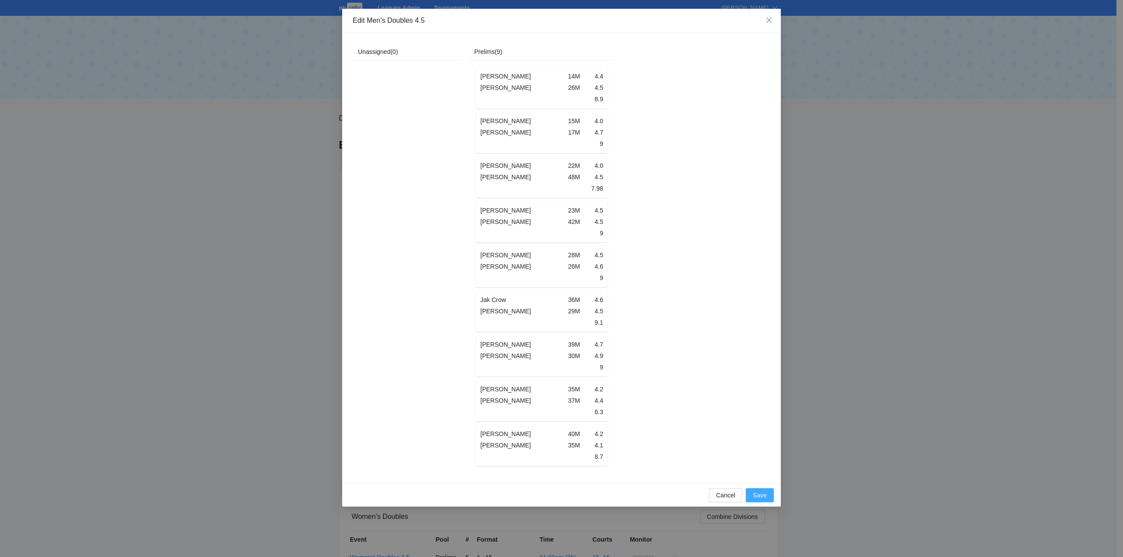
click at [756, 498] on span "Save" at bounding box center [759, 496] width 14 height 10
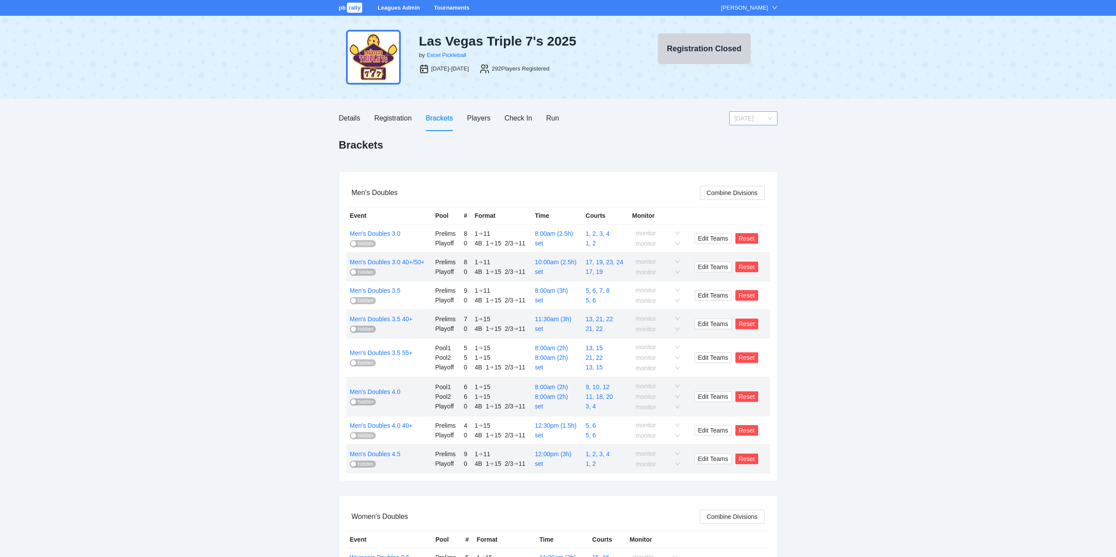
click at [760, 120] on span "[DATE]" at bounding box center [753, 118] width 38 height 13
click at [750, 148] on div "[DATE]" at bounding box center [753, 150] width 38 height 10
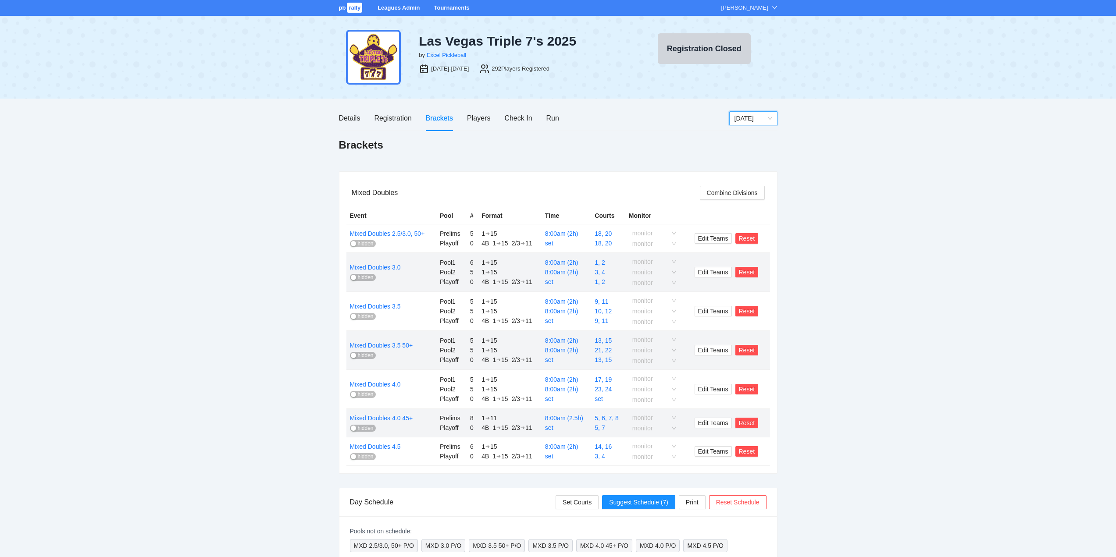
click at [751, 117] on span "[DATE]" at bounding box center [753, 118] width 38 height 13
click at [739, 136] on div "[DATE]" at bounding box center [753, 136] width 38 height 10
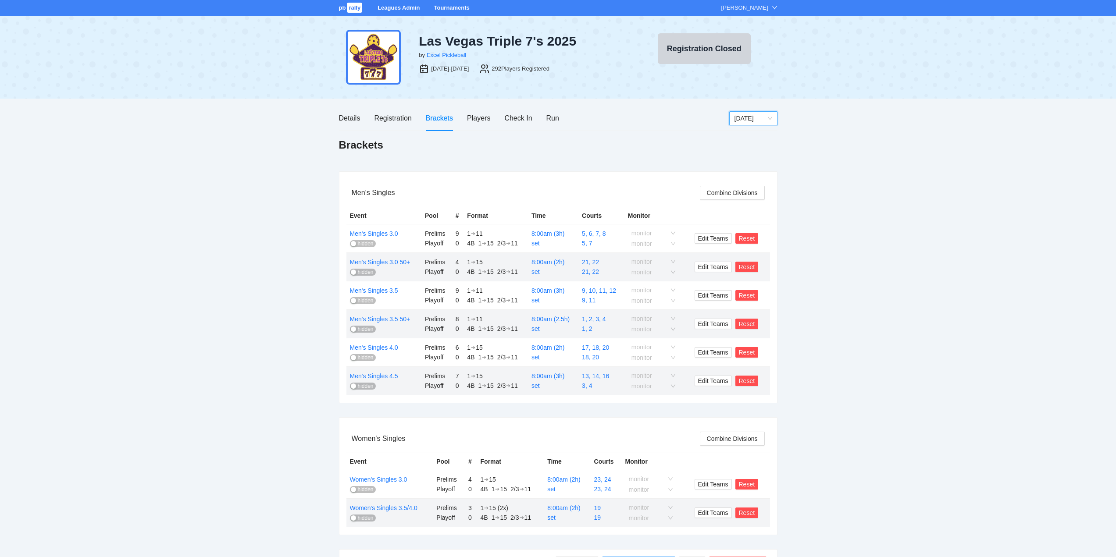
click at [755, 116] on span "[DATE]" at bounding box center [753, 118] width 38 height 13
click at [751, 148] on div "[DATE]" at bounding box center [753, 150] width 38 height 10
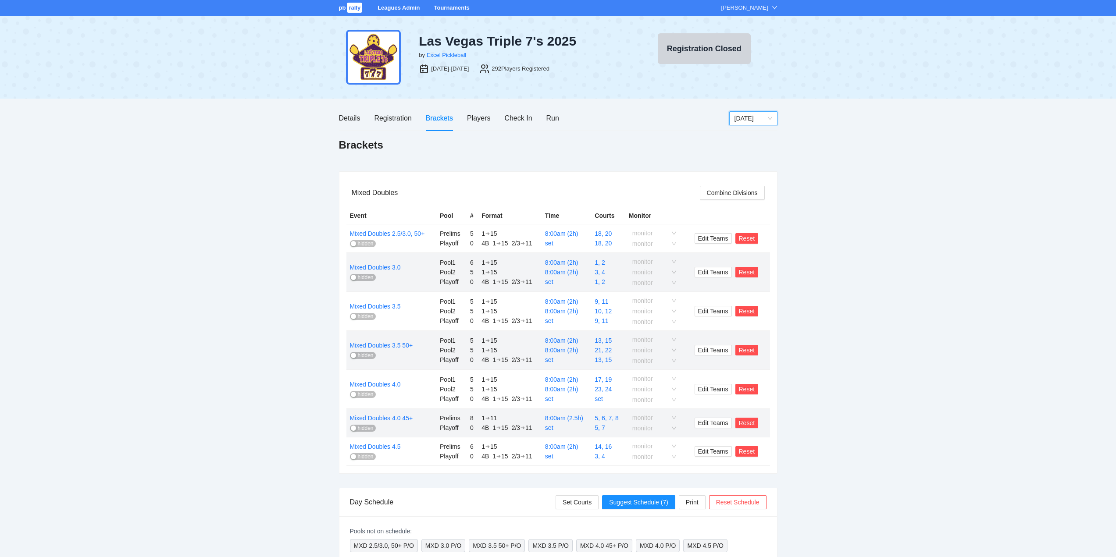
click at [751, 117] on span "[DATE]" at bounding box center [753, 118] width 38 height 13
click at [745, 135] on div "[DATE]" at bounding box center [753, 136] width 38 height 10
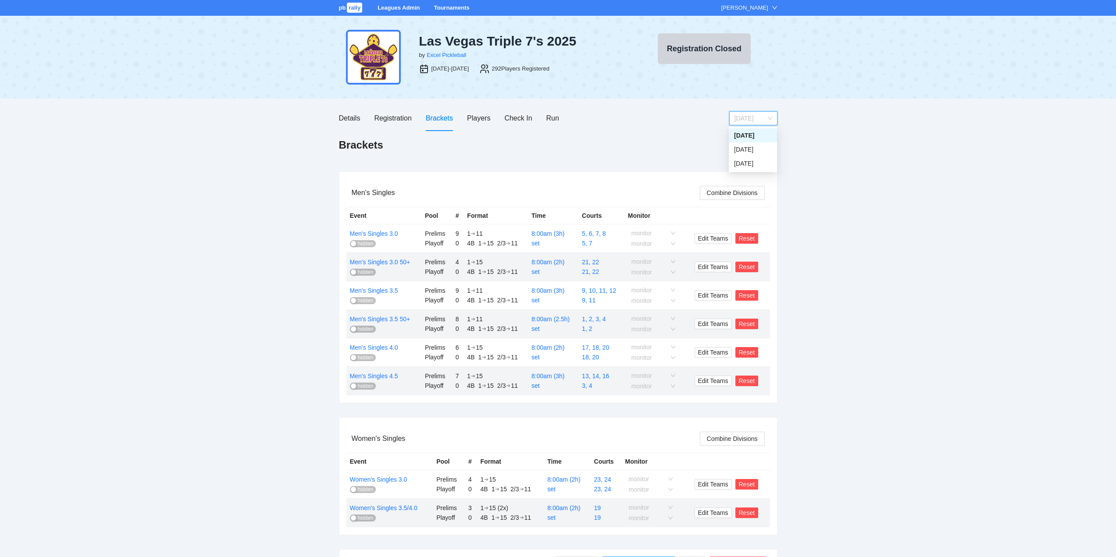
click at [758, 117] on span "[DATE]" at bounding box center [753, 118] width 38 height 13
click at [747, 147] on div "[DATE]" at bounding box center [753, 150] width 38 height 10
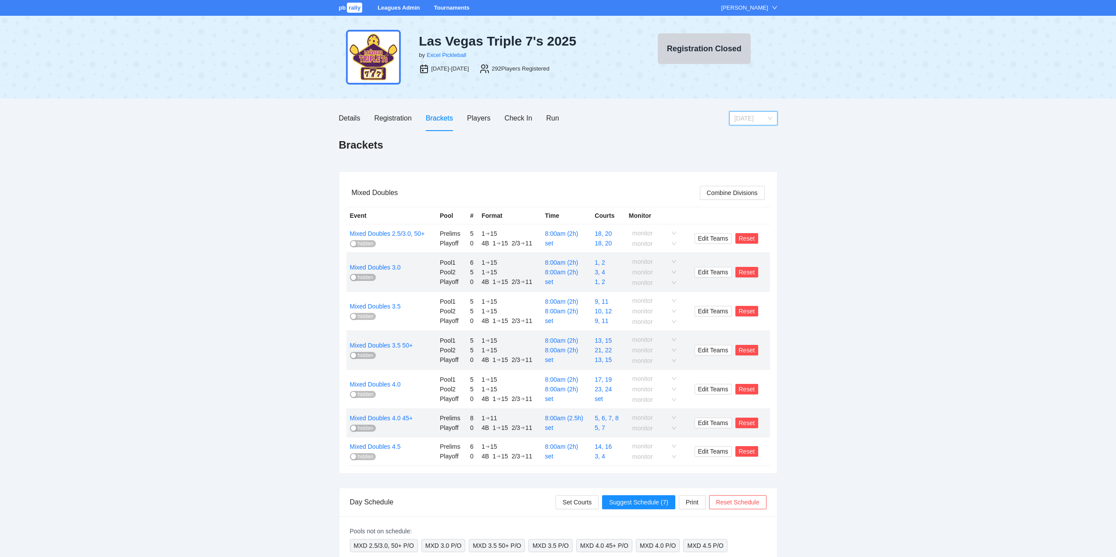
click at [761, 118] on span "[DATE]" at bounding box center [753, 118] width 38 height 13
click at [743, 161] on div "[DATE]" at bounding box center [753, 164] width 38 height 10
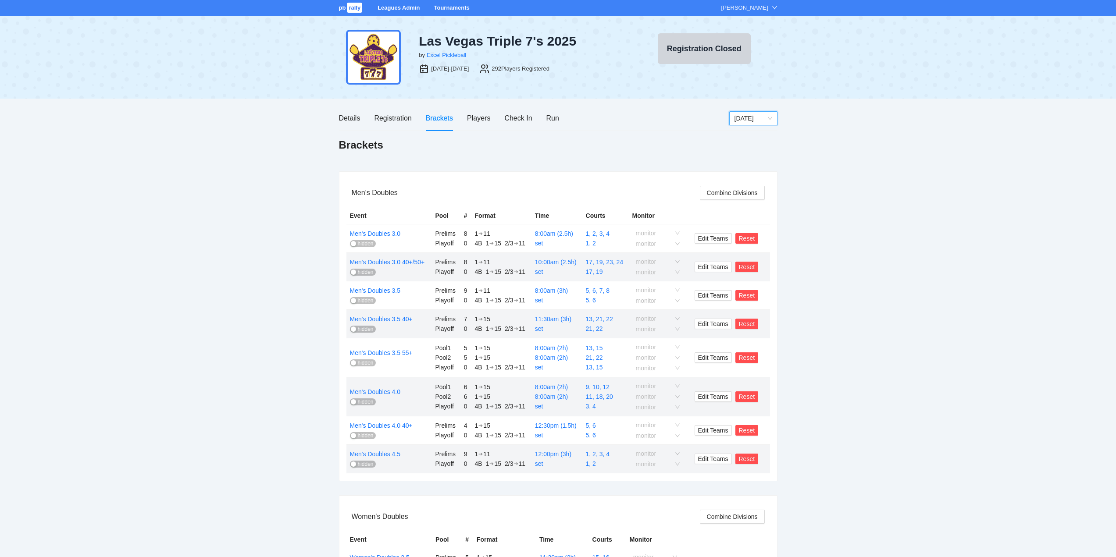
click at [756, 119] on span "[DATE]" at bounding box center [753, 118] width 38 height 13
click at [742, 133] on div "[DATE]" at bounding box center [753, 136] width 38 height 10
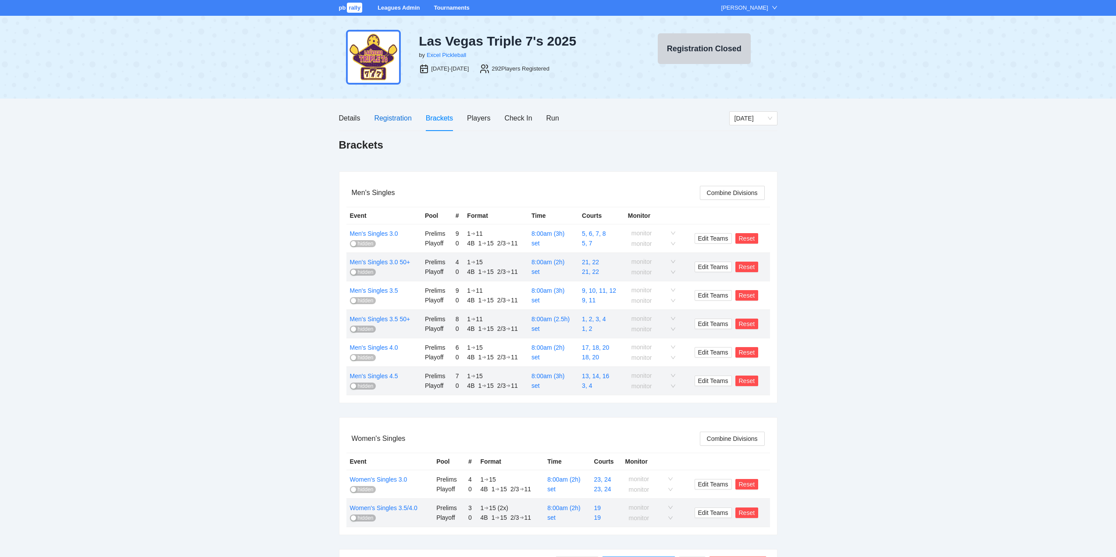
click at [387, 119] on div "Registration" at bounding box center [392, 118] width 37 height 11
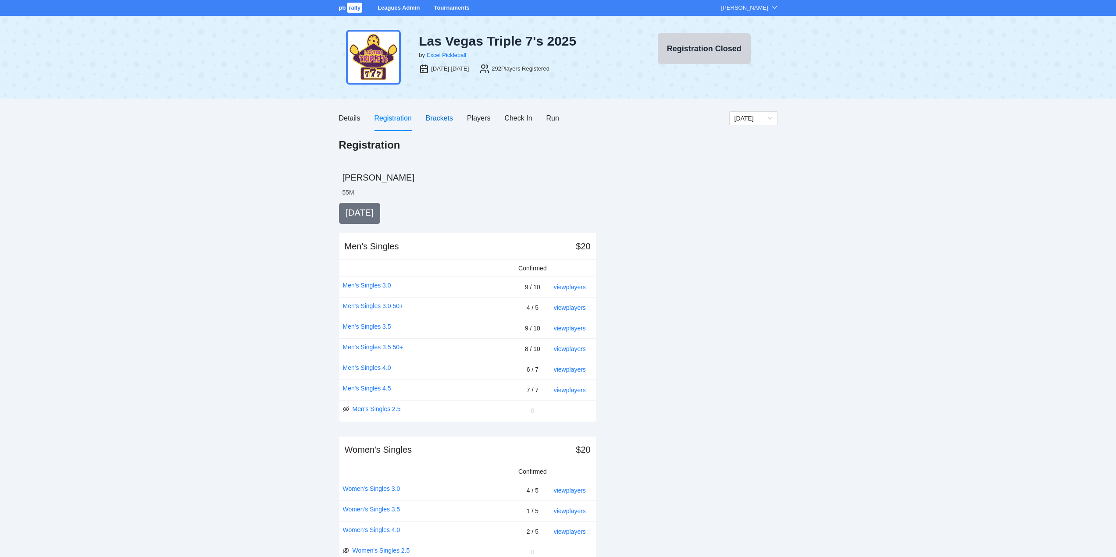
click at [440, 119] on div "Brackets" at bounding box center [439, 118] width 27 height 11
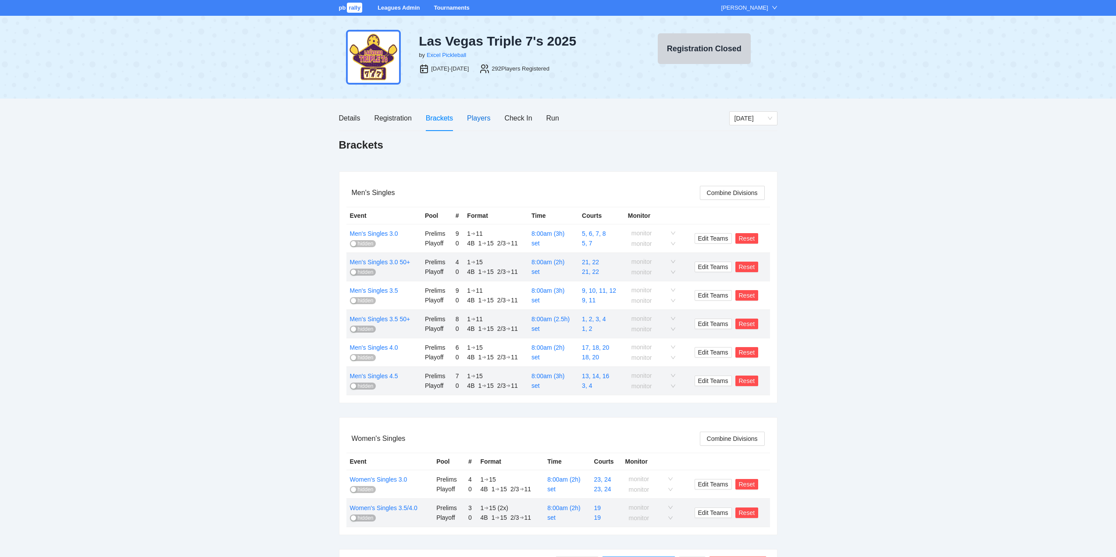
click at [478, 118] on div "Players" at bounding box center [478, 118] width 23 height 11
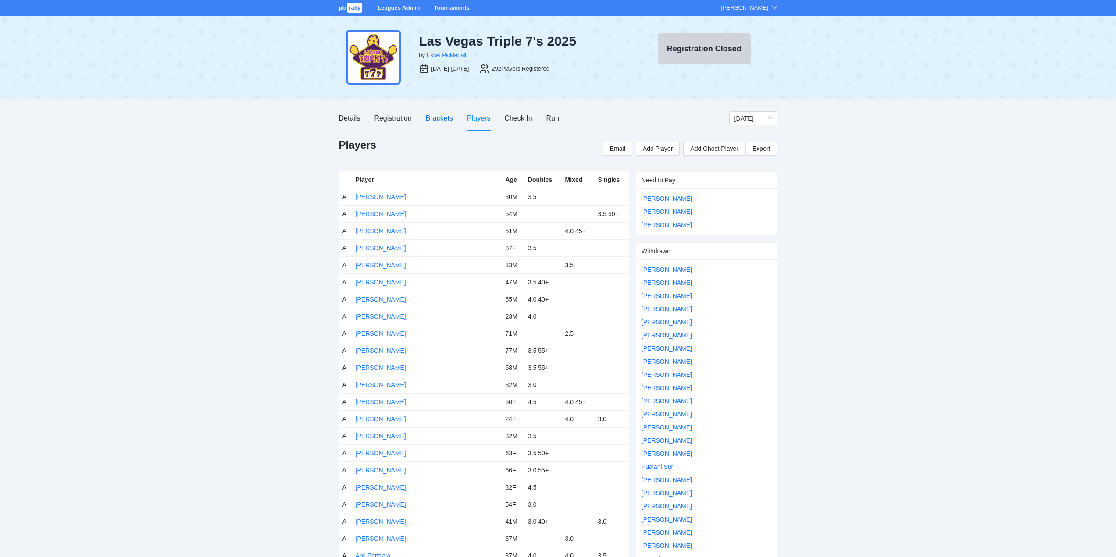
click at [436, 117] on div "Brackets" at bounding box center [439, 118] width 27 height 11
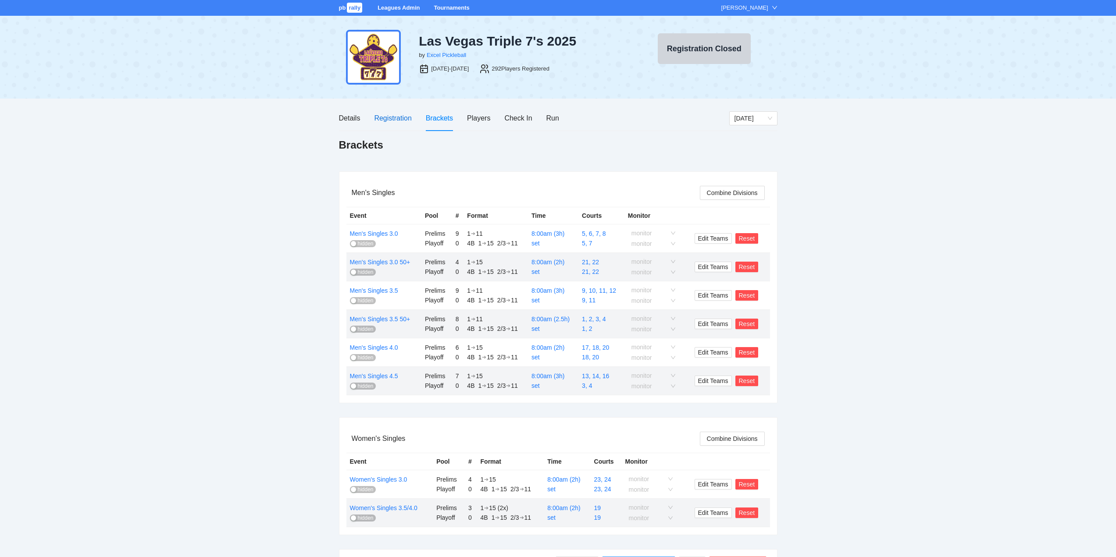
click at [389, 115] on div "Registration" at bounding box center [392, 118] width 37 height 11
